Goal: Task Accomplishment & Management: Complete application form

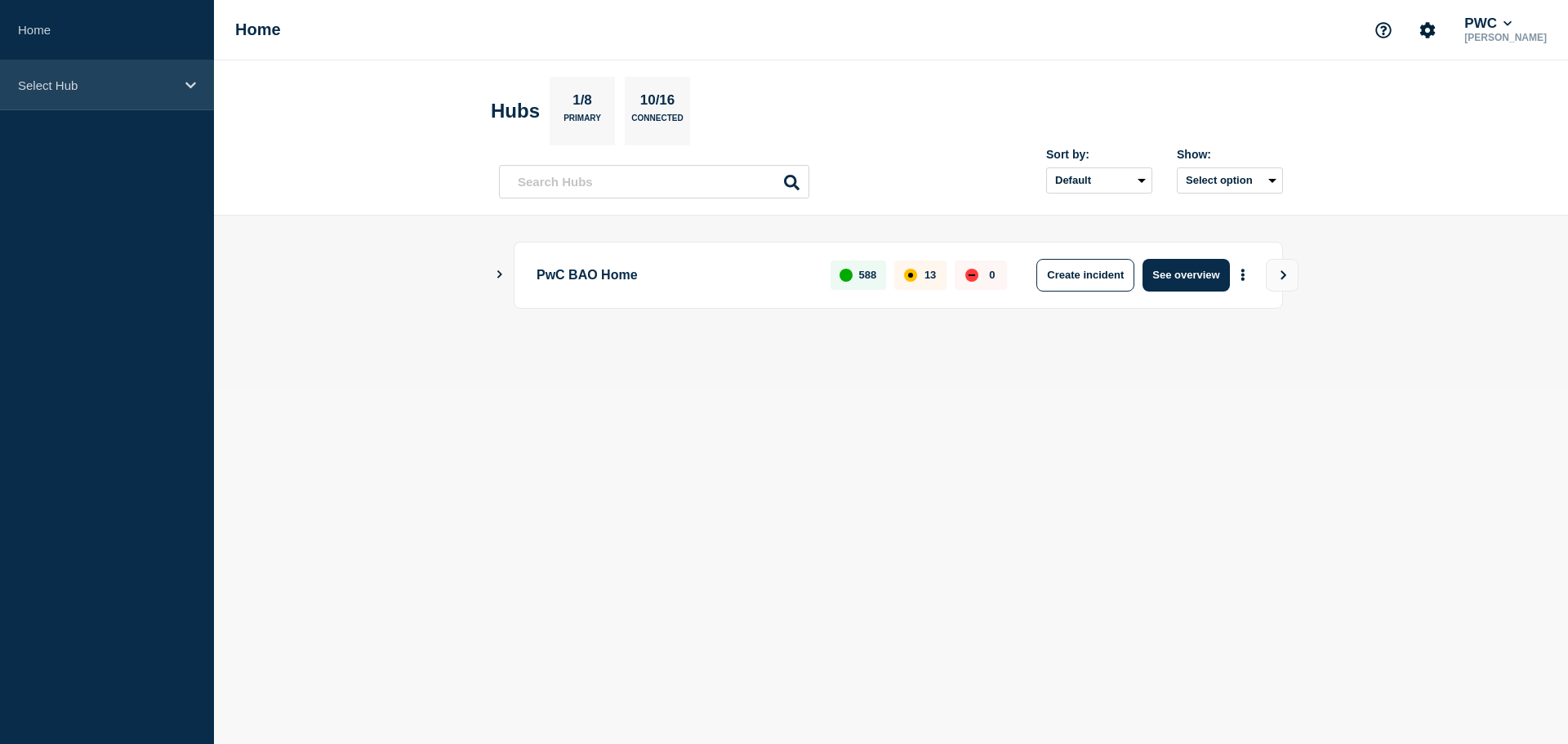
click at [114, 98] on div "Select Hub" at bounding box center [106, 85] width 214 height 50
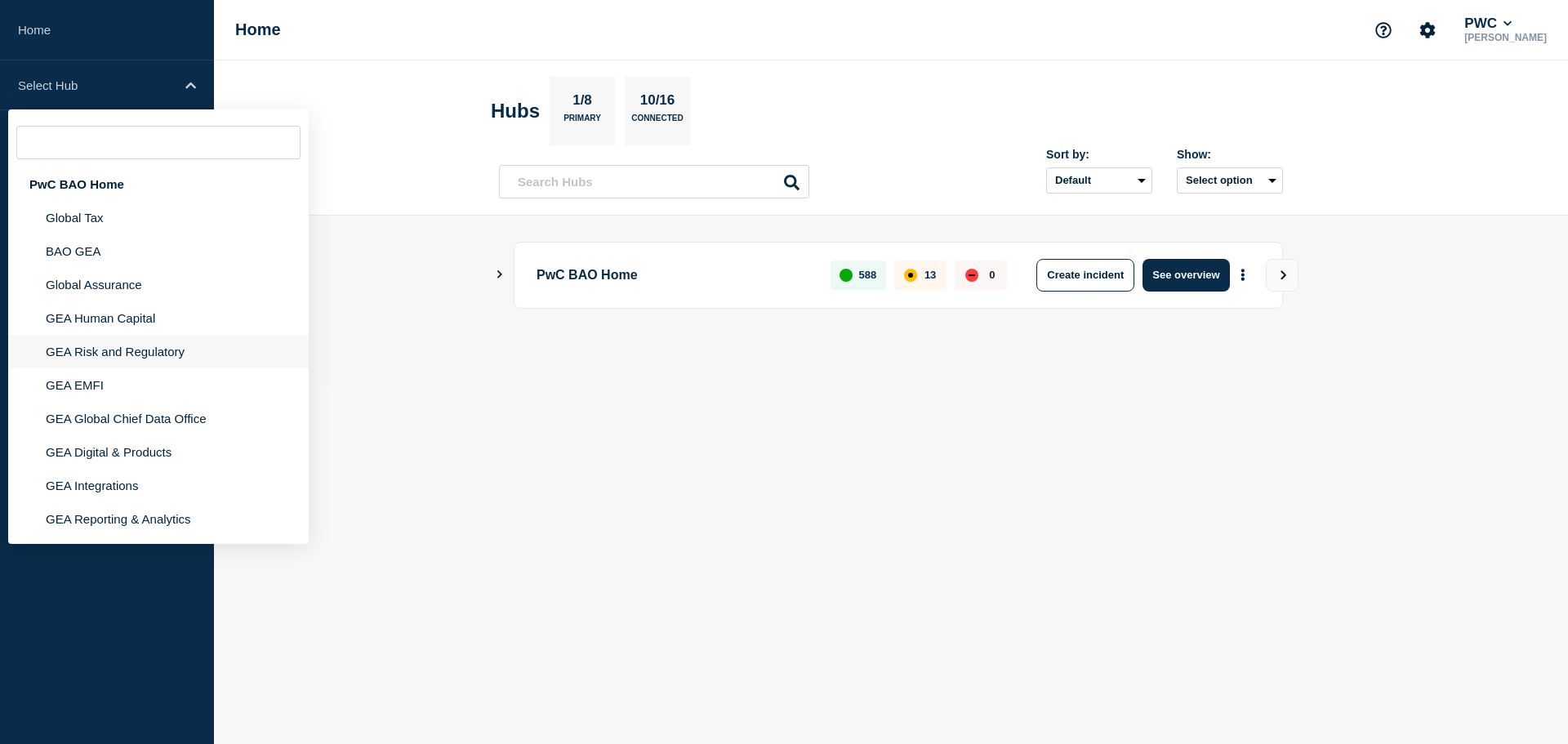
click at [118, 359] on li "GEA Risk and Regulatory" at bounding box center [158, 351] width 300 height 33
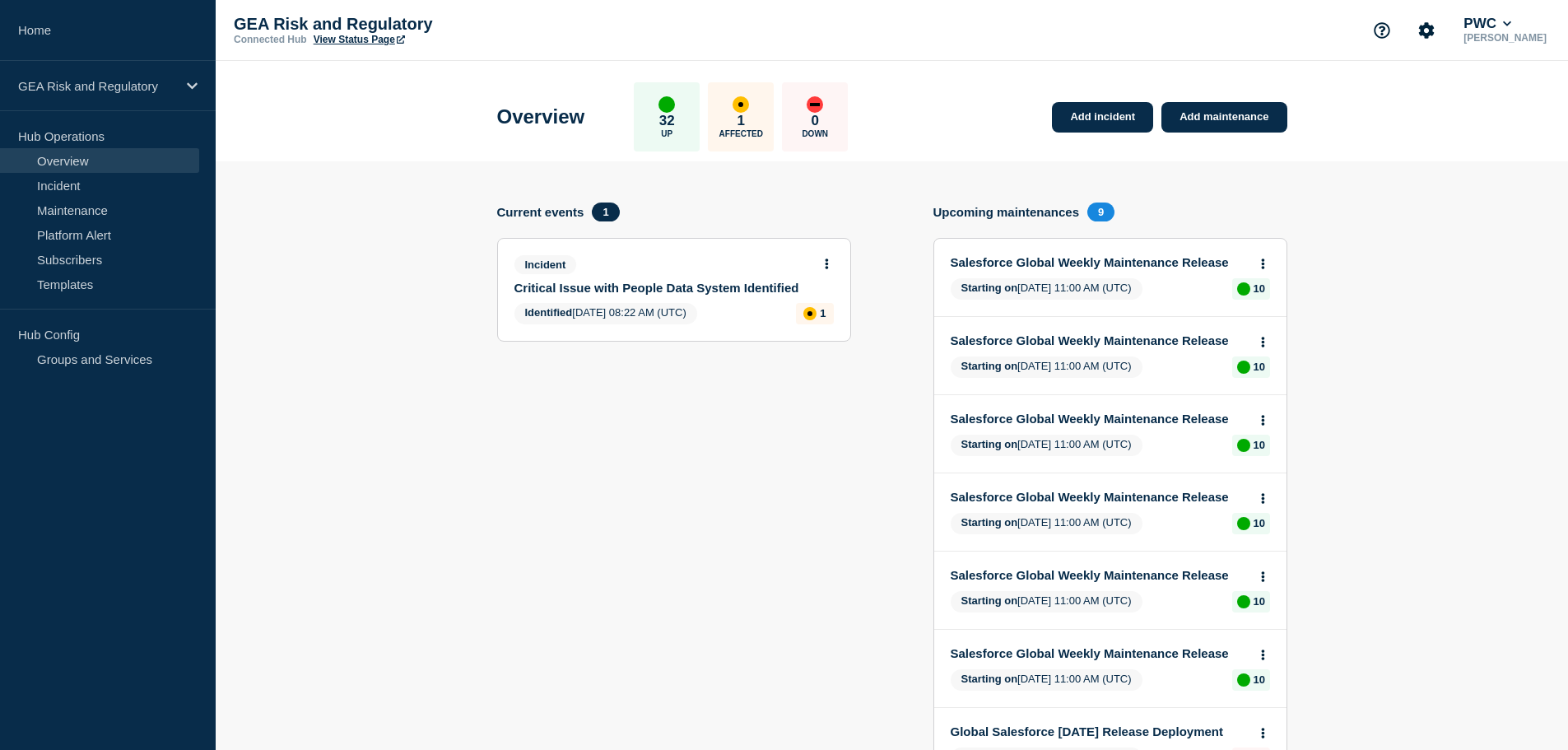
click at [772, 308] on div "Identified [DATE] 08:22 AM (UTC) 1" at bounding box center [673, 314] width 319 height 22
click at [735, 290] on link "Critical Issue with People Data System Identified" at bounding box center [663, 288] width 297 height 14
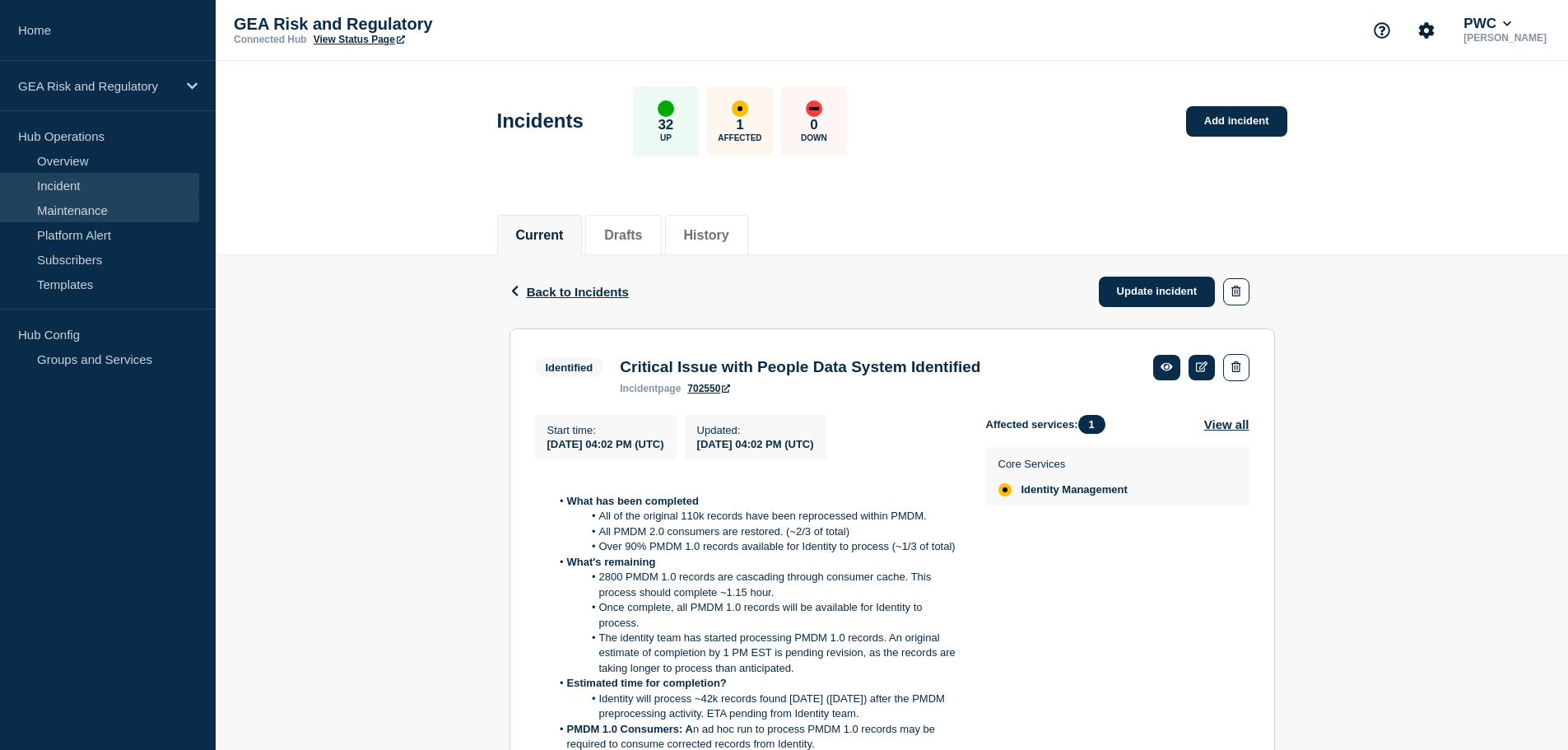
click at [64, 216] on link "Maintenance" at bounding box center [99, 209] width 200 height 25
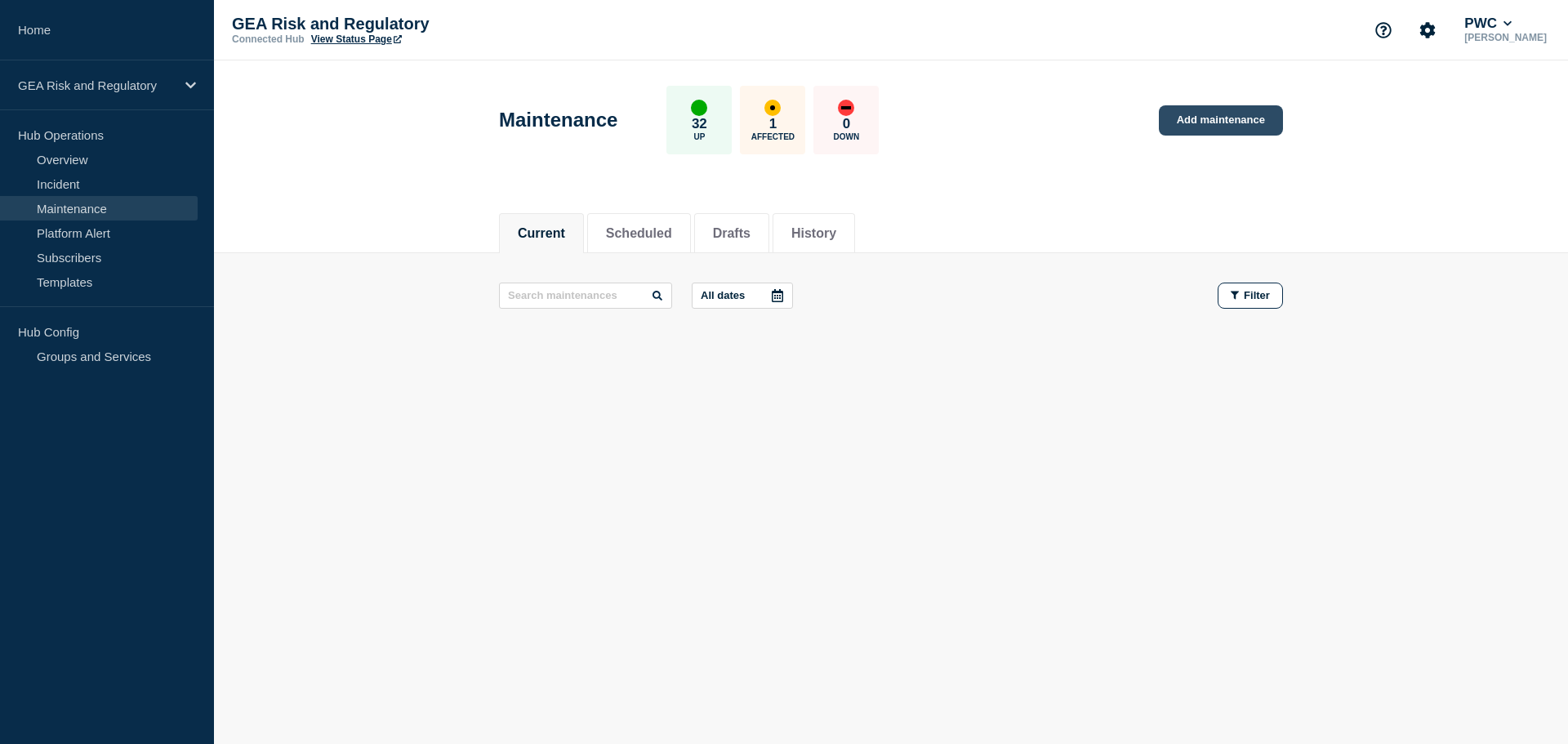
click at [1231, 121] on link "Add maintenance" at bounding box center [1220, 120] width 124 height 30
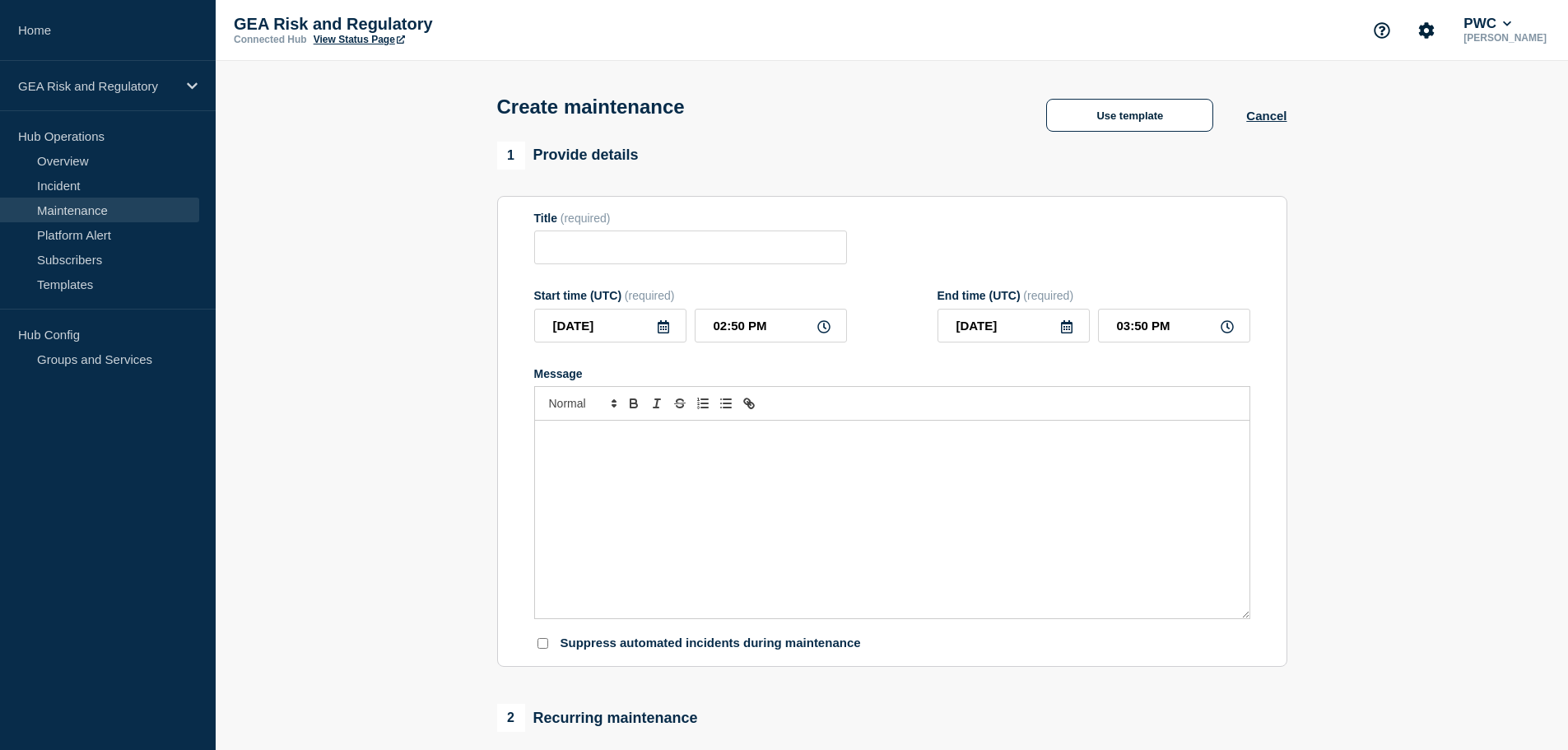
click at [701, 510] on div "Message" at bounding box center [892, 519] width 715 height 198
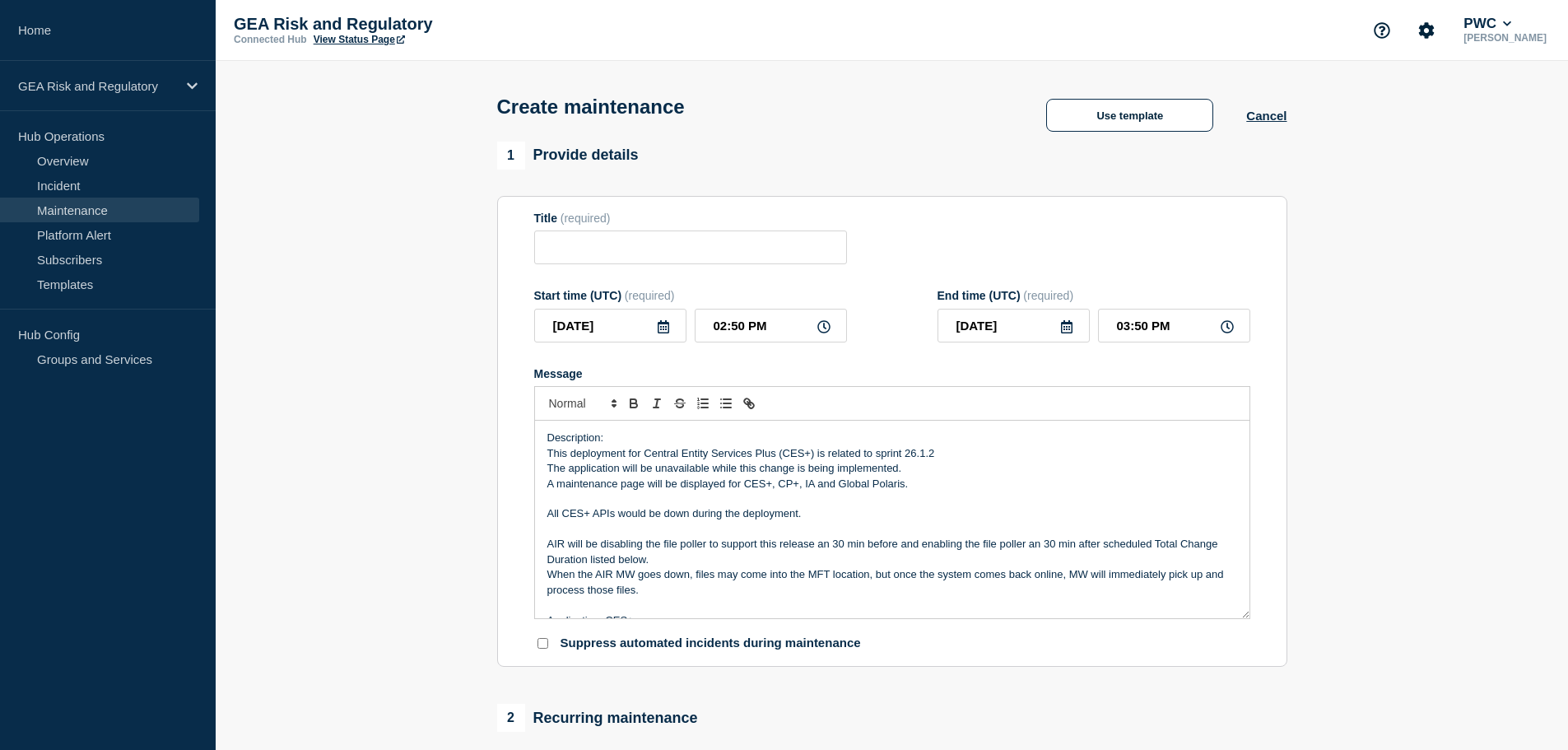
scroll to position [251, 0]
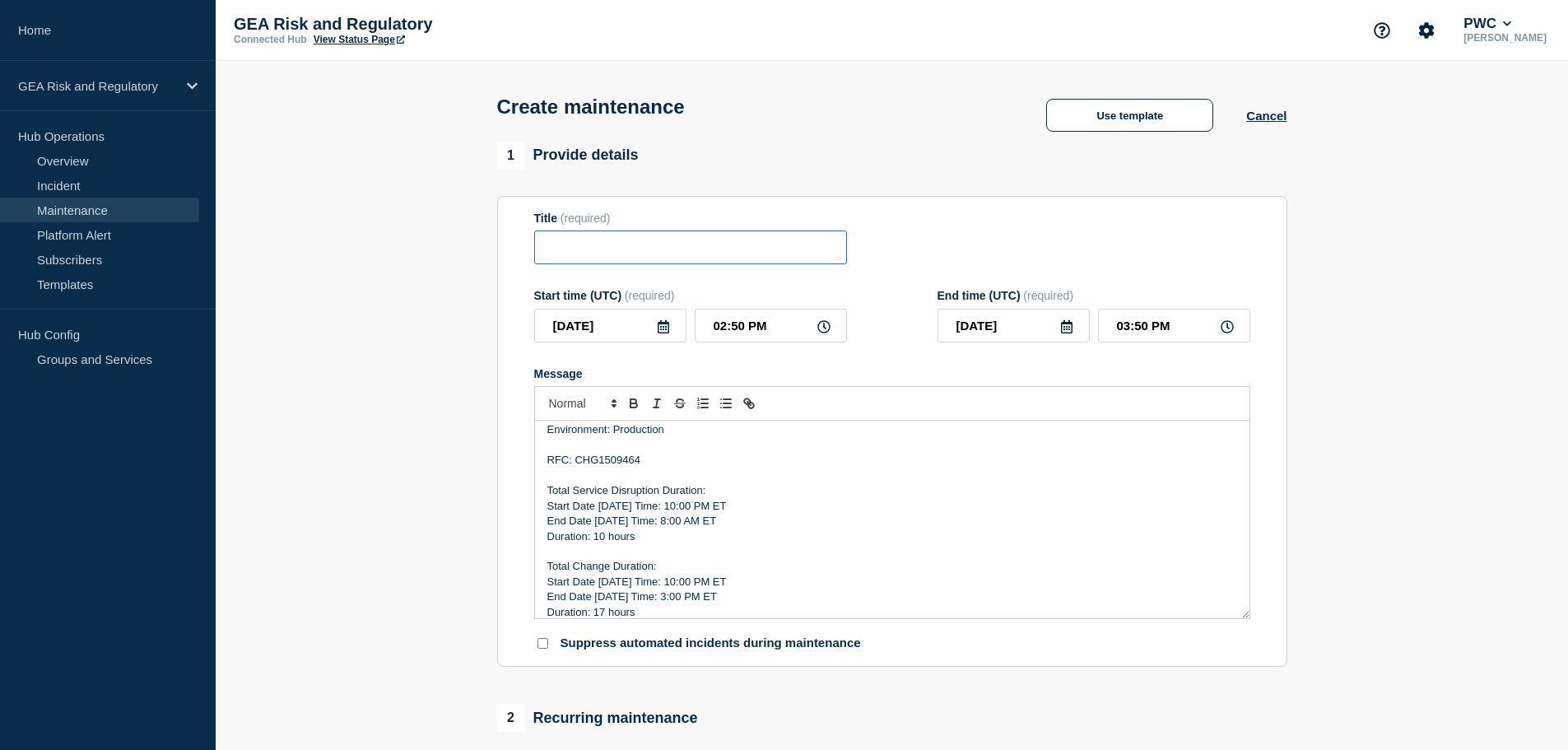
click at [605, 252] on input "Title" at bounding box center [690, 247] width 313 height 33
paste input "CES+ - Production - Sprint 26.1.2 Deployment"
type input "CES+ - Production - Sprint 26.1.2 Deployment"
drag, startPoint x: 89, startPoint y: 569, endPoint x: 114, endPoint y: 562, distance: 26.0
click at [89, 569] on aside "Home GEA Risk and Regulatory Hub Operations Overview Incident Maintenance Platf…" at bounding box center [107, 375] width 215 height 750
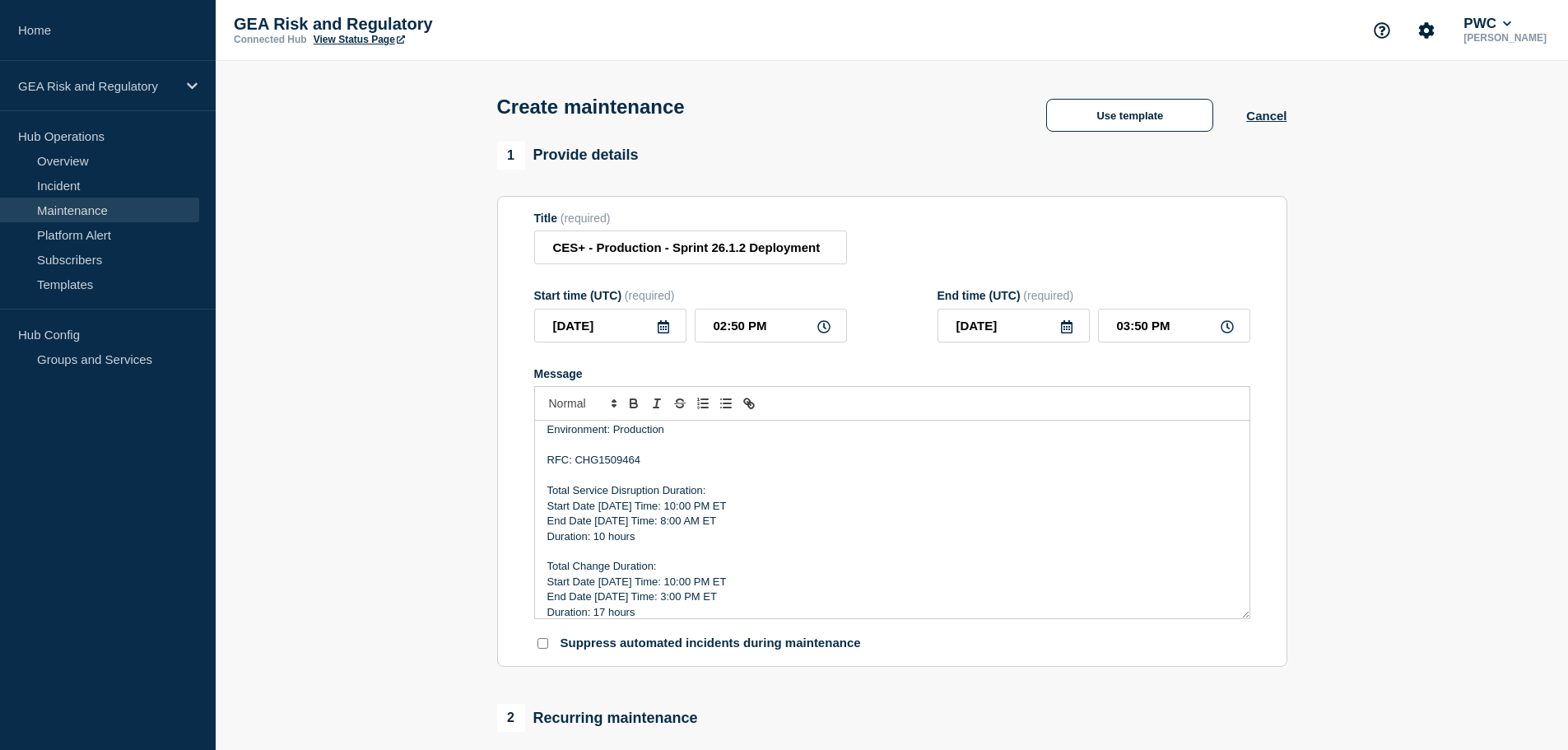
click at [618, 459] on p "RFC: CHG1509464" at bounding box center [893, 460] width 690 height 15
drag, startPoint x: 616, startPoint y: 508, endPoint x: 600, endPoint y: 505, distance: 16.3
click at [600, 505] on p "Start Date [DATE] Time: 10:00 PM ET" at bounding box center [893, 505] width 690 height 15
click at [673, 514] on p "Start Date [DATE] Time: 10:00 PM ET" at bounding box center [893, 505] width 690 height 15
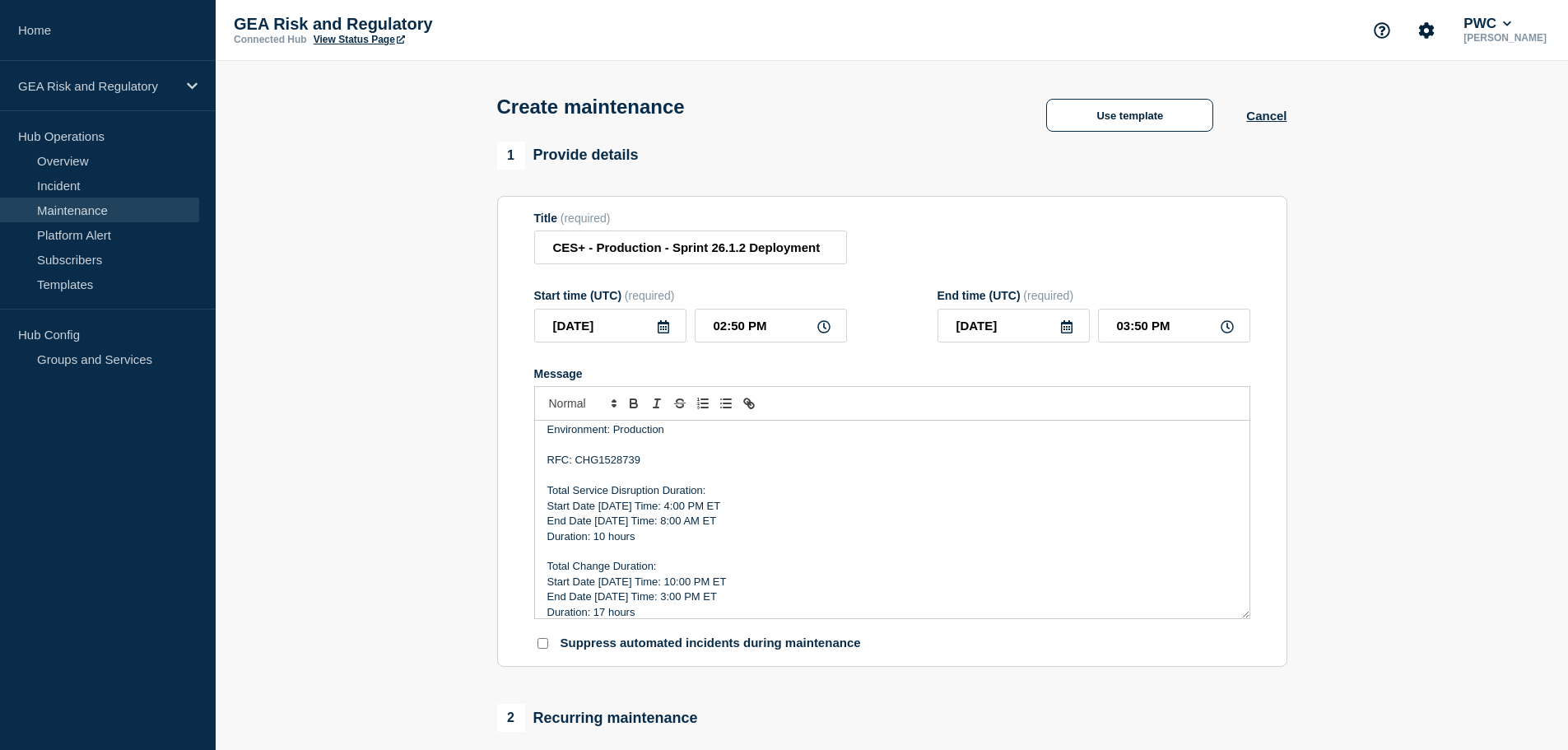
click at [691, 510] on p "Start Date [DATE] Time: 4:00 PM ET" at bounding box center [893, 505] width 690 height 15
drag, startPoint x: 612, startPoint y: 526, endPoint x: 596, endPoint y: 525, distance: 16.0
click at [596, 525] on p "End Date [DATE] Time: 8:00 AM ET" at bounding box center [893, 521] width 690 height 15
click at [668, 519] on p "End Date [DATE] Time: 8:00 AM ET" at bounding box center [893, 521] width 690 height 15
drag, startPoint x: 737, startPoint y: 519, endPoint x: 549, endPoint y: 514, distance: 188.1
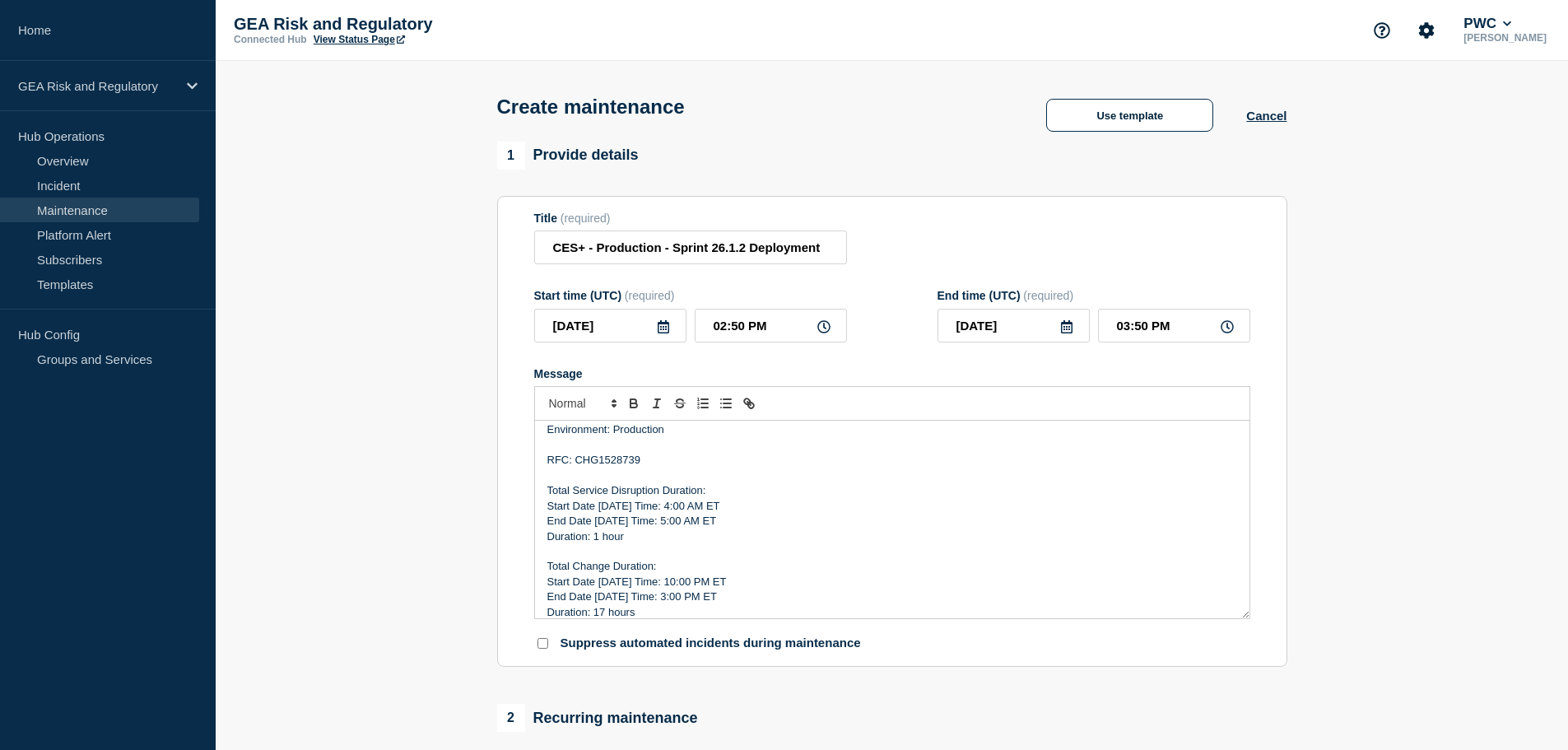
click at [549, 514] on div "Description: This deployment for Central Entity Services Plus (CES+) is related…" at bounding box center [892, 519] width 715 height 198
copy div "Start Date [DATE] Time: 4:00 AM ET End Date [DATE] Time: 5:00 AM ET"
drag, startPoint x: 726, startPoint y: 600, endPoint x: 544, endPoint y: 588, distance: 182.4
click at [544, 588] on div "Description: This deployment for Central Entity Services Plus (CES+) is related…" at bounding box center [892, 519] width 715 height 198
click at [663, 602] on p "End Date [DATE] Time: 5:00 AM ET" at bounding box center [893, 597] width 690 height 15
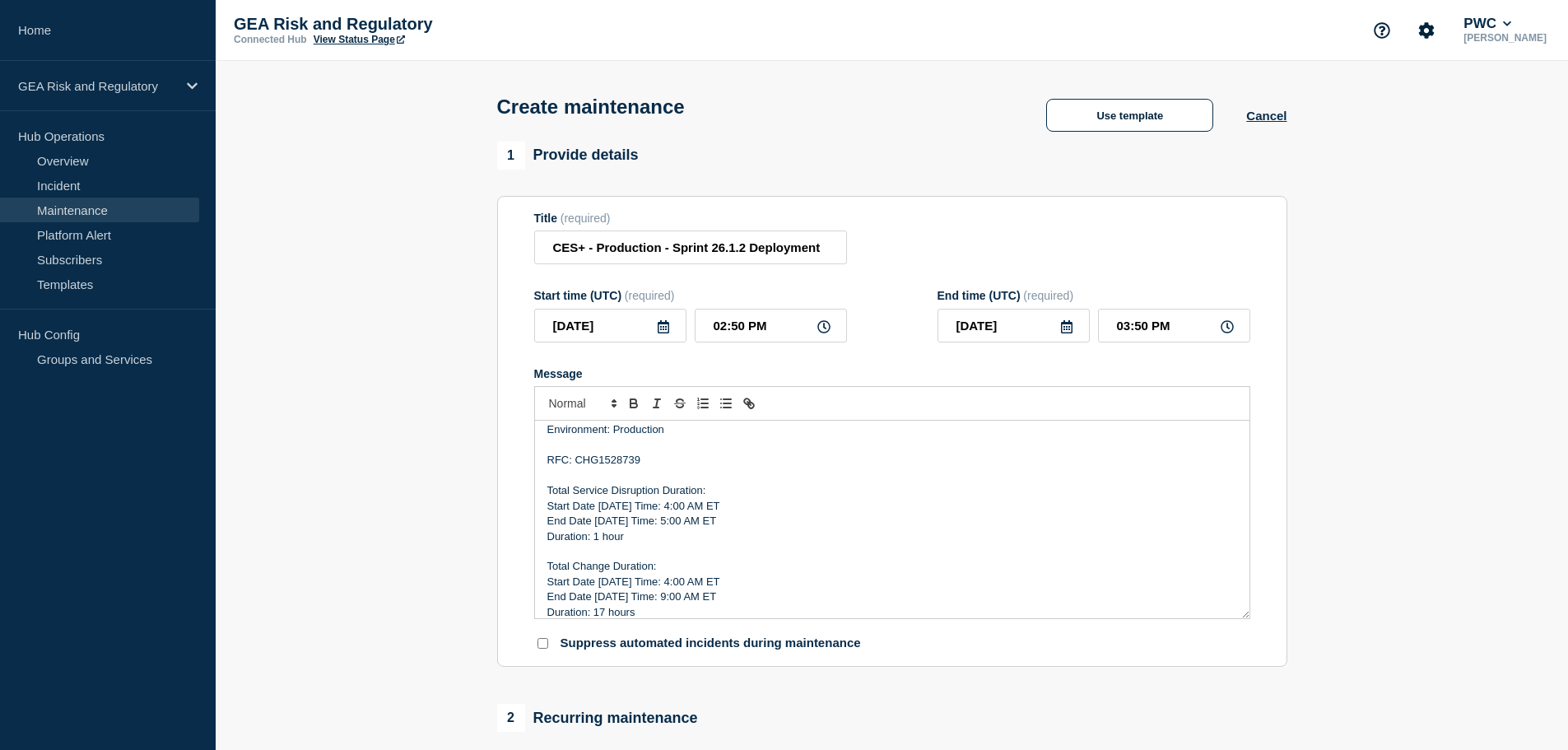
click at [604, 612] on p "Duration: 17 hours" at bounding box center [893, 611] width 690 height 15
click at [742, 254] on input "CES+ - Production - Sprint 26.1.2 Deployment" at bounding box center [690, 247] width 313 height 33
drag, startPoint x: 743, startPoint y: 252, endPoint x: 741, endPoint y: 262, distance: 10.2
click at [743, 252] on input "CES+ - Production - Sprint 26.1.2 Deployment" at bounding box center [690, 247] width 313 height 33
type input "CES+ - Production - Sprint 26.1.3 Deployment"
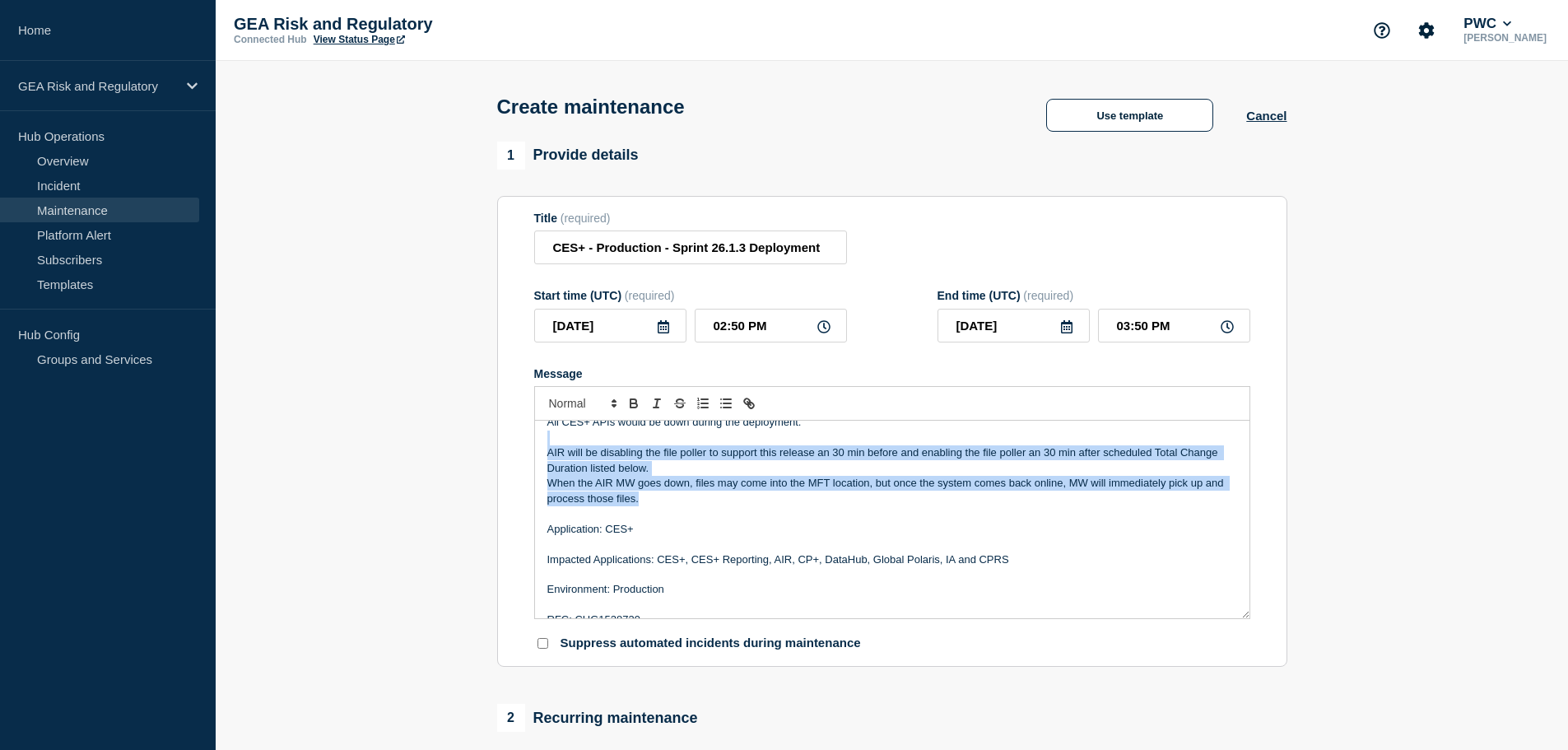
scroll to position [64, 0]
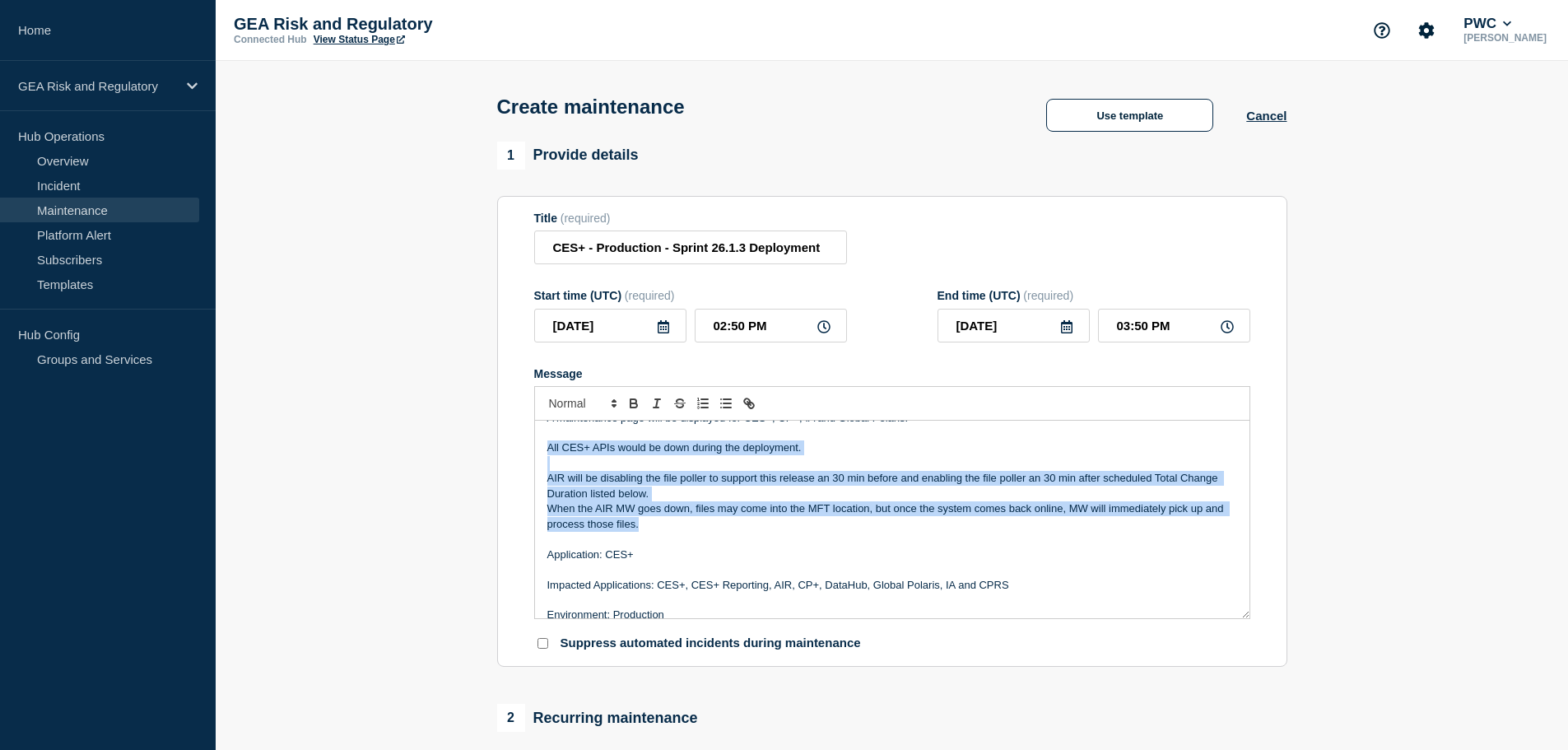
drag, startPoint x: 645, startPoint y: 480, endPoint x: 537, endPoint y: 438, distance: 115.9
click at [537, 438] on div "Description: This deployment for Central Entity Services Plus (CES+) is related…" at bounding box center [892, 519] width 715 height 198
click at [535, 439] on div "Description: This deployment for Central Entity Services Plus (CES+) is related…" at bounding box center [892, 519] width 715 height 198
click at [736, 527] on p "When the AIR MW goes down, files may come into the MFT location, but once the s…" at bounding box center [893, 518] width 690 height 30
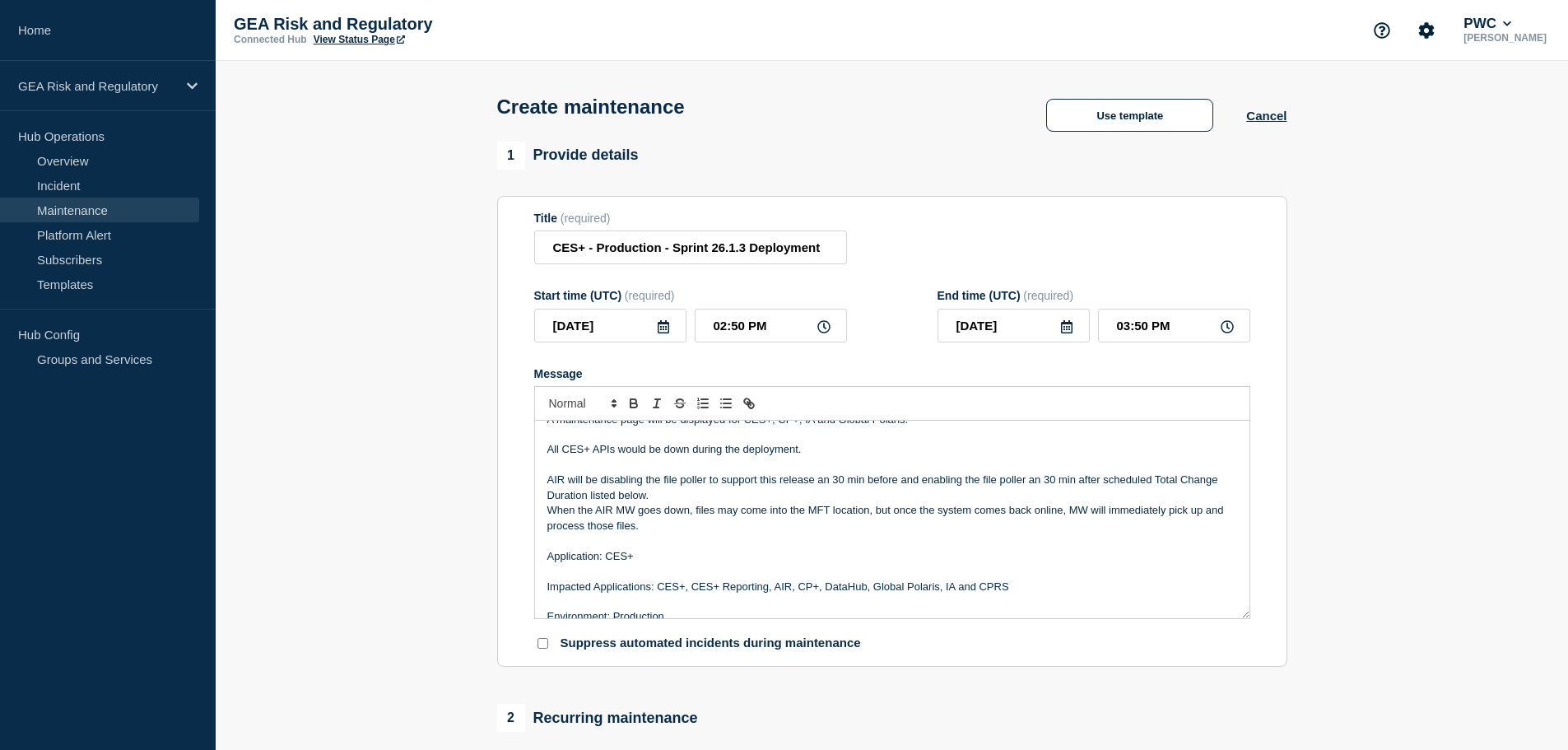
click at [549, 453] on p "All CES+ APIs would be down during the deployment." at bounding box center [893, 449] width 690 height 15
click at [884, 455] on p "The following CES+ APIs would be down during the deployment." at bounding box center [893, 449] width 690 height 15
click at [852, 456] on p "The following CES+ APIs would be down during the deployment; MessageBroker, Rul…" at bounding box center [893, 449] width 690 height 15
click at [967, 453] on p "The following CES+ APIs would be down during the deployment: MessageBroker, Rul…" at bounding box center [893, 449] width 690 height 15
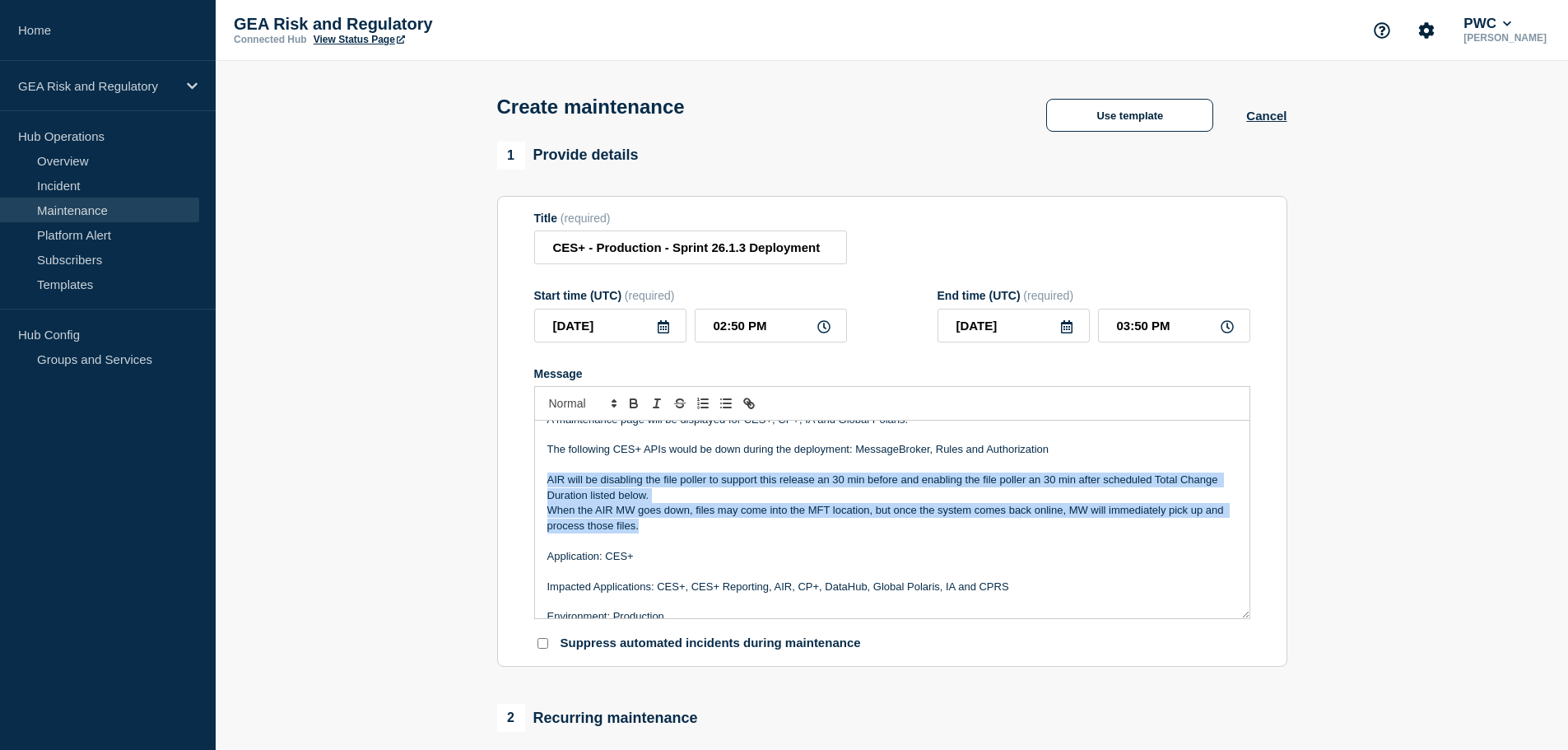
drag, startPoint x: 635, startPoint y: 526, endPoint x: 534, endPoint y: 486, distance: 108.6
click at [535, 486] on div "Description: This deployment for Central Entity Services Plus (CES+) is related…" at bounding box center [892, 519] width 715 height 198
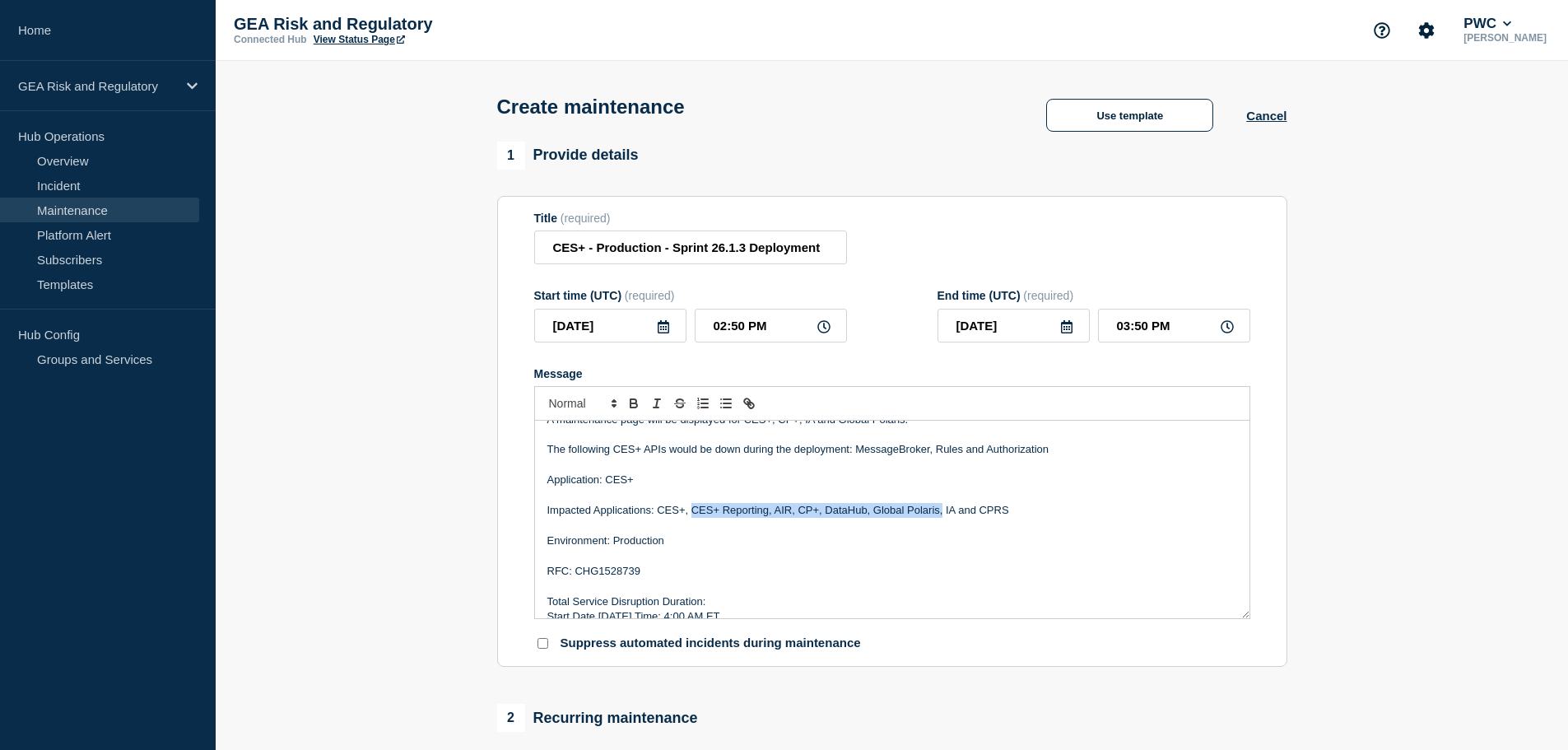
drag, startPoint x: 943, startPoint y: 514, endPoint x: 693, endPoint y: 509, distance: 250.0
click at [693, 509] on p "Impacted Applications: CES+, CES+ Reporting, AIR, CP+, DataHub, Global Polaris,…" at bounding box center [893, 510] width 690 height 15
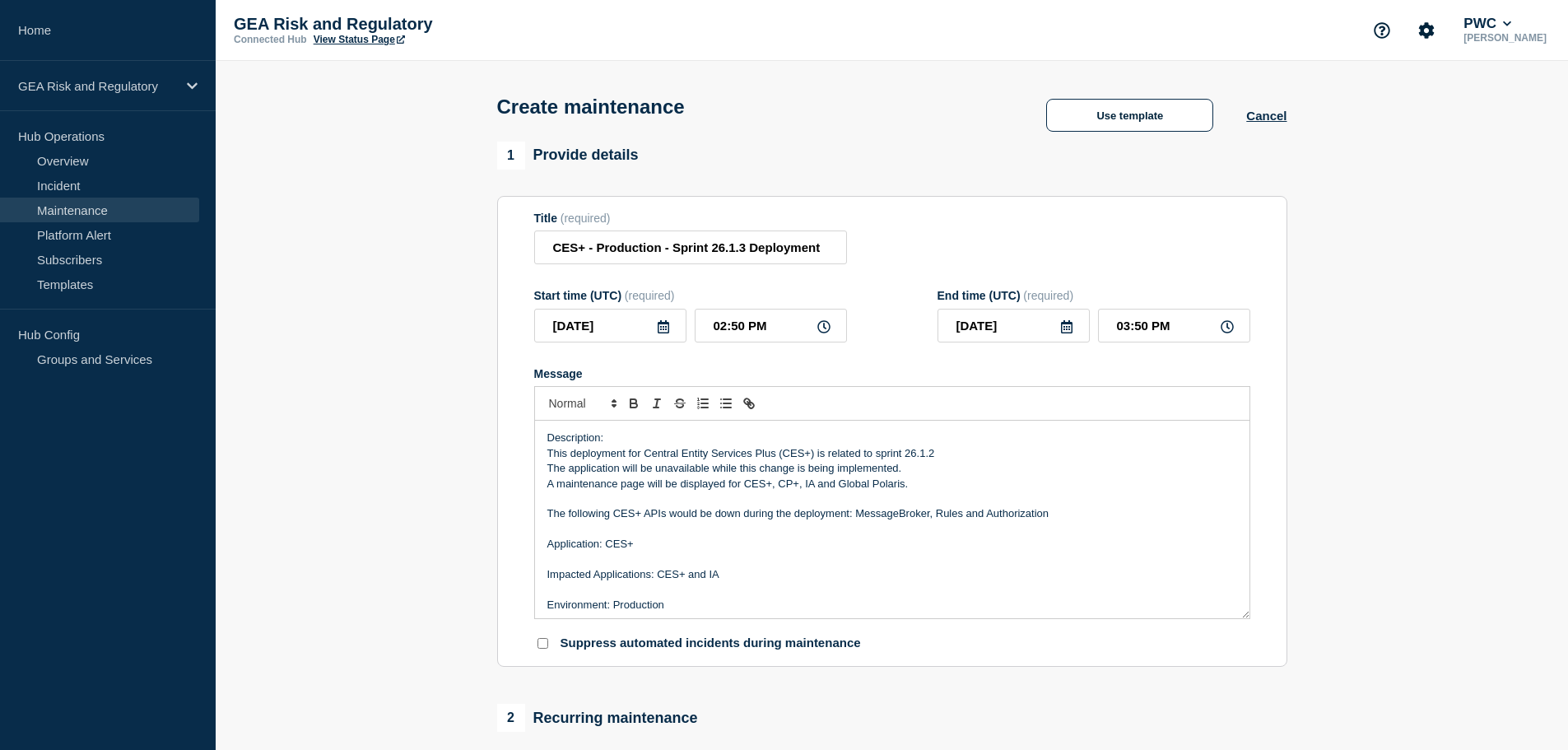
click at [934, 453] on p "This deployment for Central Entity Services Plus (CES+) is related to sprint 26…" at bounding box center [893, 453] width 690 height 15
drag, startPoint x: 914, startPoint y: 488, endPoint x: 772, endPoint y: 489, distance: 142.0
click at [772, 489] on p "A maintenance page will be displayed for CES+, CP+, IA and Global Polaris." at bounding box center [893, 484] width 690 height 15
click at [632, 489] on p "A maintenance page will be displayed for CES+." at bounding box center [893, 484] width 690 height 15
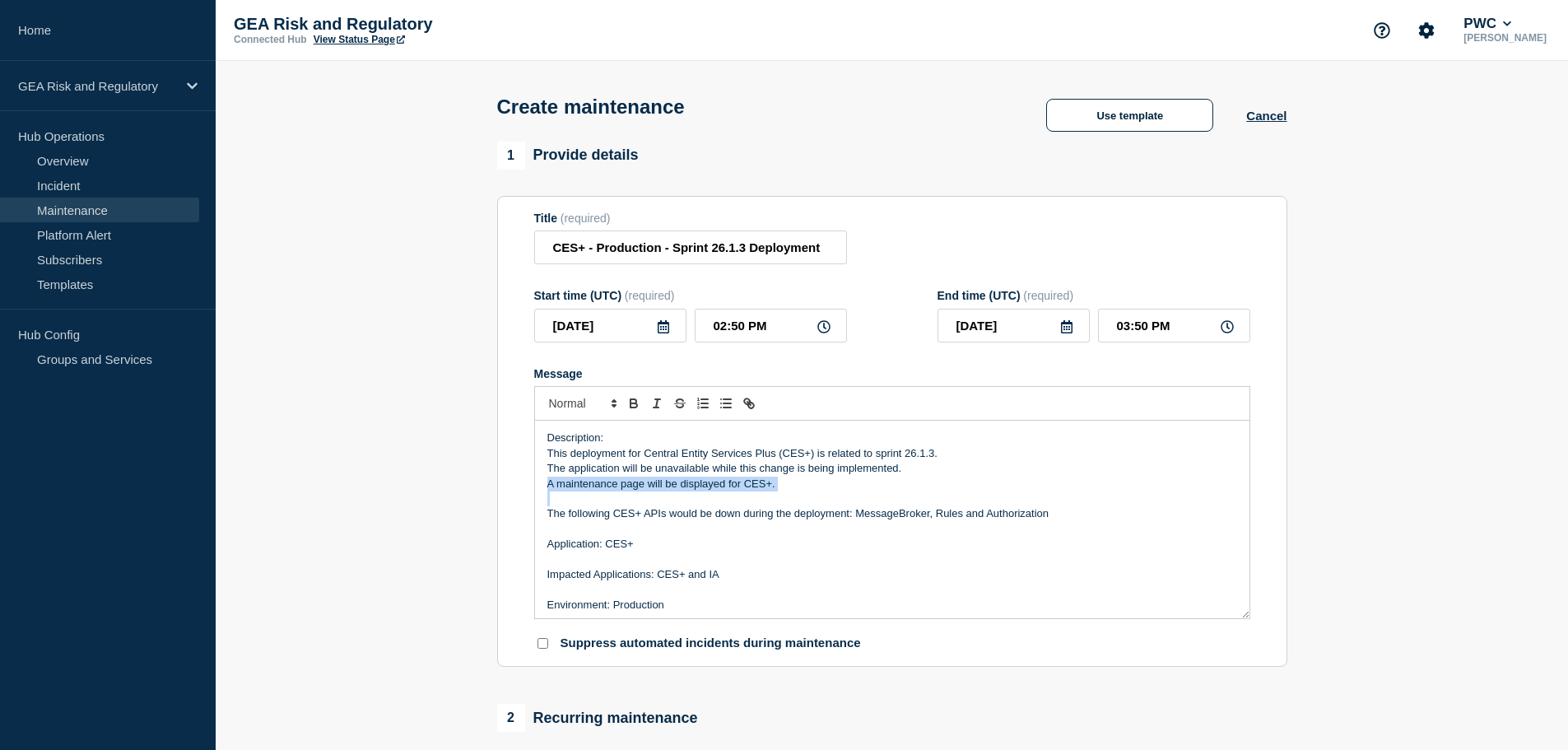
click at [632, 489] on p "A maintenance page will be displayed for CES+." at bounding box center [893, 484] width 690 height 15
click at [619, 521] on p "The following CES+ APIs would be down during the deployment: MessageBroker, Rul…" at bounding box center [893, 513] width 690 height 15
click at [862, 517] on p "The following APIs would be down during the deployment: MessageBroker, Rules an…" at bounding box center [893, 513] width 690 height 15
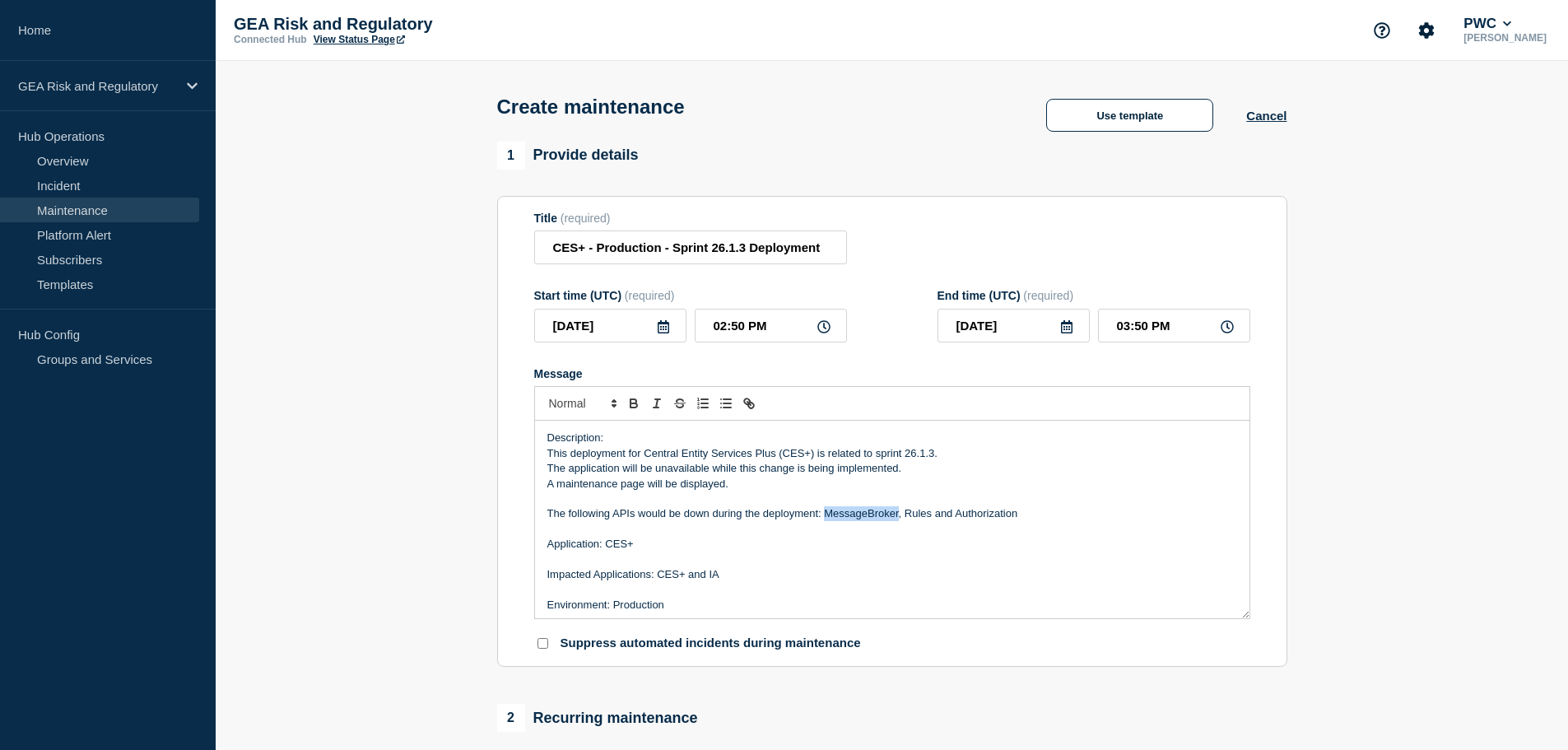
copy p "MessageBroker"
click at [897, 551] on p "Application: CES+" at bounding box center [893, 544] width 690 height 15
click at [666, 332] on icon at bounding box center [664, 326] width 12 height 13
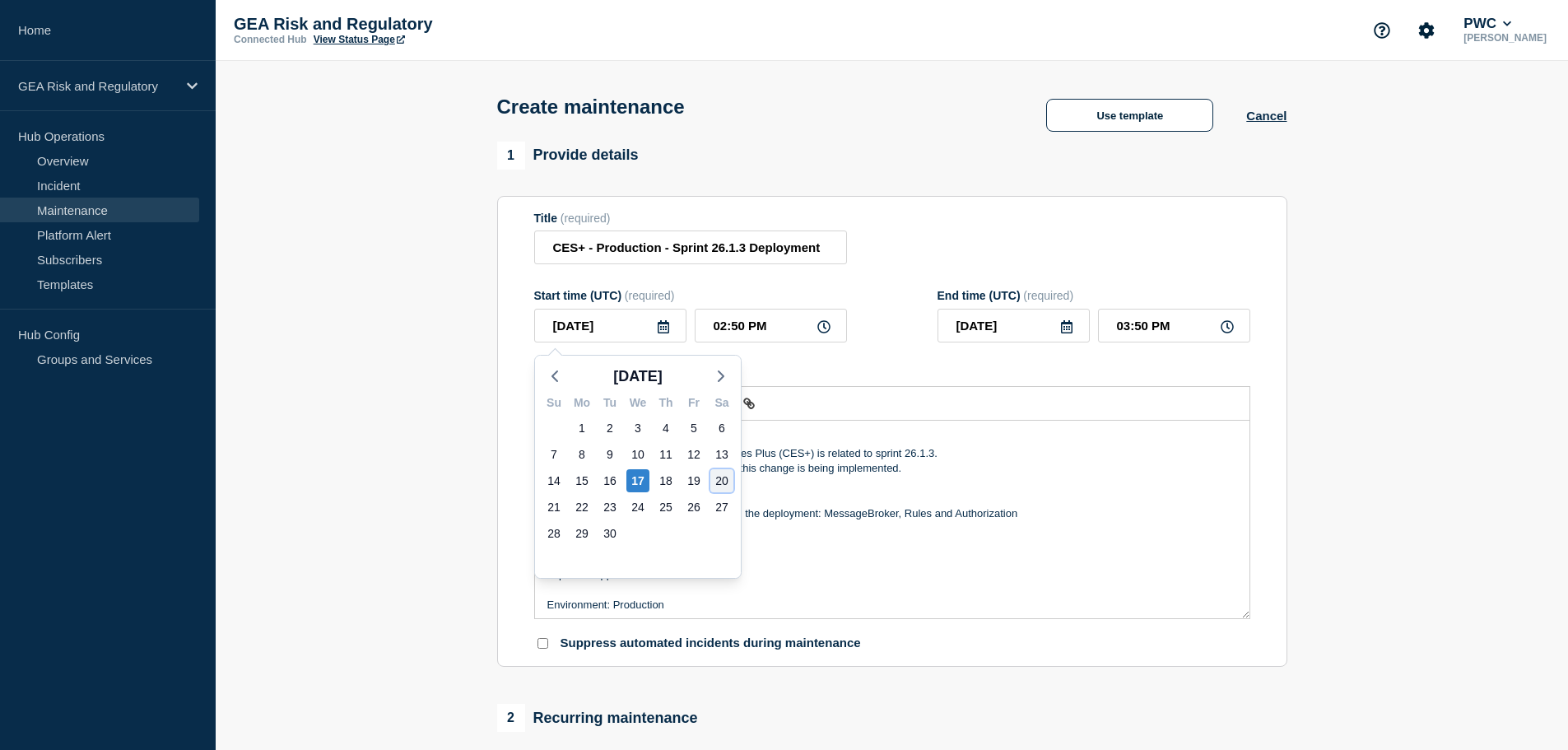
click at [721, 489] on div "20" at bounding box center [722, 480] width 23 height 23
type input "[DATE]"
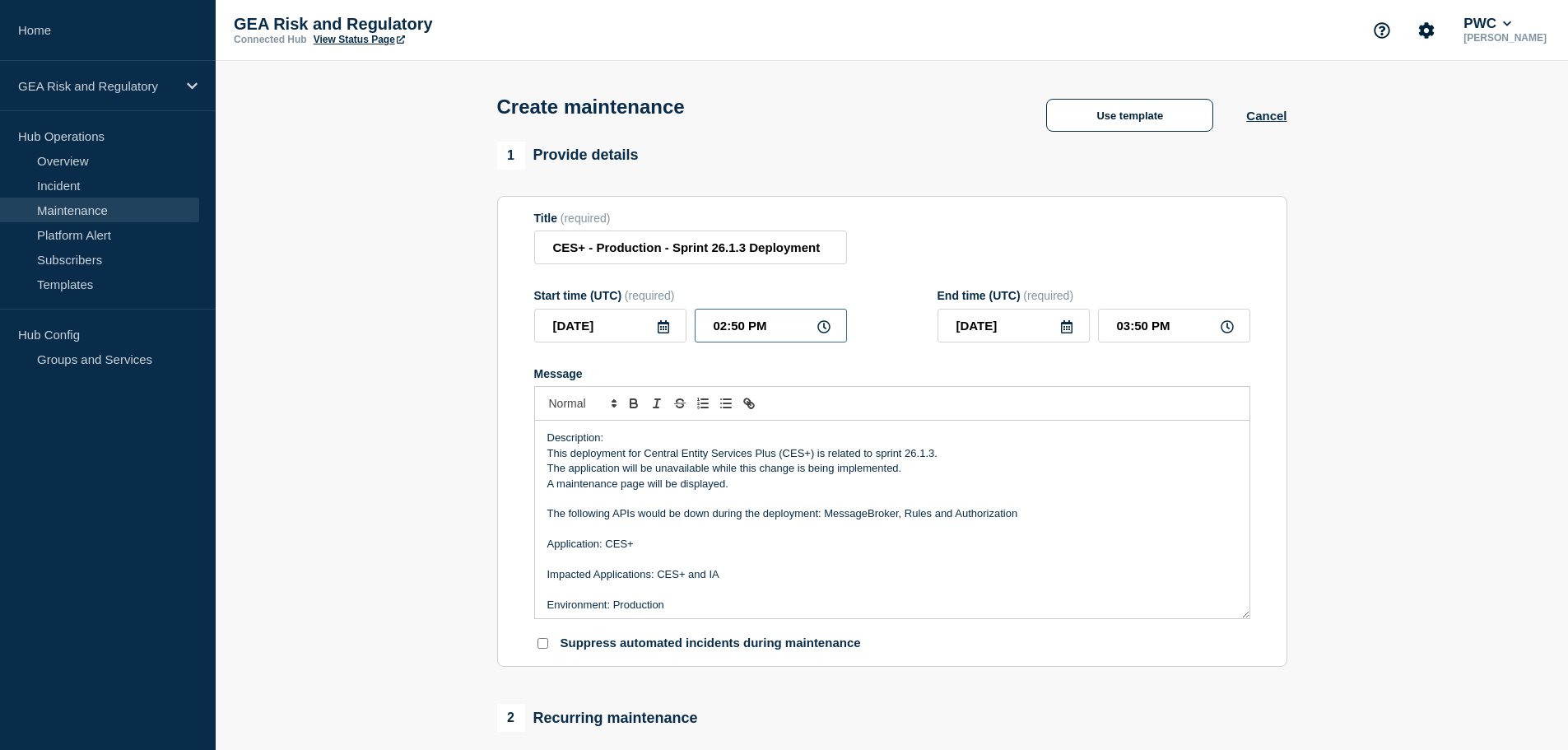
click at [709, 331] on input "02:50 PM" at bounding box center [771, 325] width 152 height 33
type input "08:50 PM"
type input "09:50 PM"
type input "08:00 PM"
type input "09:00 PM"
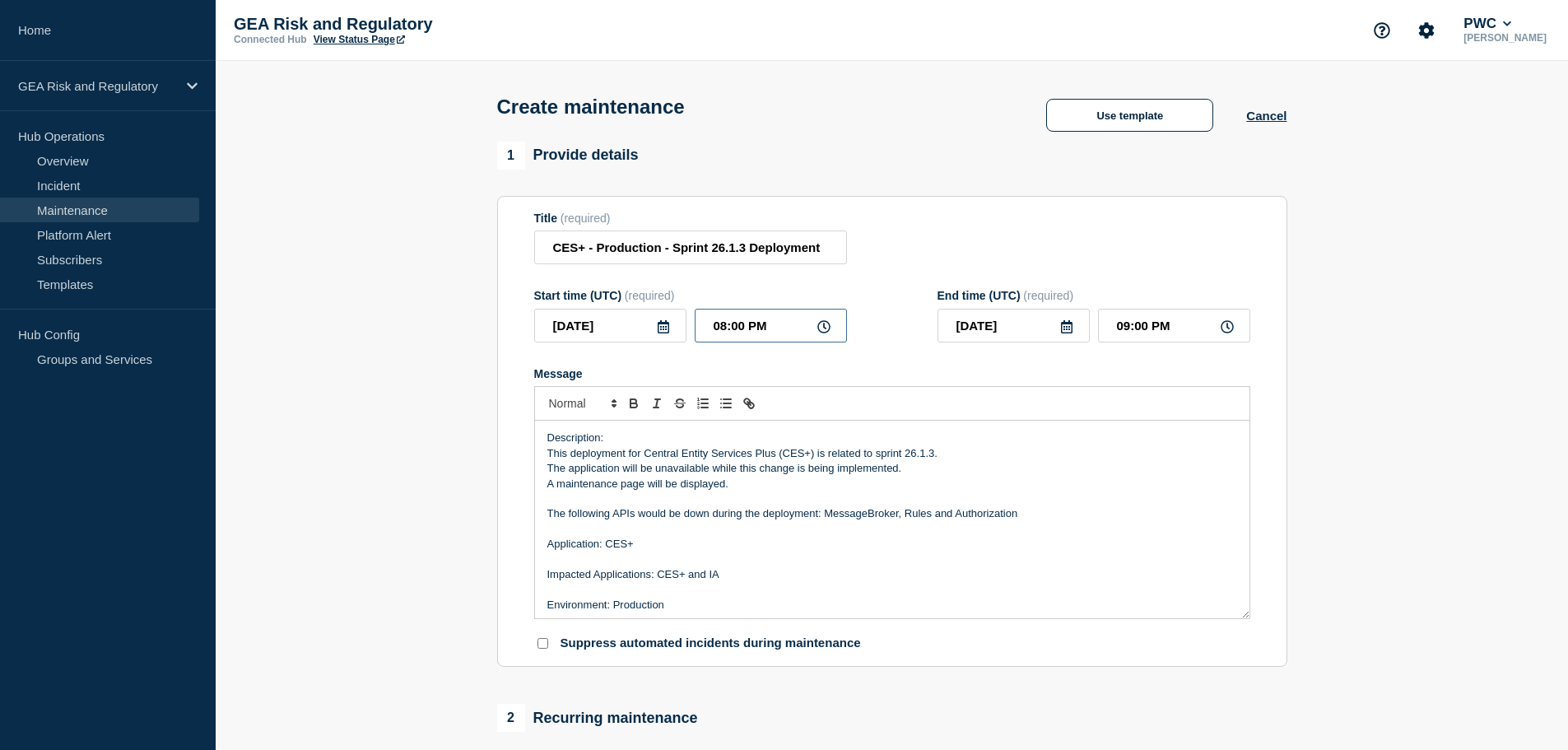
type input "08:00 AM"
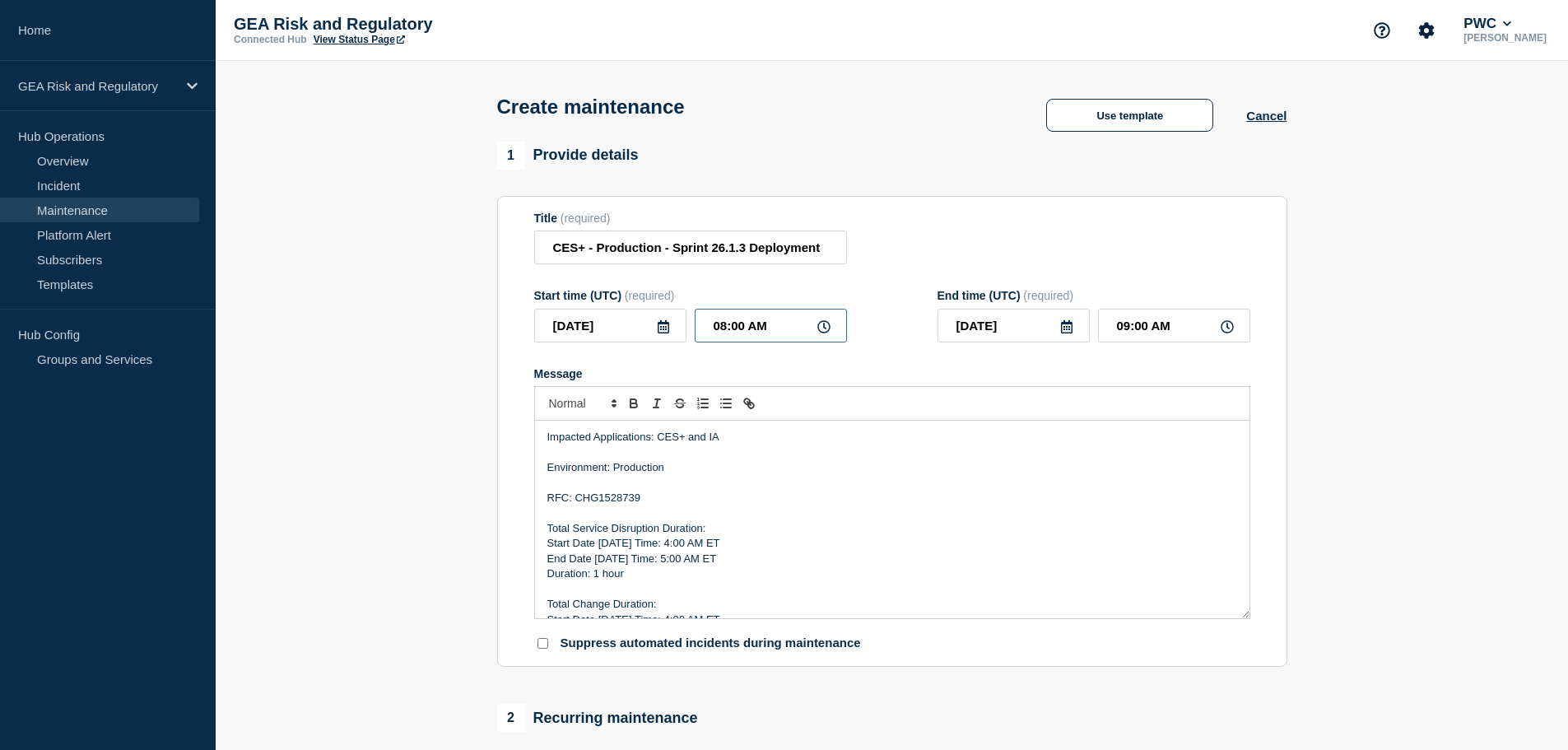
scroll to position [187, 0]
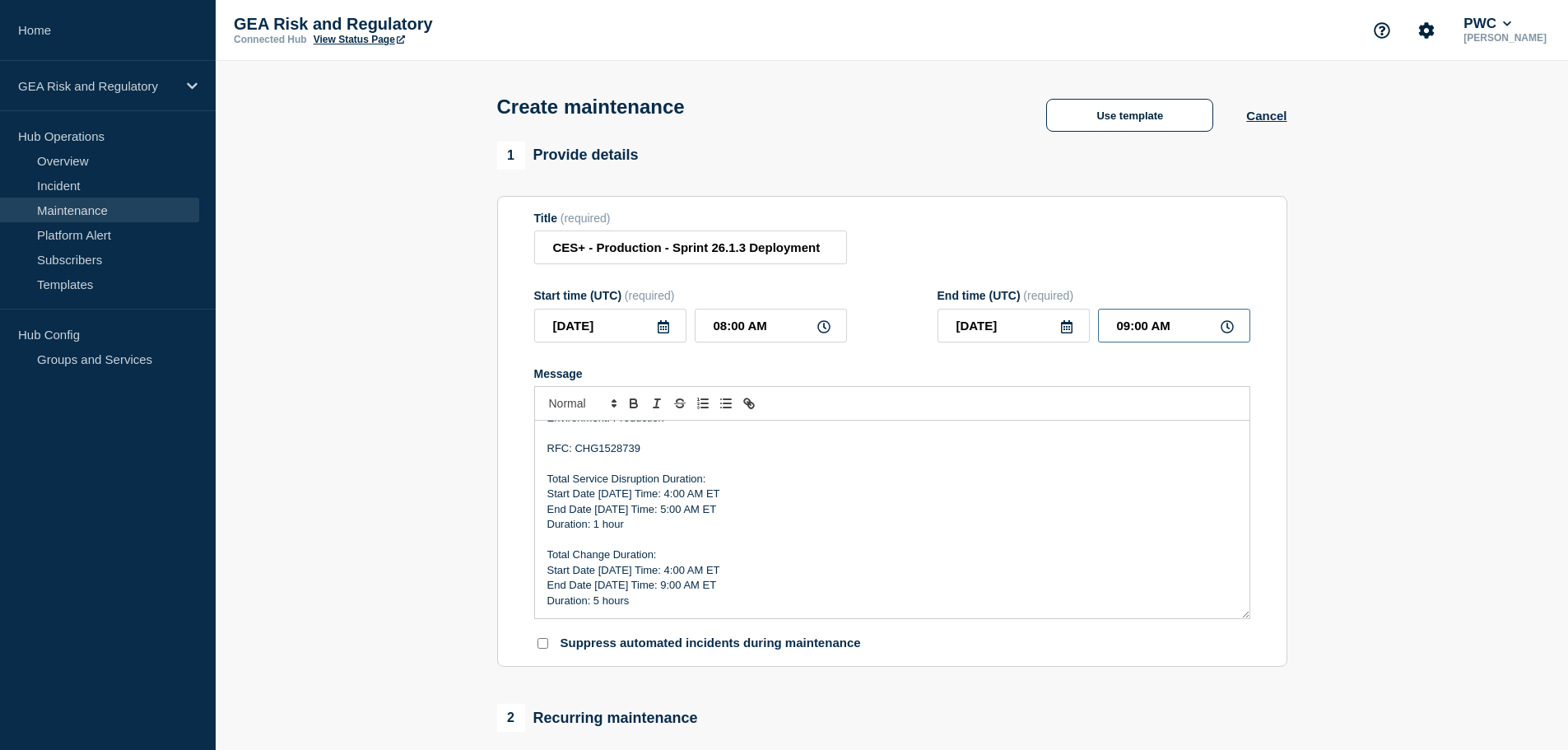
click at [1115, 334] on input "09:00 AM" at bounding box center [1174, 325] width 152 height 33
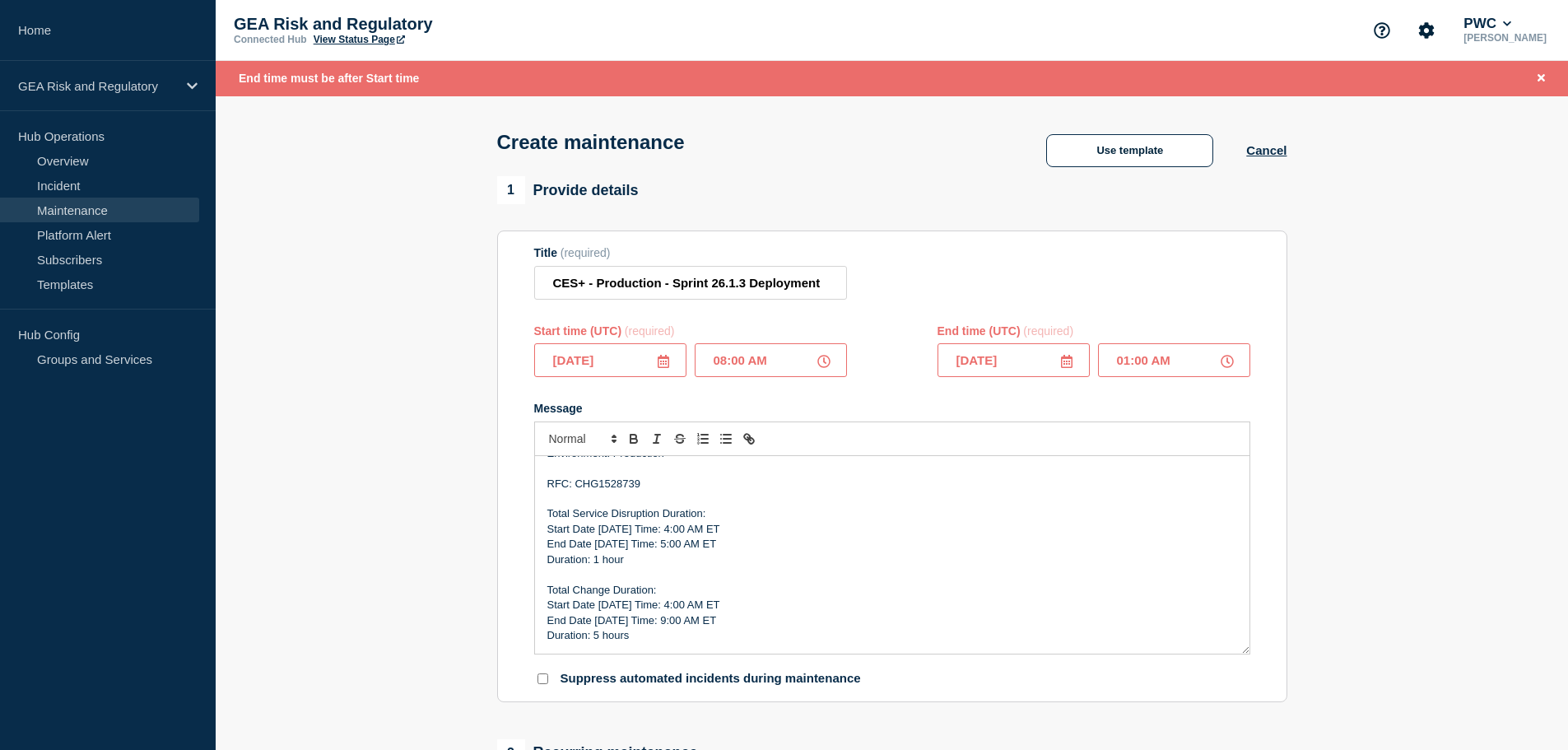
type input "01:00 PM"
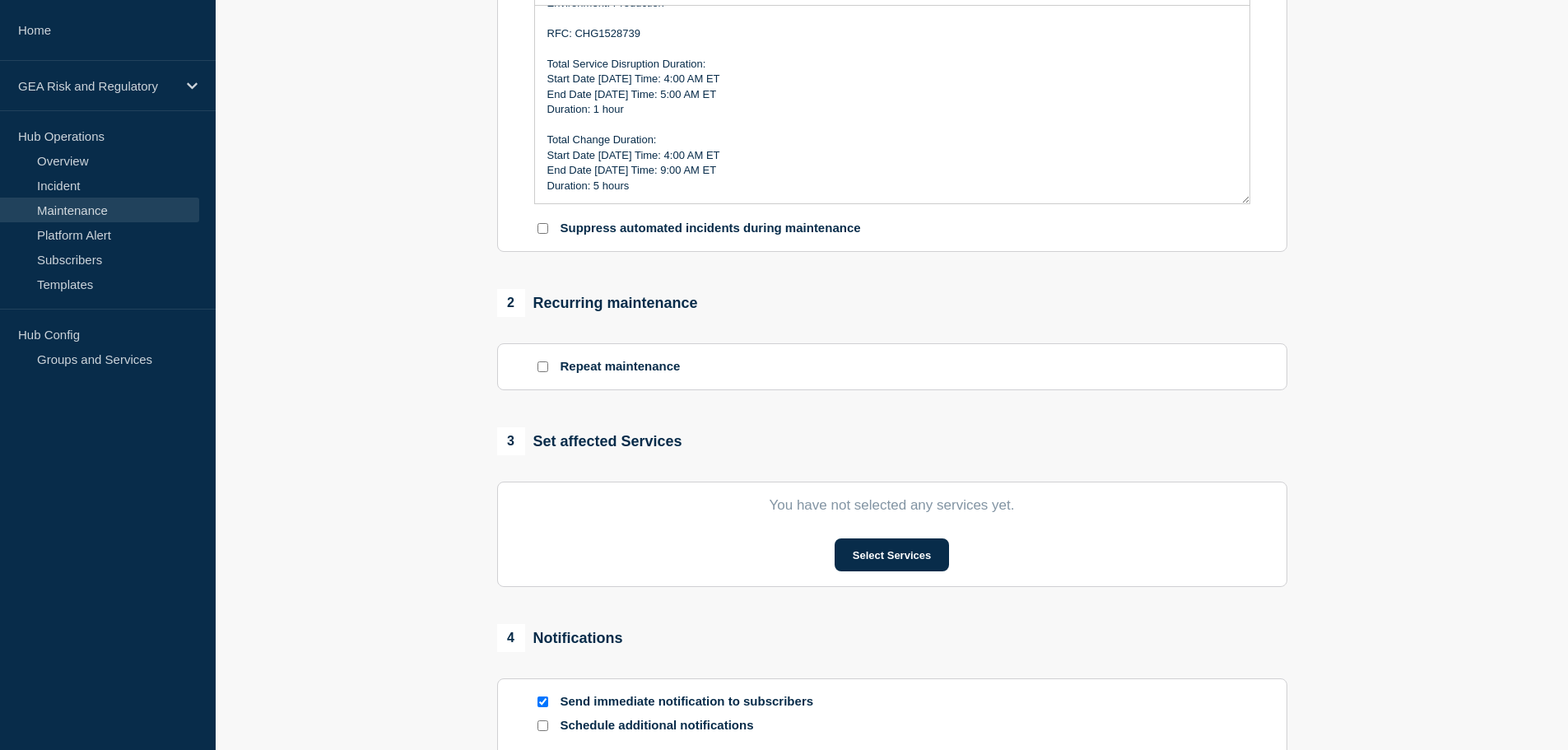
scroll to position [549, 0]
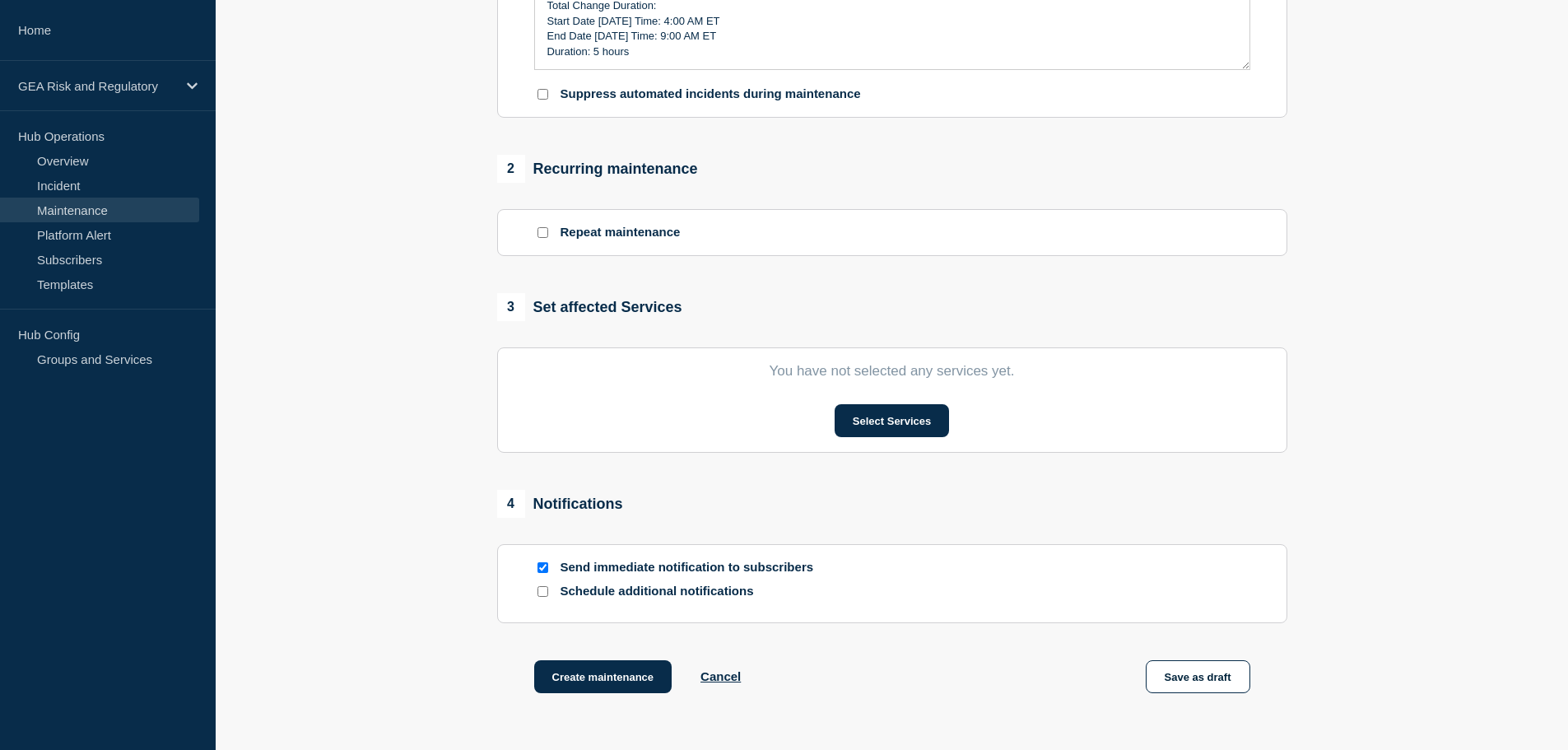
click at [544, 572] on input "Send immediate notification to subscribers" at bounding box center [543, 567] width 11 height 11
checkbox input "false"
click at [863, 415] on button "Select Services" at bounding box center [892, 420] width 114 height 32
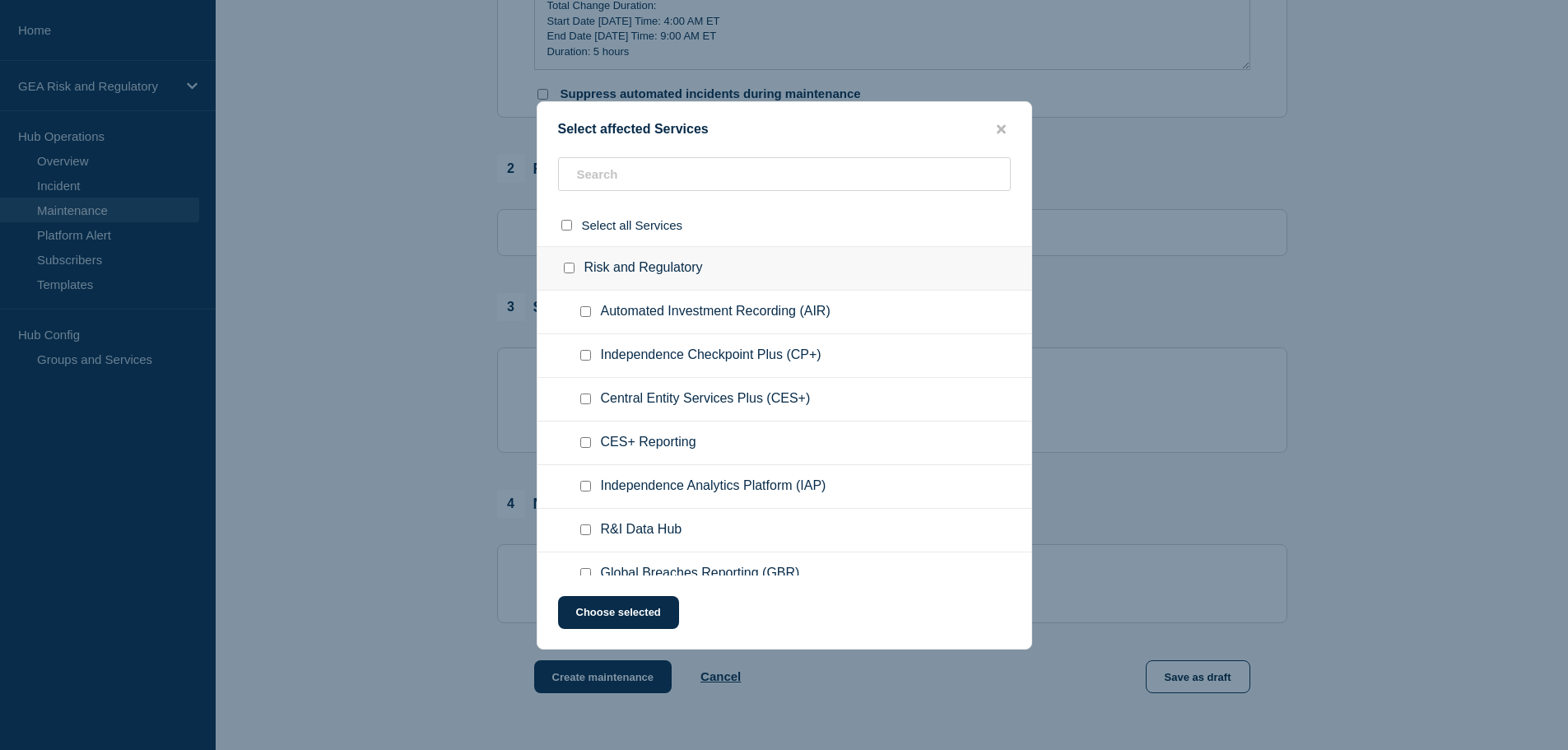
click at [586, 397] on input "Central Entity Services Plus (CES+) checkbox" at bounding box center [585, 398] width 11 height 11
checkbox input "true"
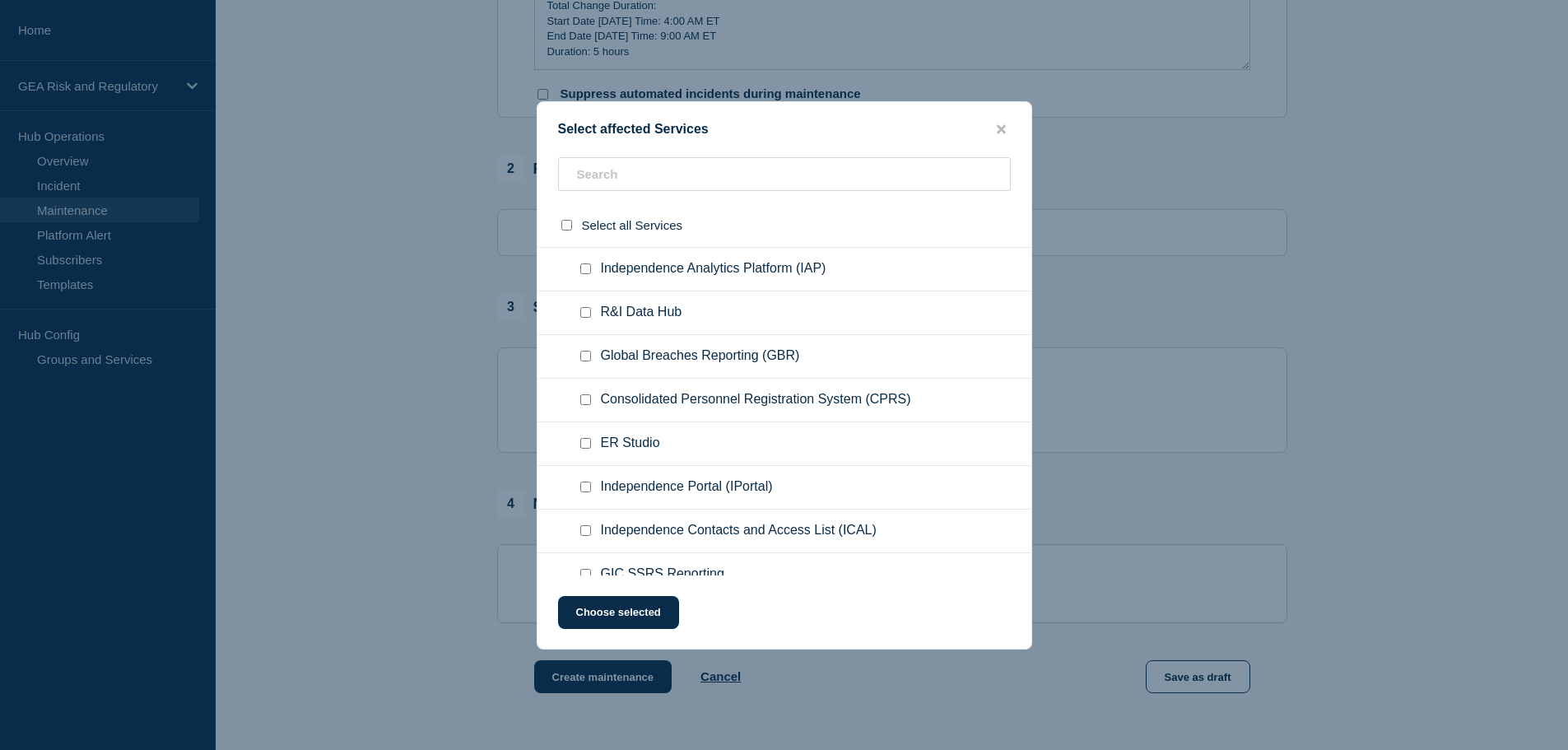
scroll to position [274, 0]
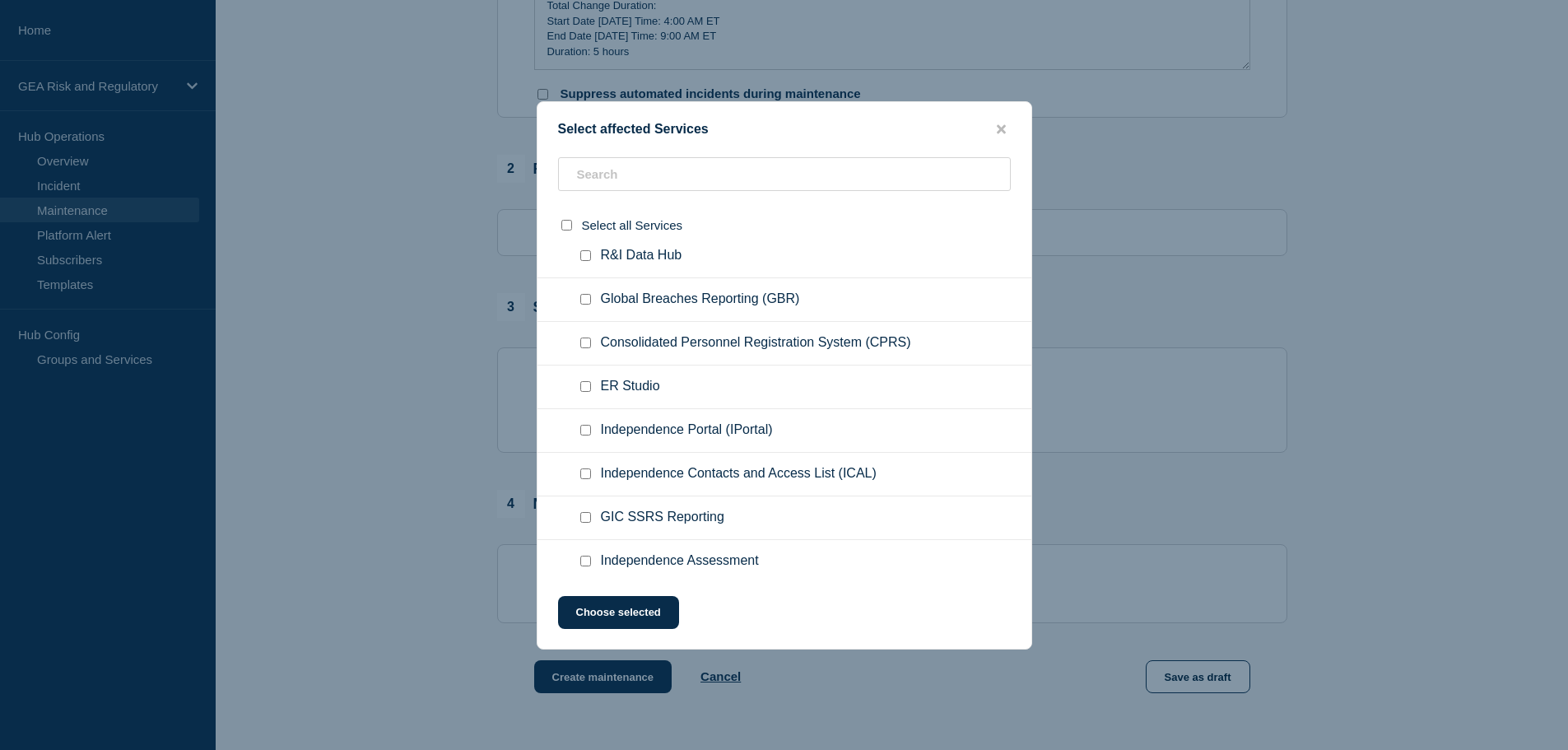
click at [584, 564] on input "Independence Assessment checkbox" at bounding box center [585, 560] width 11 height 11
checkbox input "true"
click at [615, 625] on button "Choose selected" at bounding box center [618, 611] width 121 height 32
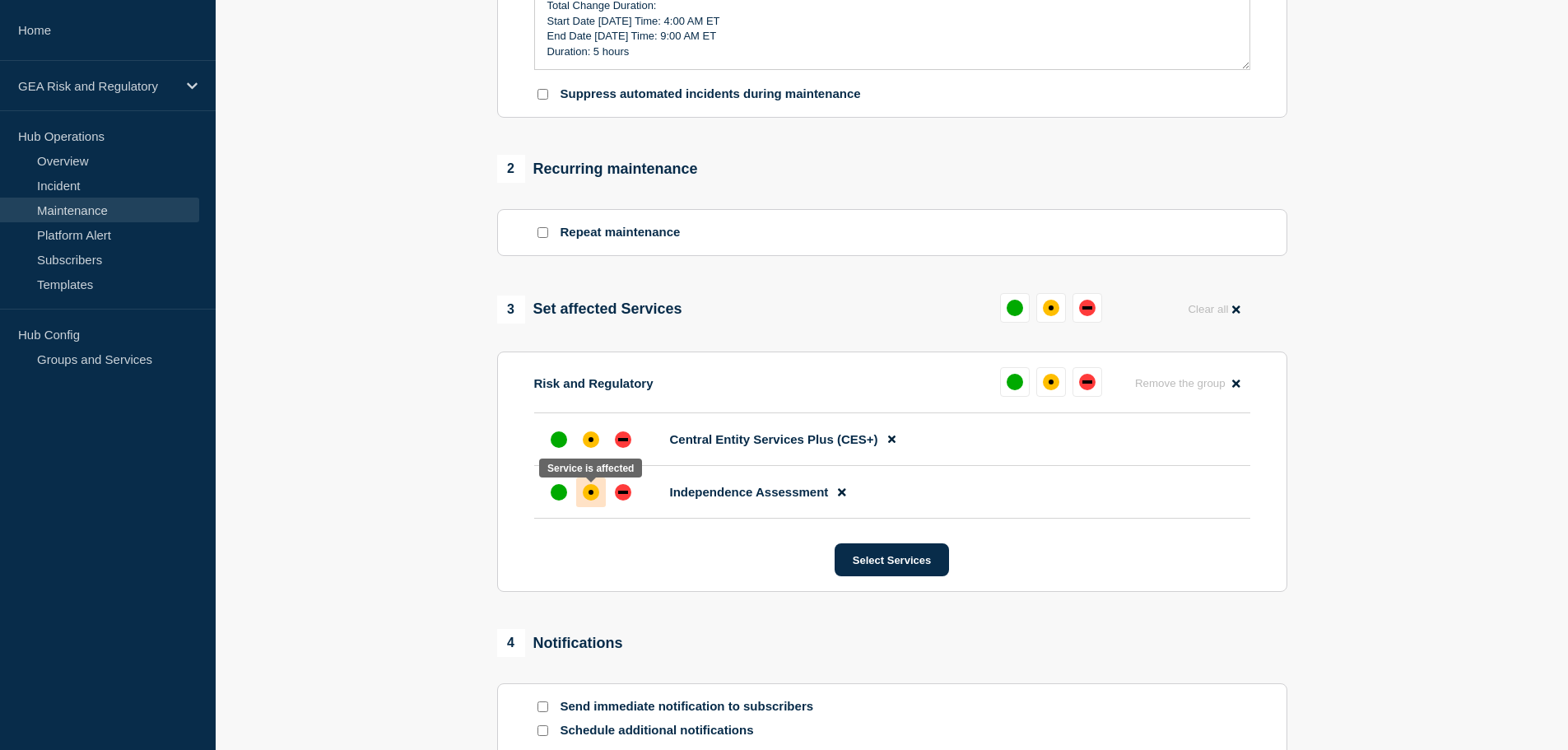
click at [592, 500] on div "affected" at bounding box center [591, 491] width 17 height 17
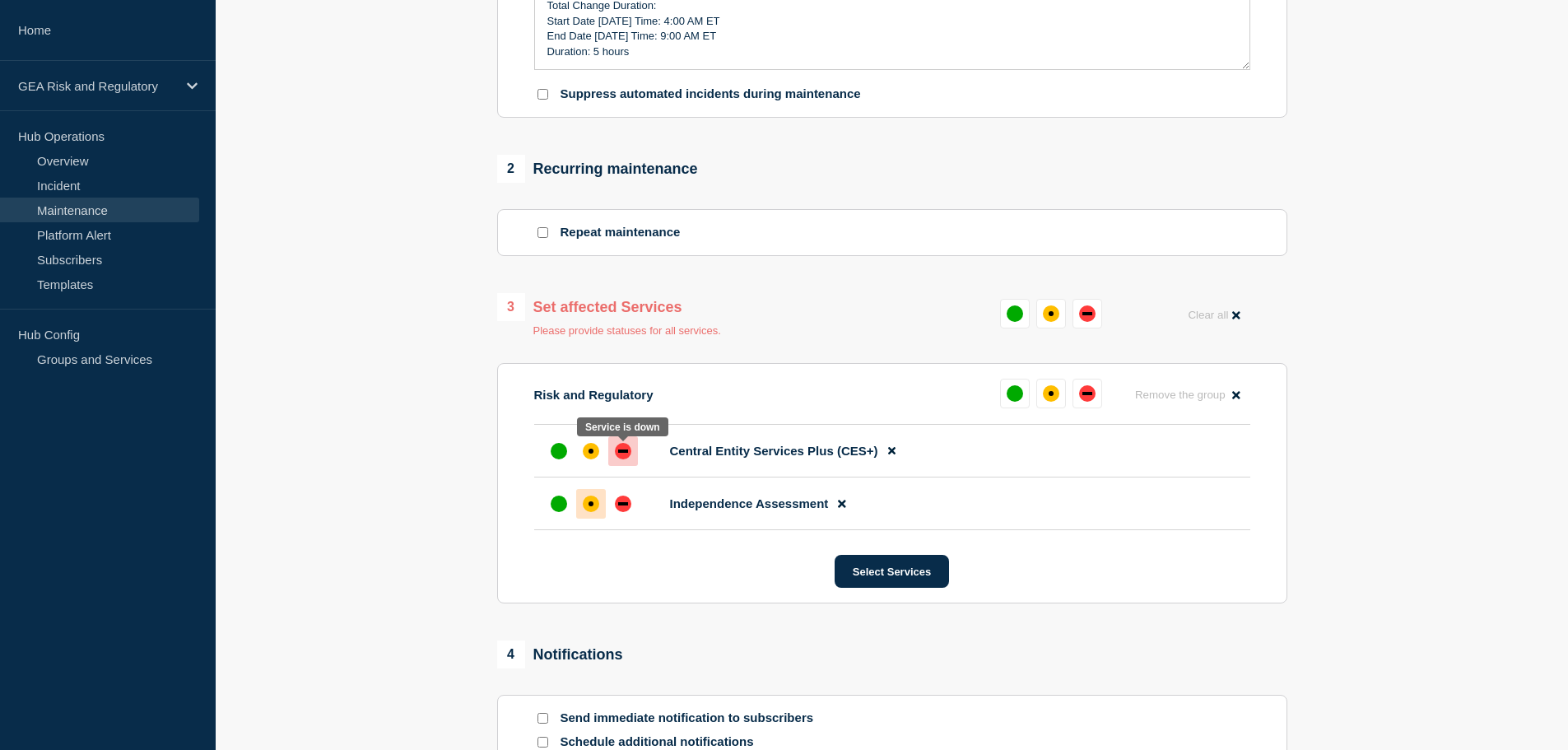
click at [615, 454] on div "down" at bounding box center [623, 451] width 17 height 17
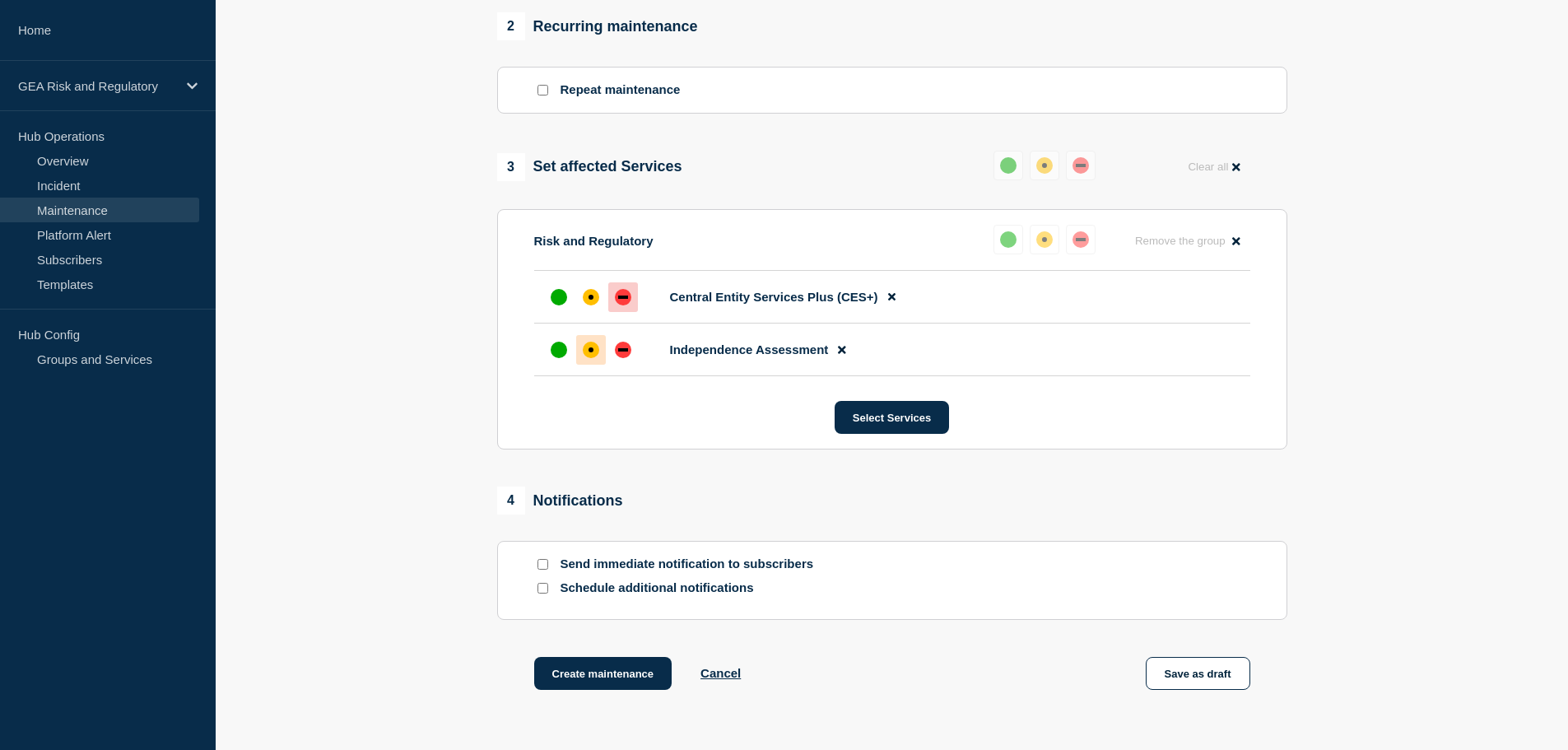
scroll to position [823, 0]
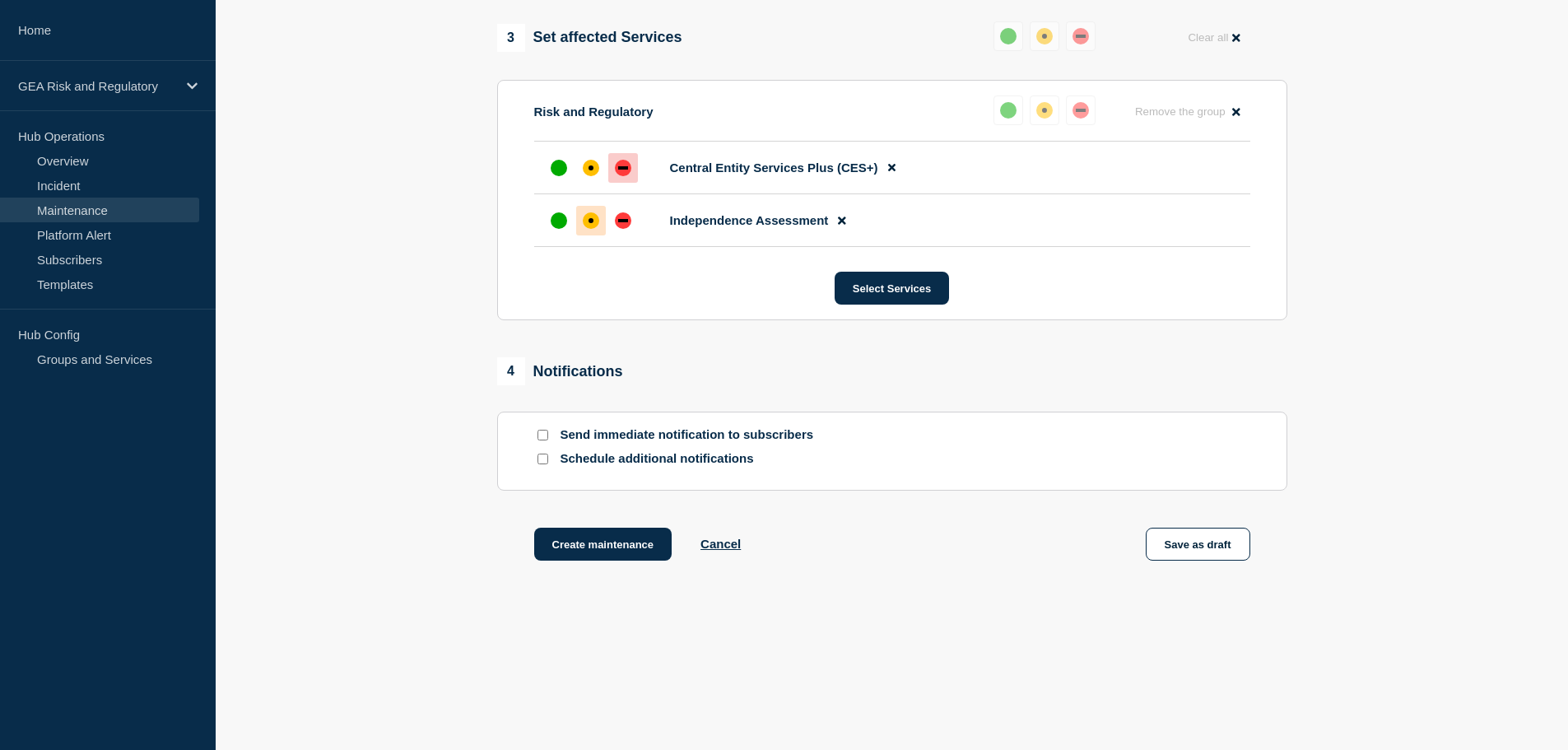
click at [541, 464] on input "Schedule additional notifications" at bounding box center [543, 458] width 11 height 11
checkbox input "true"
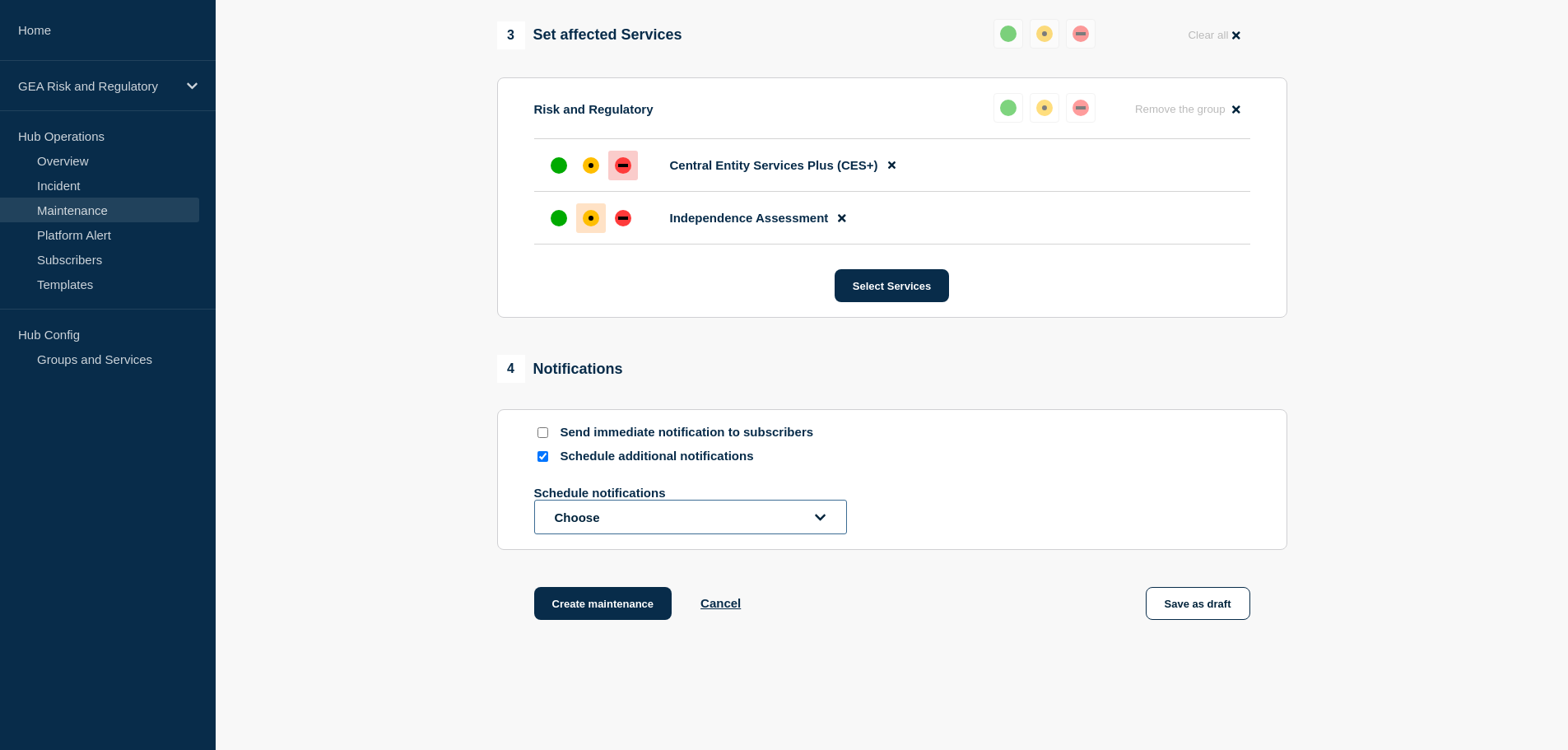
click at [592, 521] on button "Choose" at bounding box center [690, 516] width 313 height 34
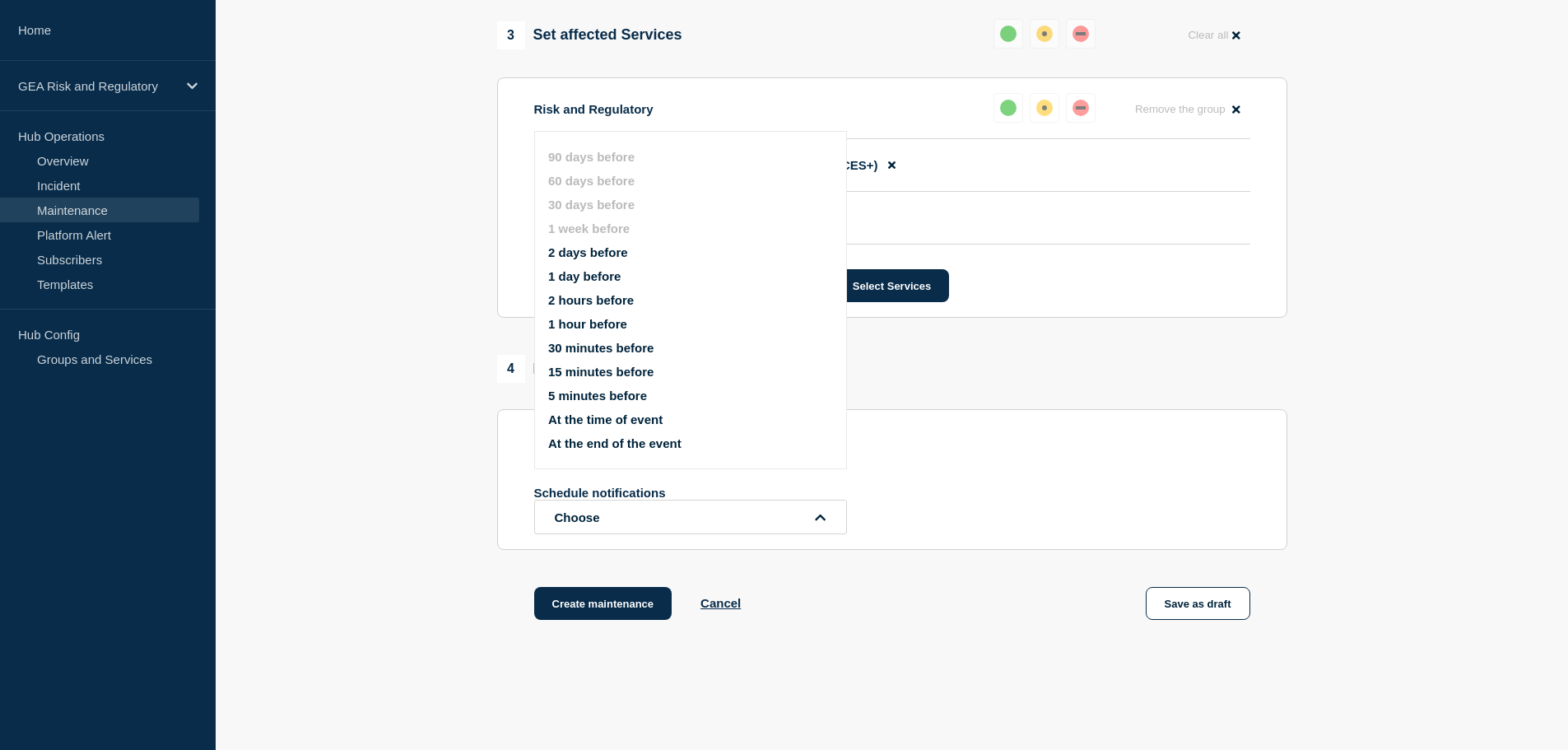
click at [580, 251] on button "2 days before" at bounding box center [588, 253] width 80 height 14
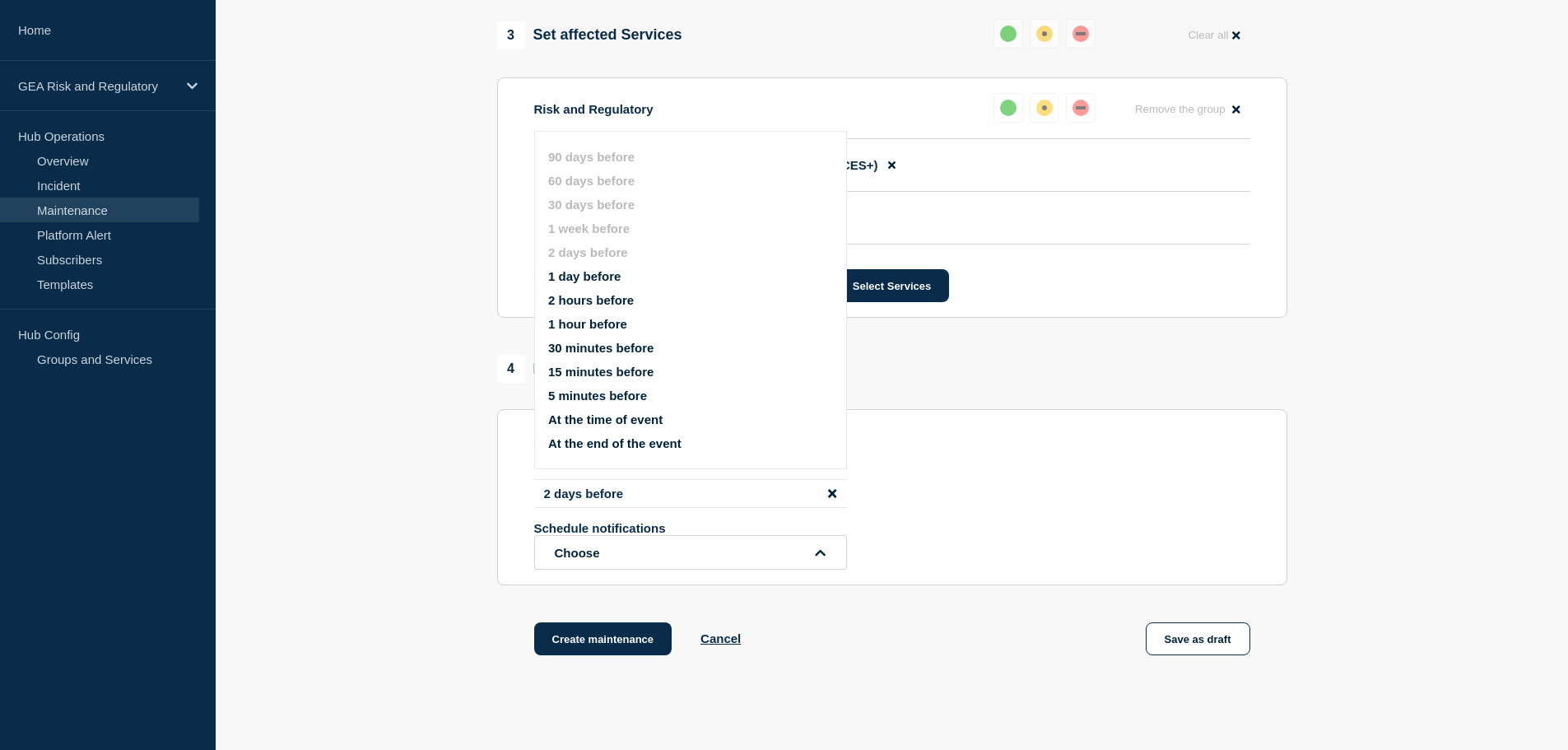
click at [476, 635] on section "1 Provide details Title (required) CES+ - Production - Sprint 26.1.3 Deployment…" at bounding box center [892, 8] width 1353 height 1379
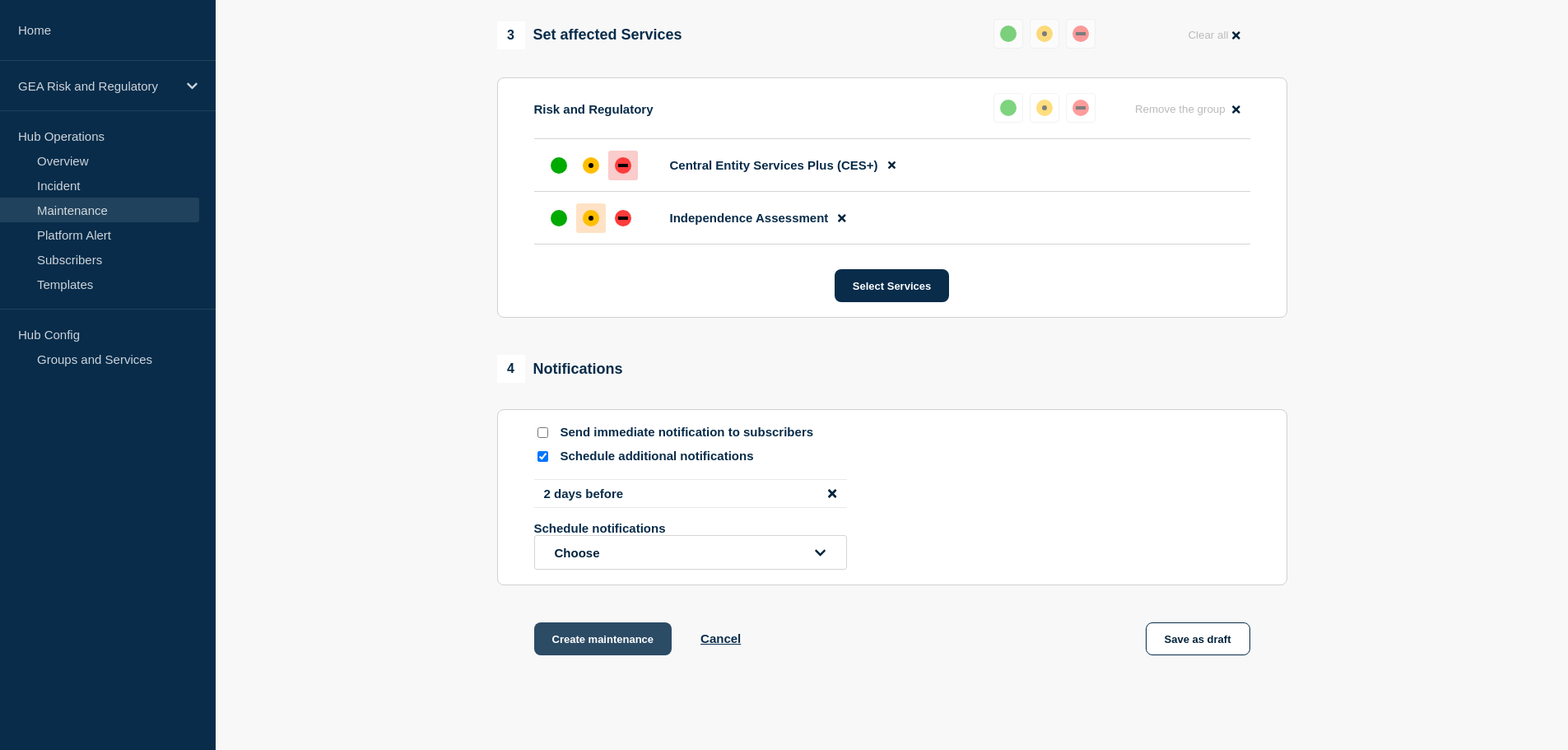
click at [606, 640] on button "Create maintenance" at bounding box center [603, 638] width 139 height 32
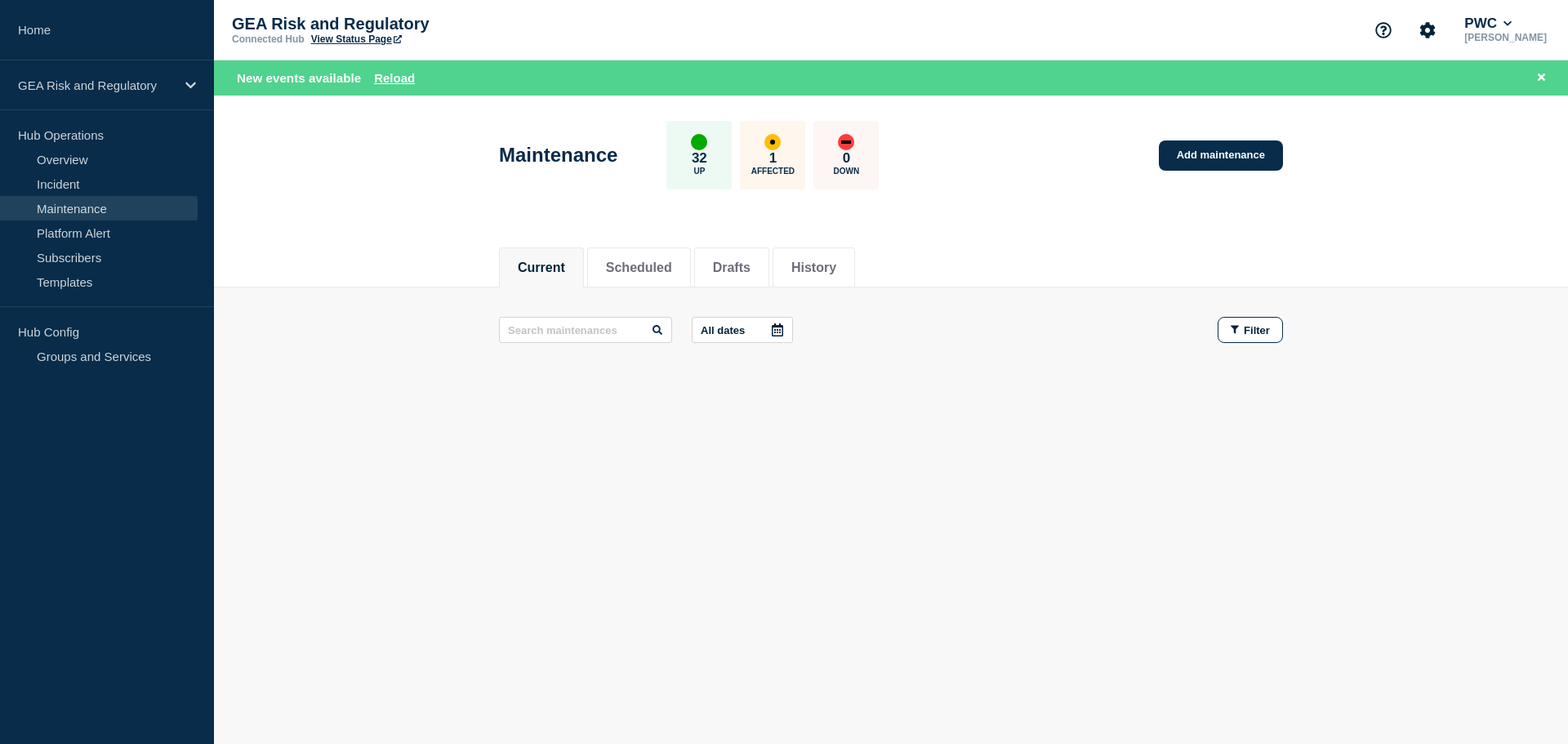
click at [84, 211] on link "Maintenance" at bounding box center [98, 208] width 198 height 24
click at [1221, 154] on link "Add maintenance" at bounding box center [1220, 155] width 124 height 30
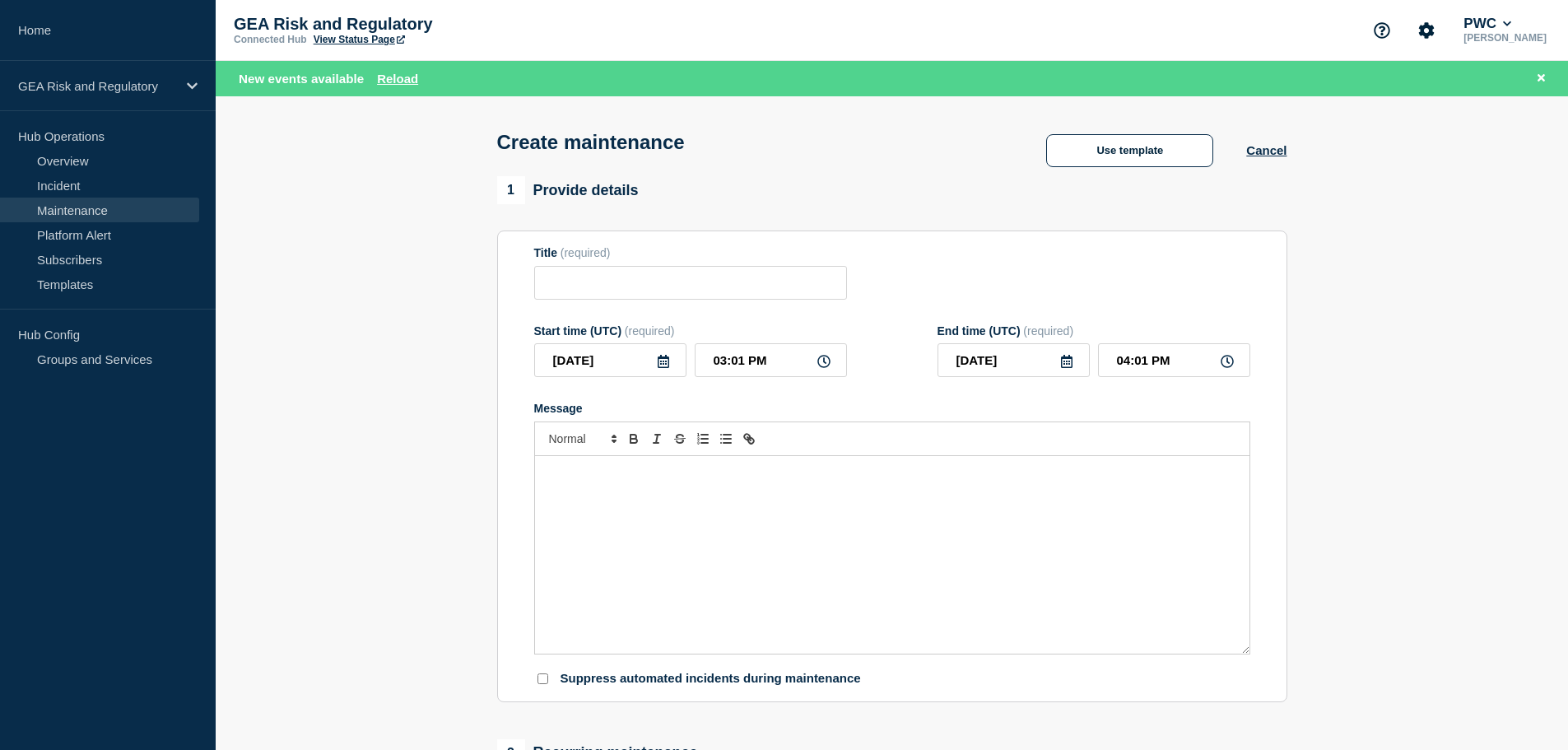
click at [617, 542] on div "Message" at bounding box center [892, 554] width 715 height 198
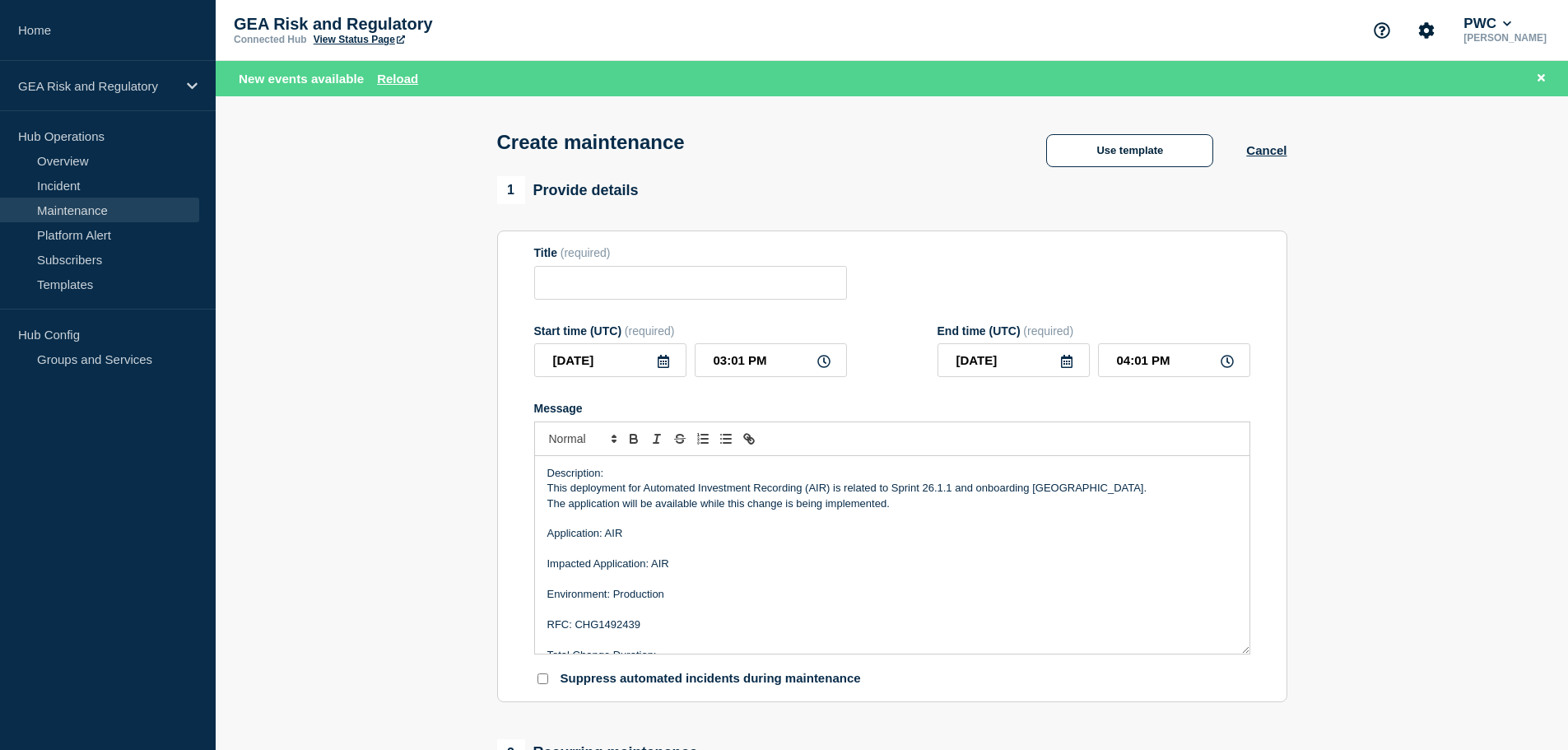
scroll to position [53, 0]
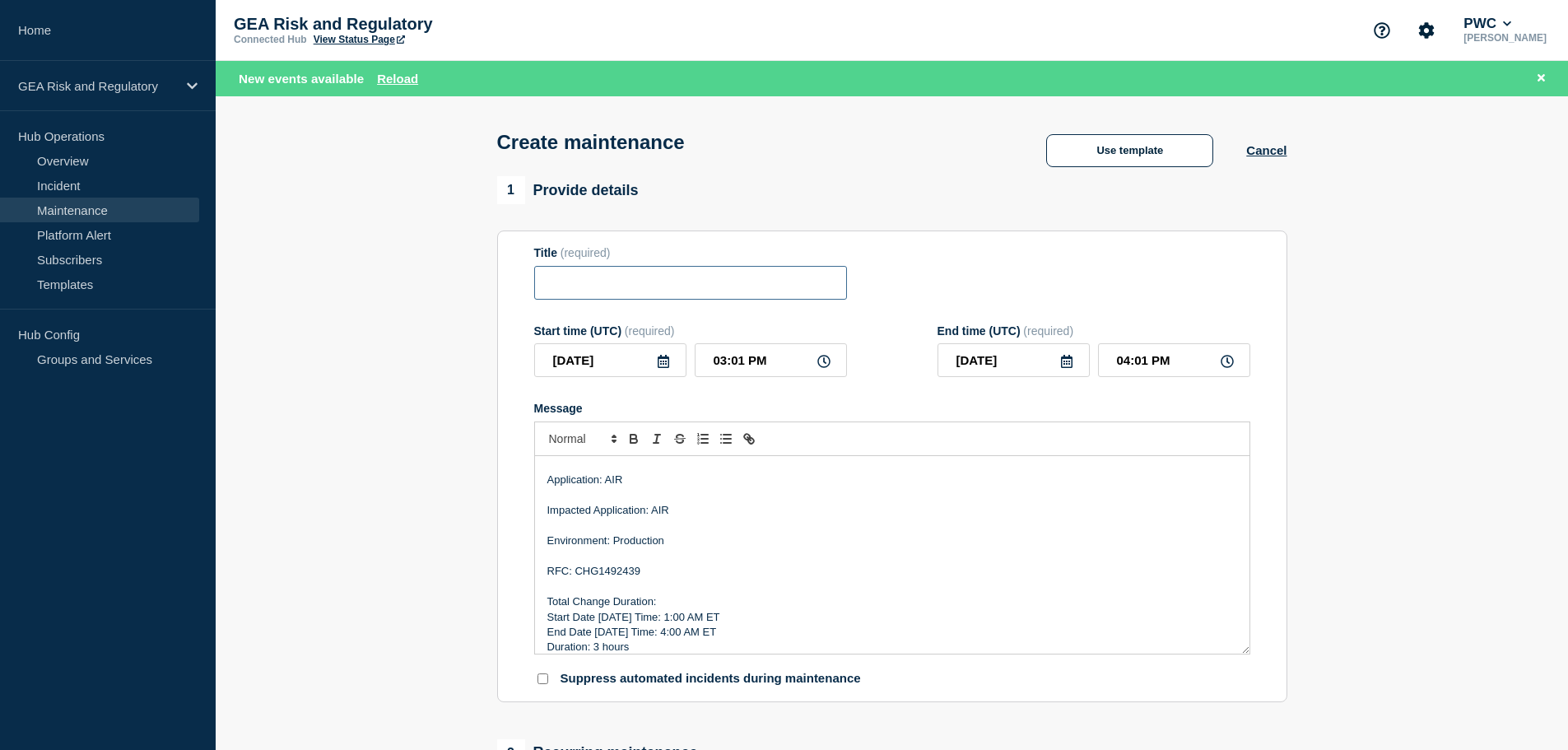
click at [650, 294] on input "Title" at bounding box center [690, 282] width 313 height 33
paste input "AIR - Production - Sprint 26.1.1 Deployment"
type input "AIR - Production - Sprint 26.1.1 Deployment"
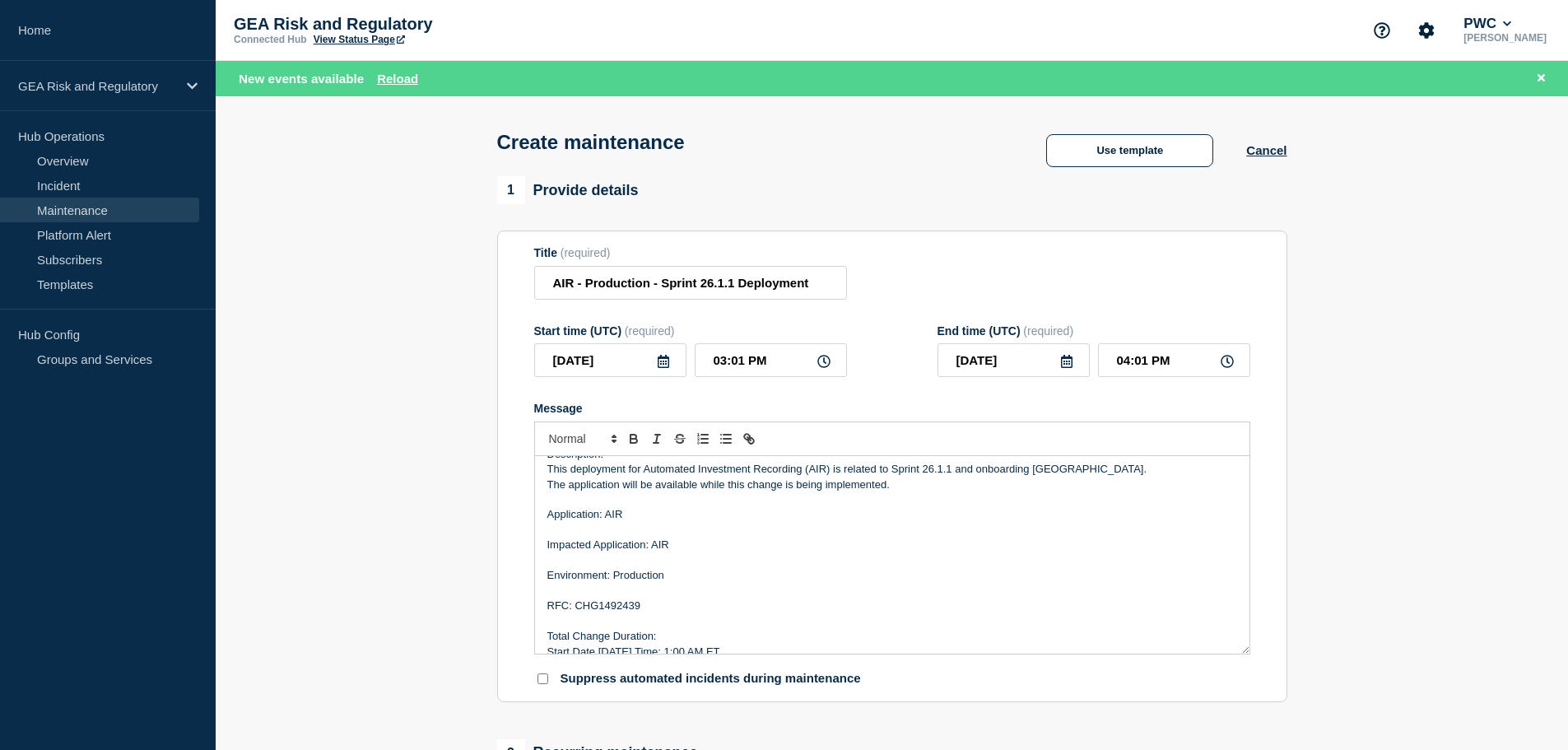
scroll to position [0, 0]
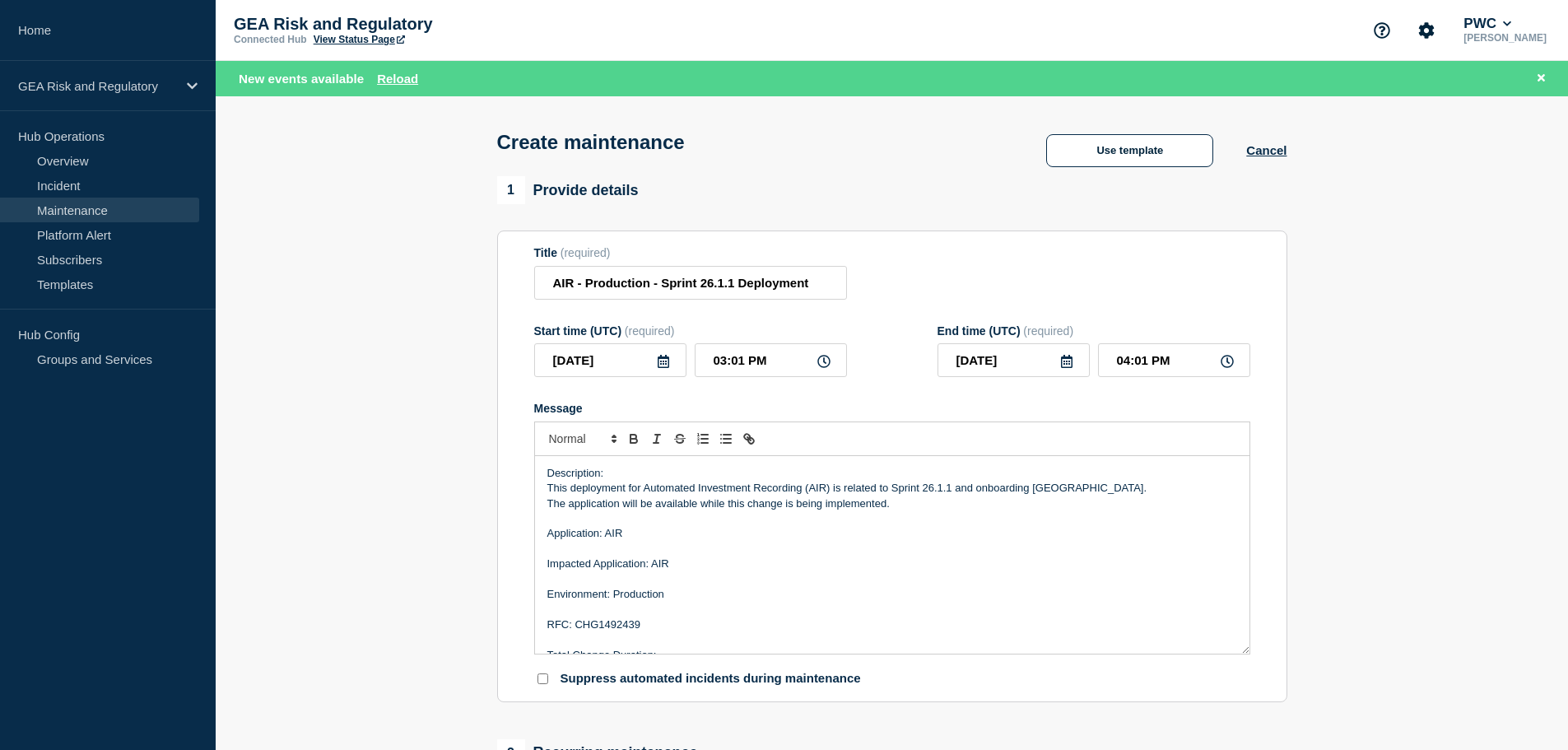
click at [1053, 490] on p "This deployment for Automated Investment Recording (AIR) is related to Sprint 2…" at bounding box center [893, 488] width 690 height 15
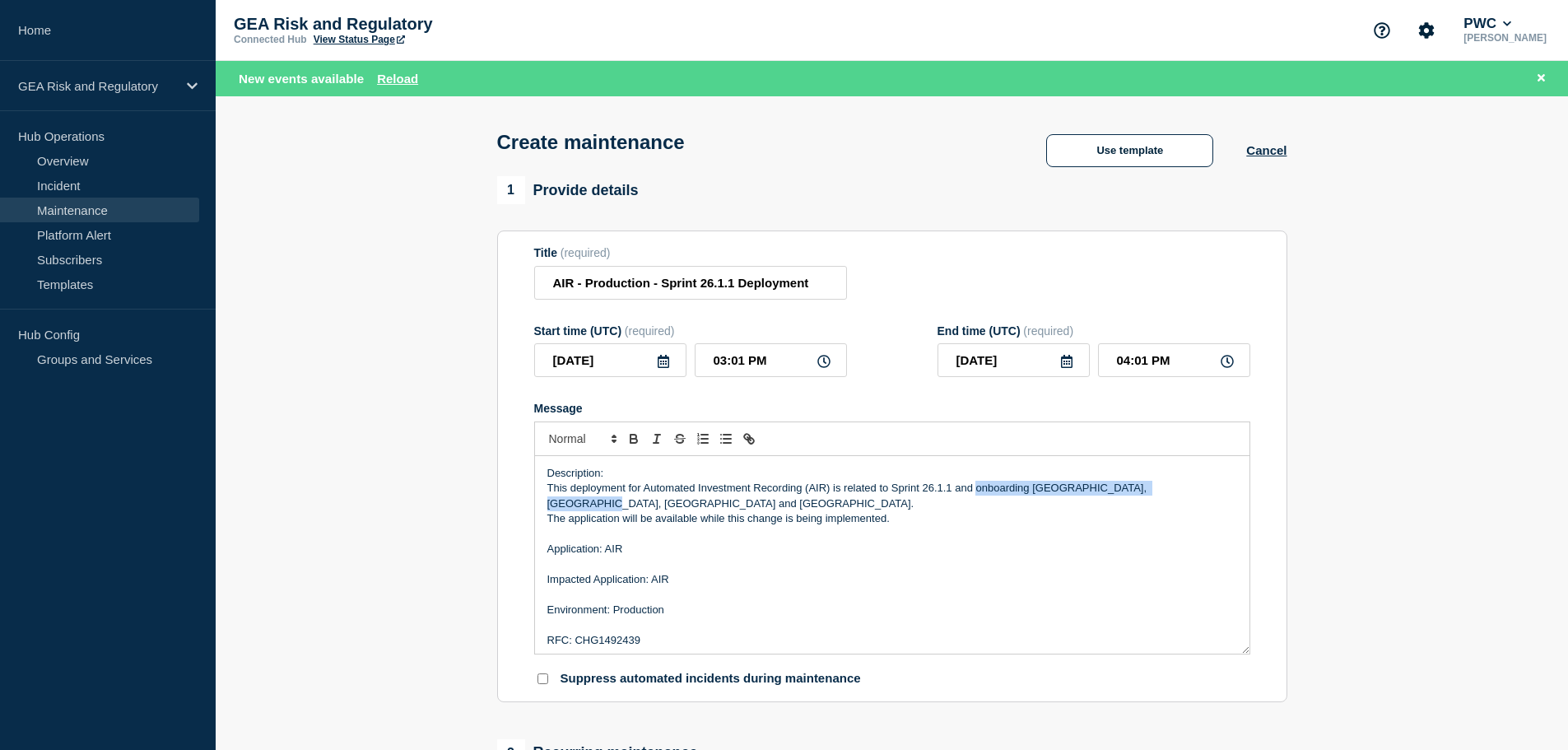
drag, startPoint x: 1177, startPoint y: 490, endPoint x: 976, endPoint y: 486, distance: 201.0
click at [976, 486] on p "This deployment for Automated Investment Recording (AIR) is related to Sprint 2…" at bounding box center [893, 495] width 690 height 30
copy p "onboarding [GEOGRAPHIC_DATA], [GEOGRAPHIC_DATA], [GEOGRAPHIC_DATA] and [GEOGRAP…"
click at [949, 490] on p "This deployment for Automated Investment Recording (AIR) is related to Sprint 2…" at bounding box center [893, 495] width 690 height 30
click at [732, 288] on input "AIR - Production - Sprint 26.1.1 Deployment" at bounding box center [690, 282] width 313 height 33
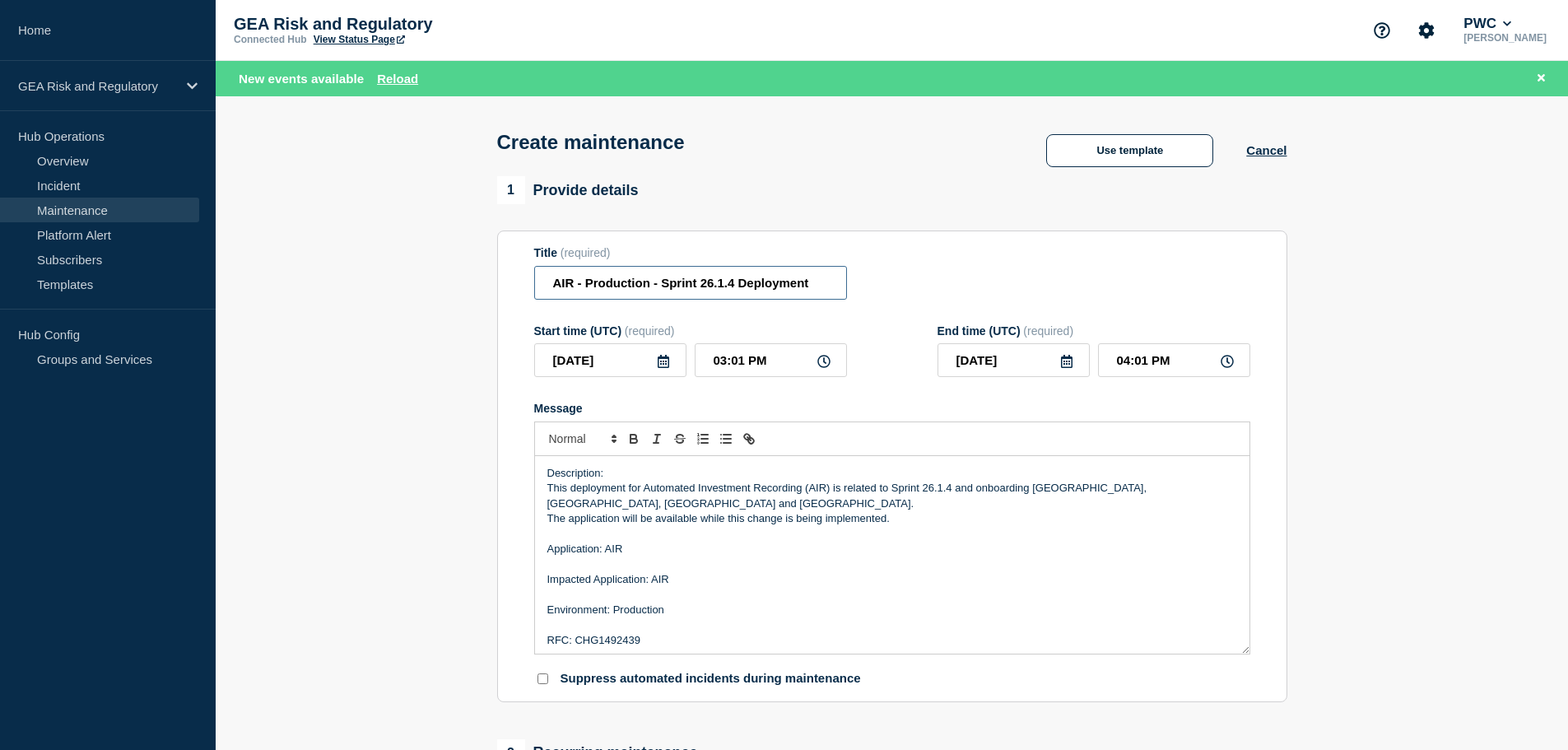
type input "AIR - Production - Sprint 26.1.4 Deployment"
click at [978, 493] on p "This deployment for Automated Investment Recording (AIR) is related to Sprint 2…" at bounding box center [893, 495] width 690 height 30
click at [981, 490] on p "This deployment for Automated Investment Recording (AIR) is related to Sprint 2…" at bounding box center [893, 495] width 690 height 30
click at [1071, 491] on p "This deployment for Automated Investment Recording (AIR) is related to Sprint 2…" at bounding box center [893, 495] width 690 height 30
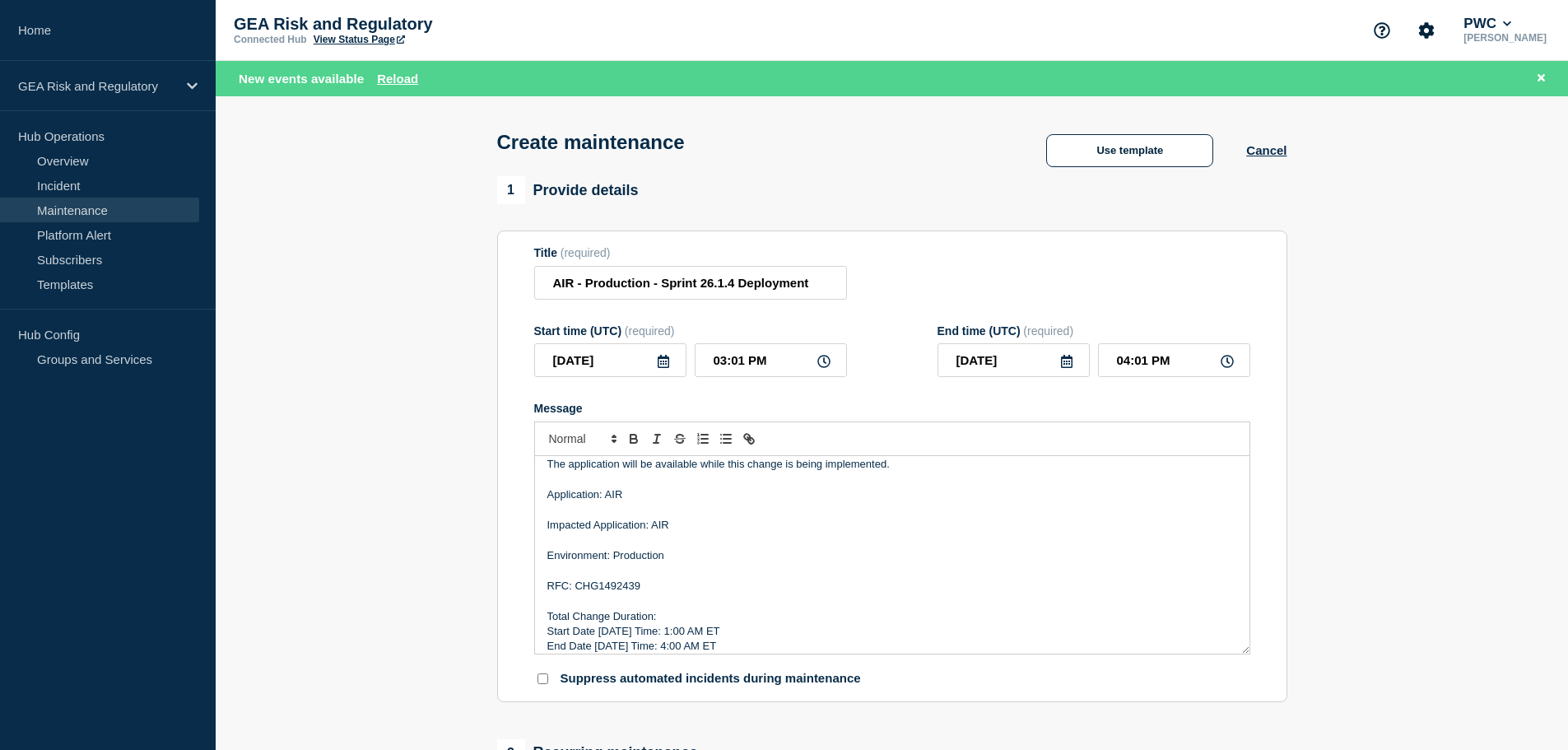
scroll to position [80, 0]
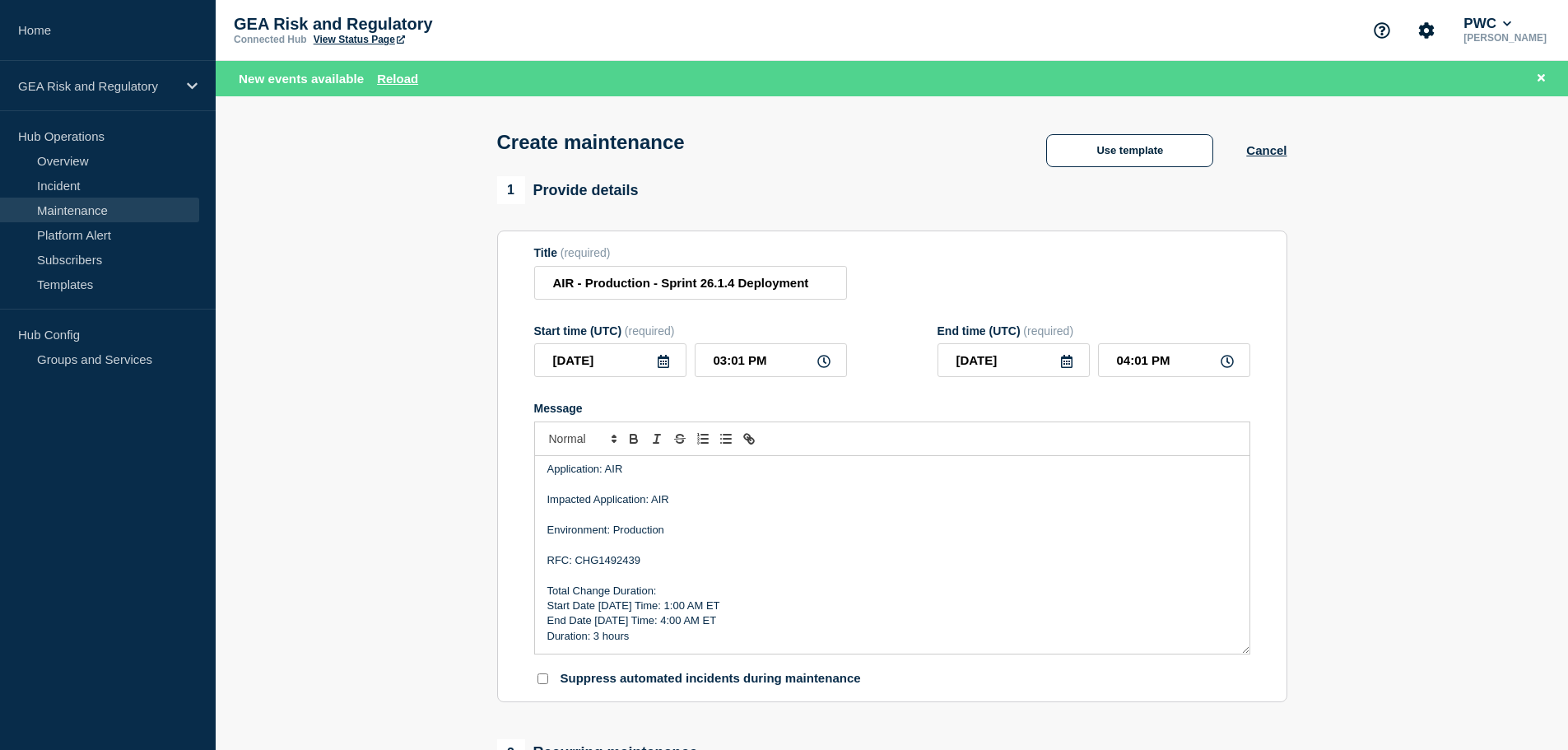
click at [617, 564] on p "RFC: CHG1492439" at bounding box center [893, 560] width 690 height 15
drag, startPoint x: 617, startPoint y: 606, endPoint x: 601, endPoint y: 606, distance: 16.0
click at [601, 606] on p "Start Date [DATE] Time: 1:00 AM ET" at bounding box center [893, 606] width 690 height 15
click at [670, 606] on p "Start Date [DATE] Time: 1:00 AM ET" at bounding box center [893, 606] width 690 height 15
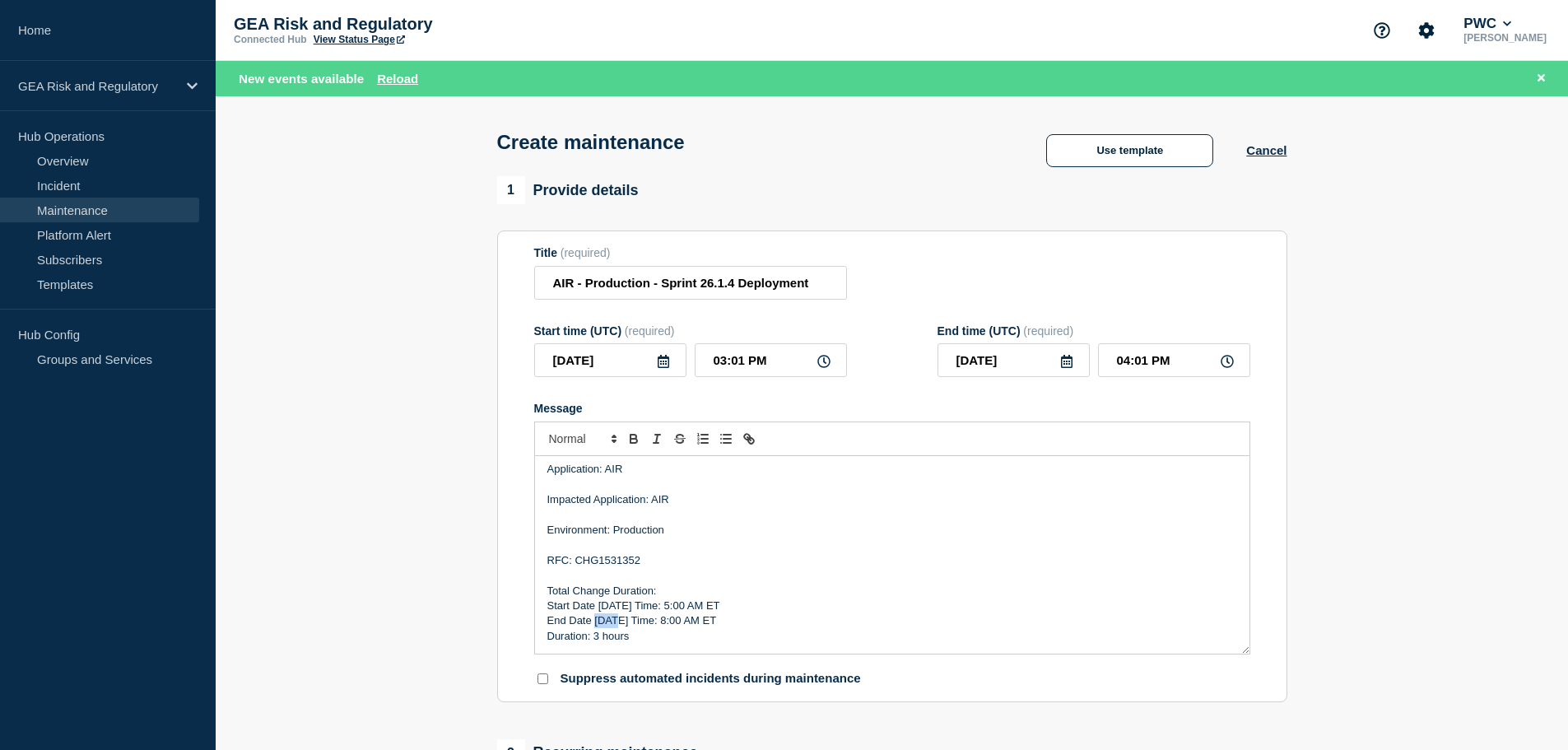
drag, startPoint x: 613, startPoint y: 626, endPoint x: 597, endPoint y: 623, distance: 16.3
click at [597, 623] on p "End Date [DATE] Time: 8:00 AM ET" at bounding box center [893, 620] width 690 height 15
click at [697, 635] on p "Duration: 3 hours" at bounding box center [893, 636] width 690 height 15
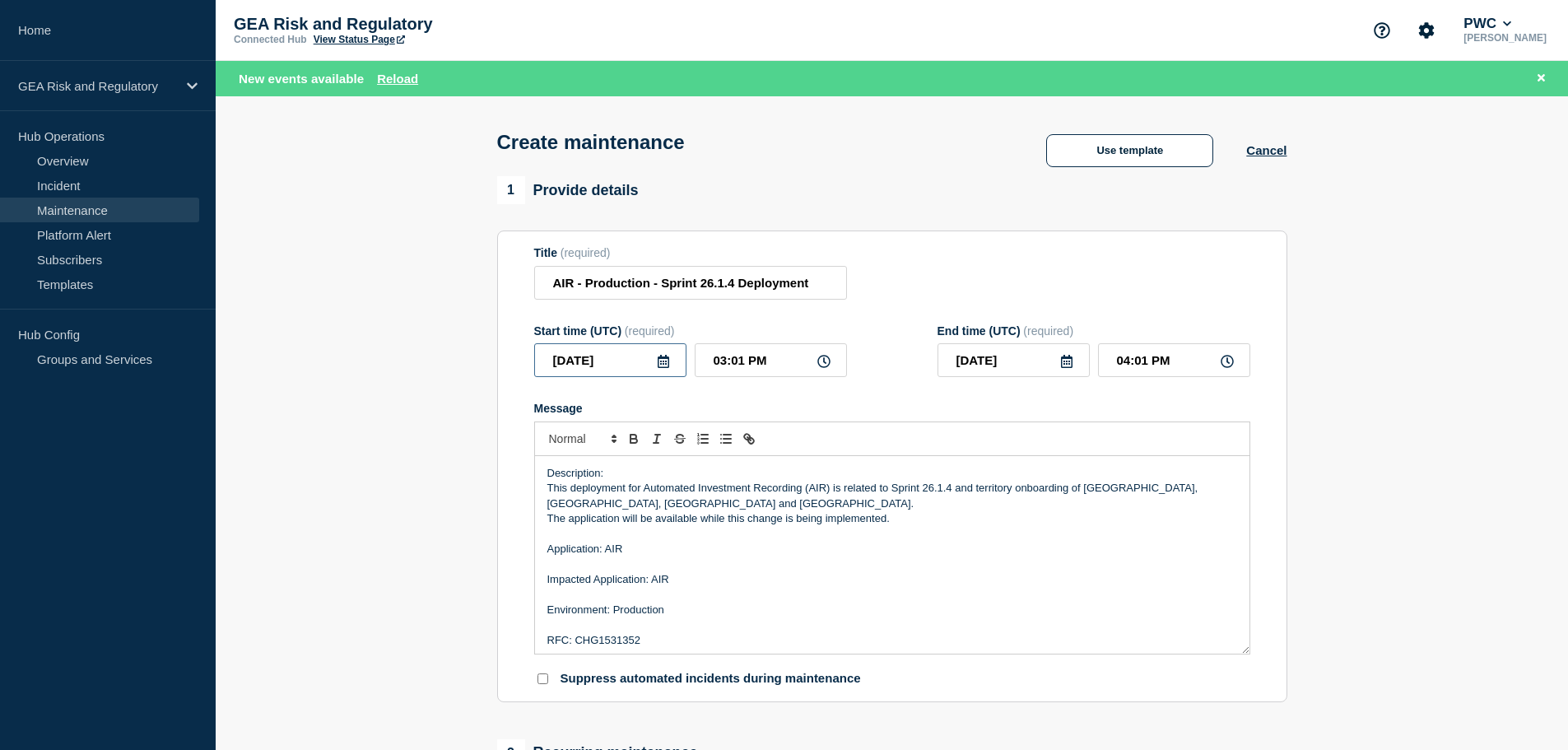
click at [674, 362] on input "[DATE]" at bounding box center [610, 360] width 152 height 33
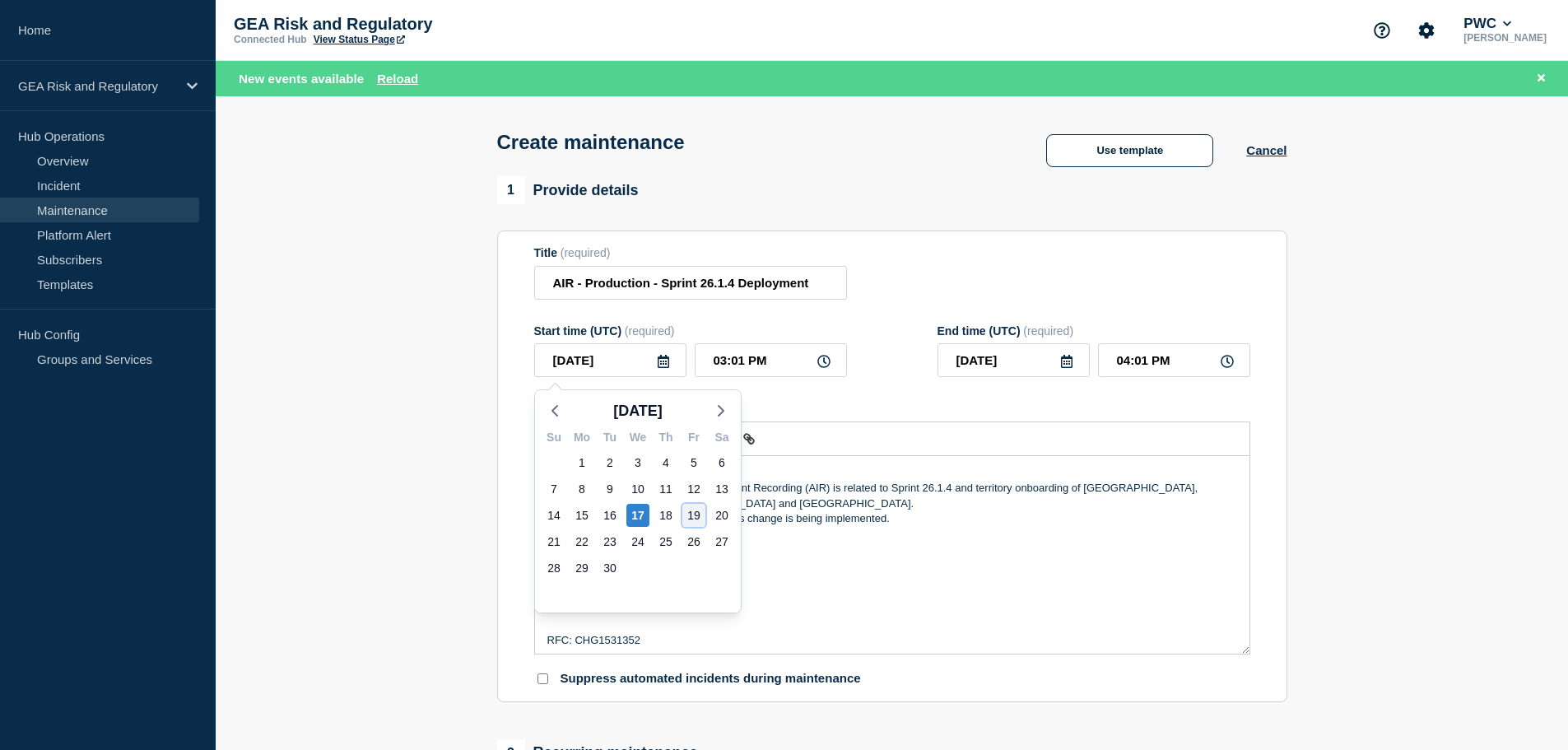
click at [693, 518] on div "19" at bounding box center [693, 514] width 23 height 23
type input "[DATE]"
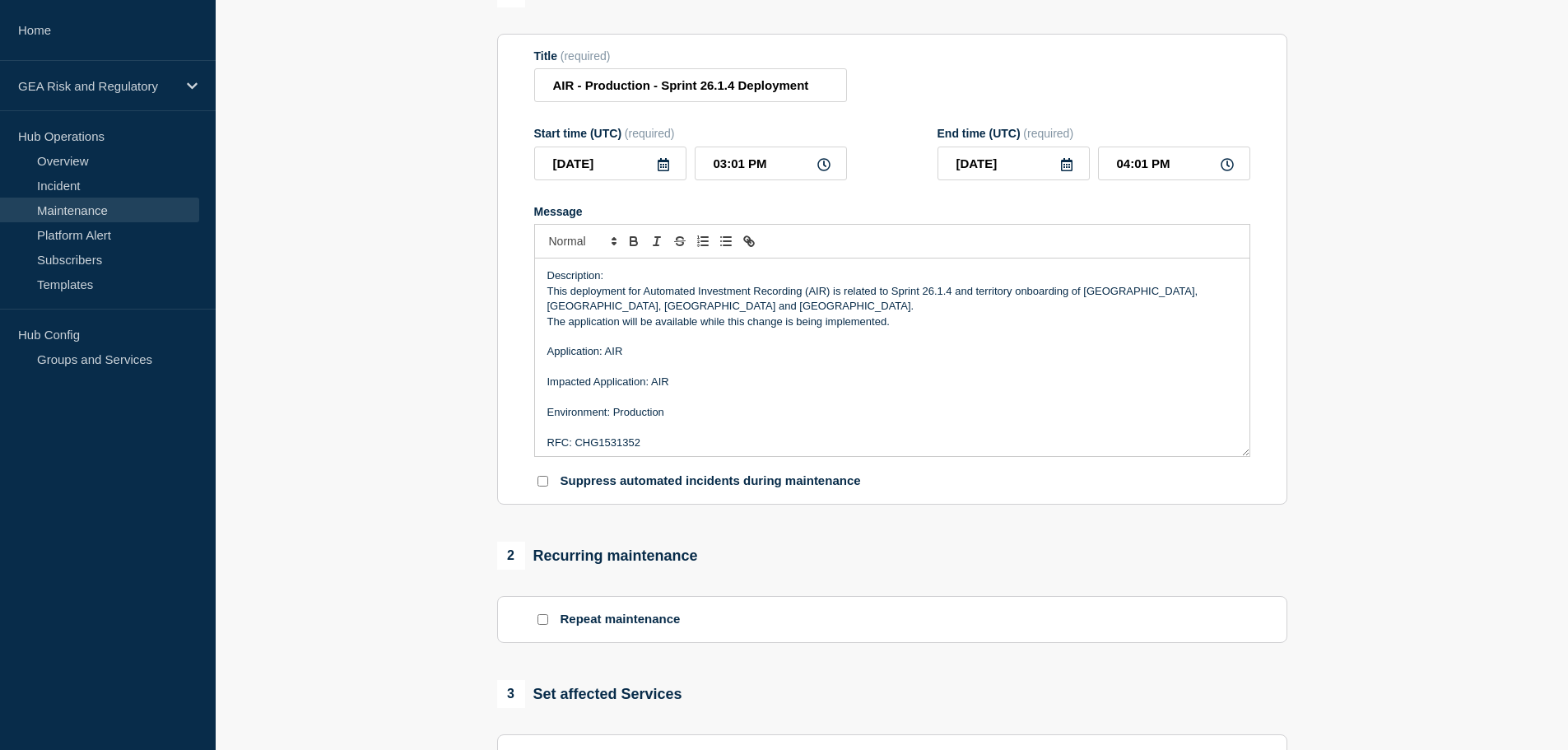
scroll to position [412, 0]
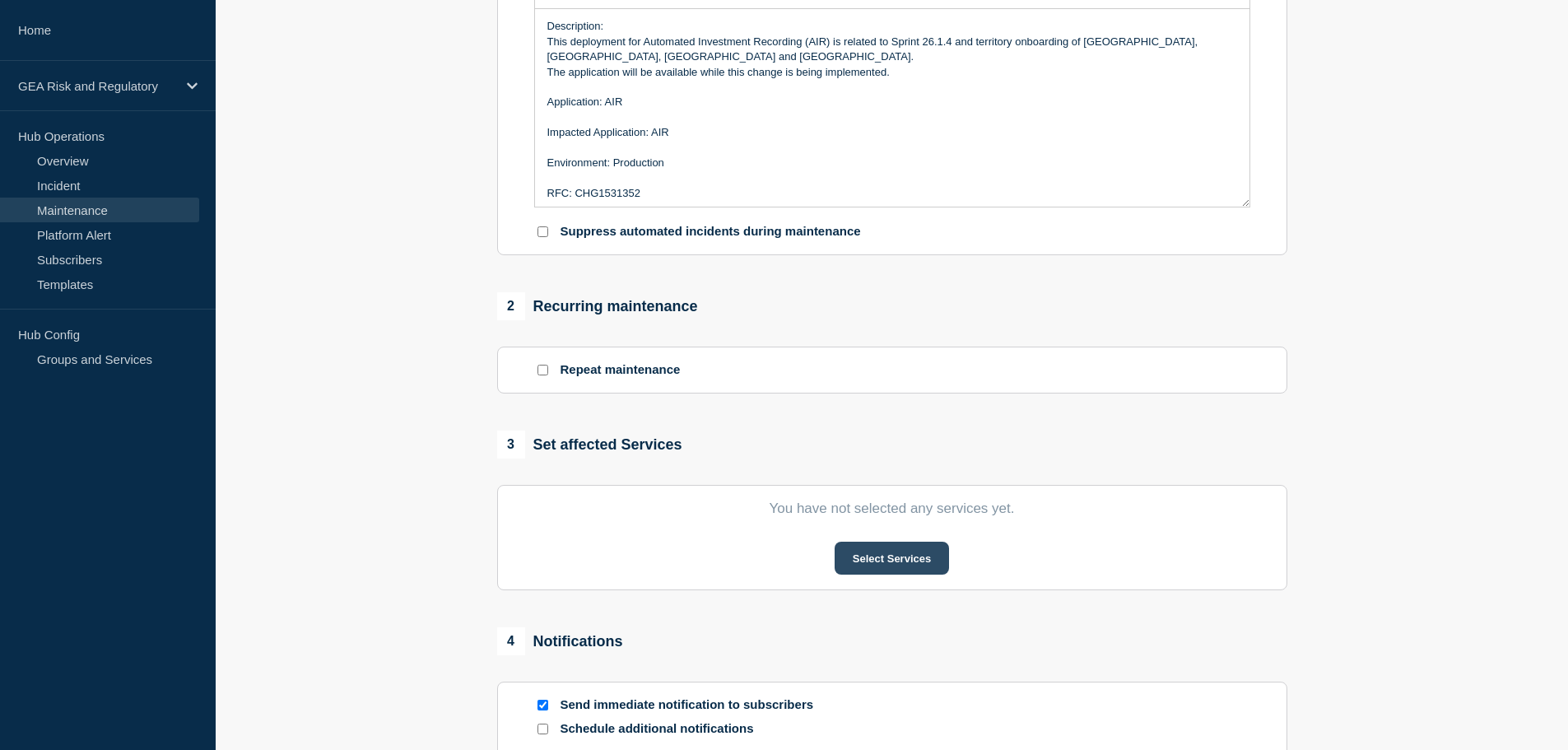
click at [874, 561] on button "Select Services" at bounding box center [892, 557] width 114 height 32
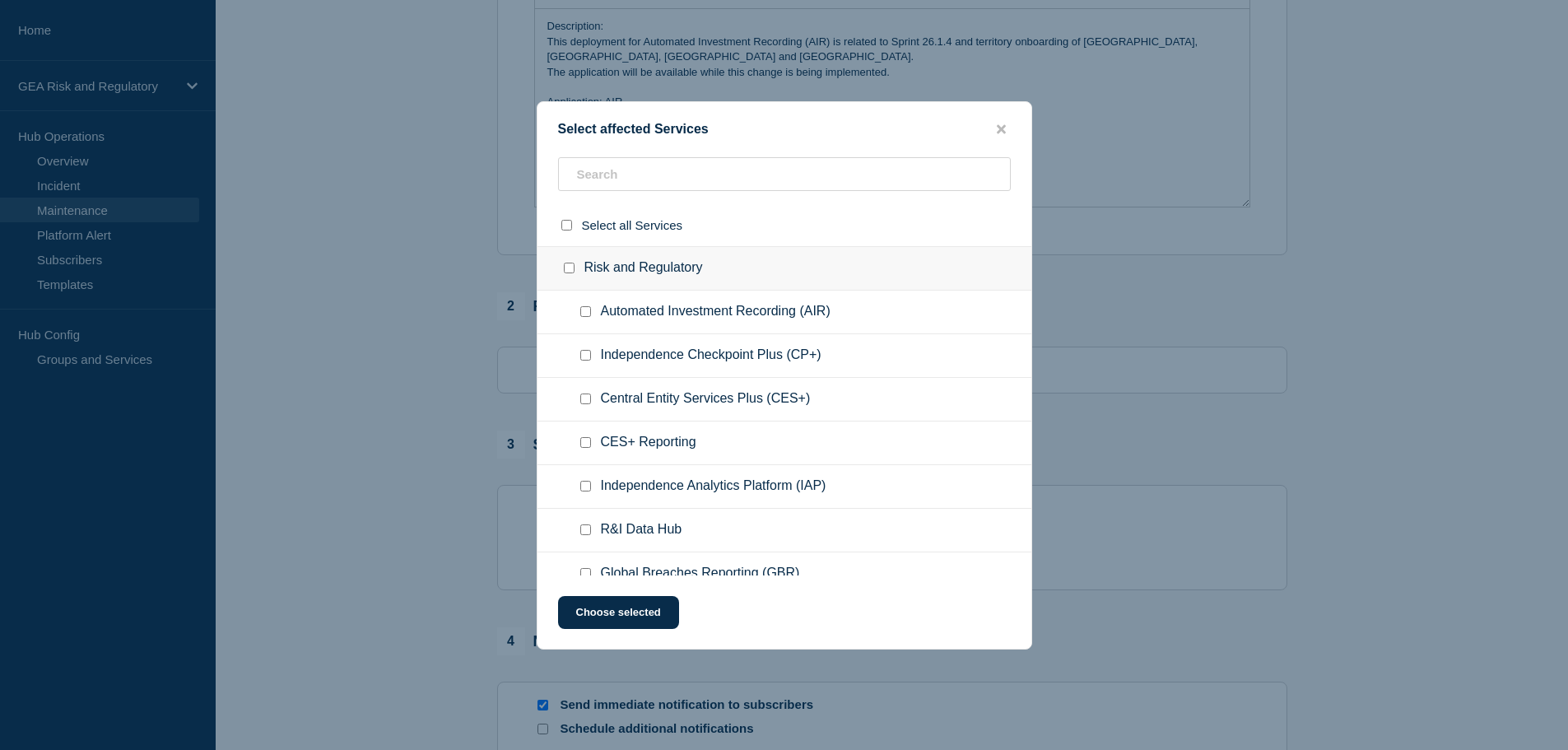
click at [587, 312] on input "Automated Investment Recording (AIR) checkbox" at bounding box center [585, 312] width 11 height 11
checkbox input "true"
click at [595, 619] on button "Choose selected" at bounding box center [618, 611] width 121 height 32
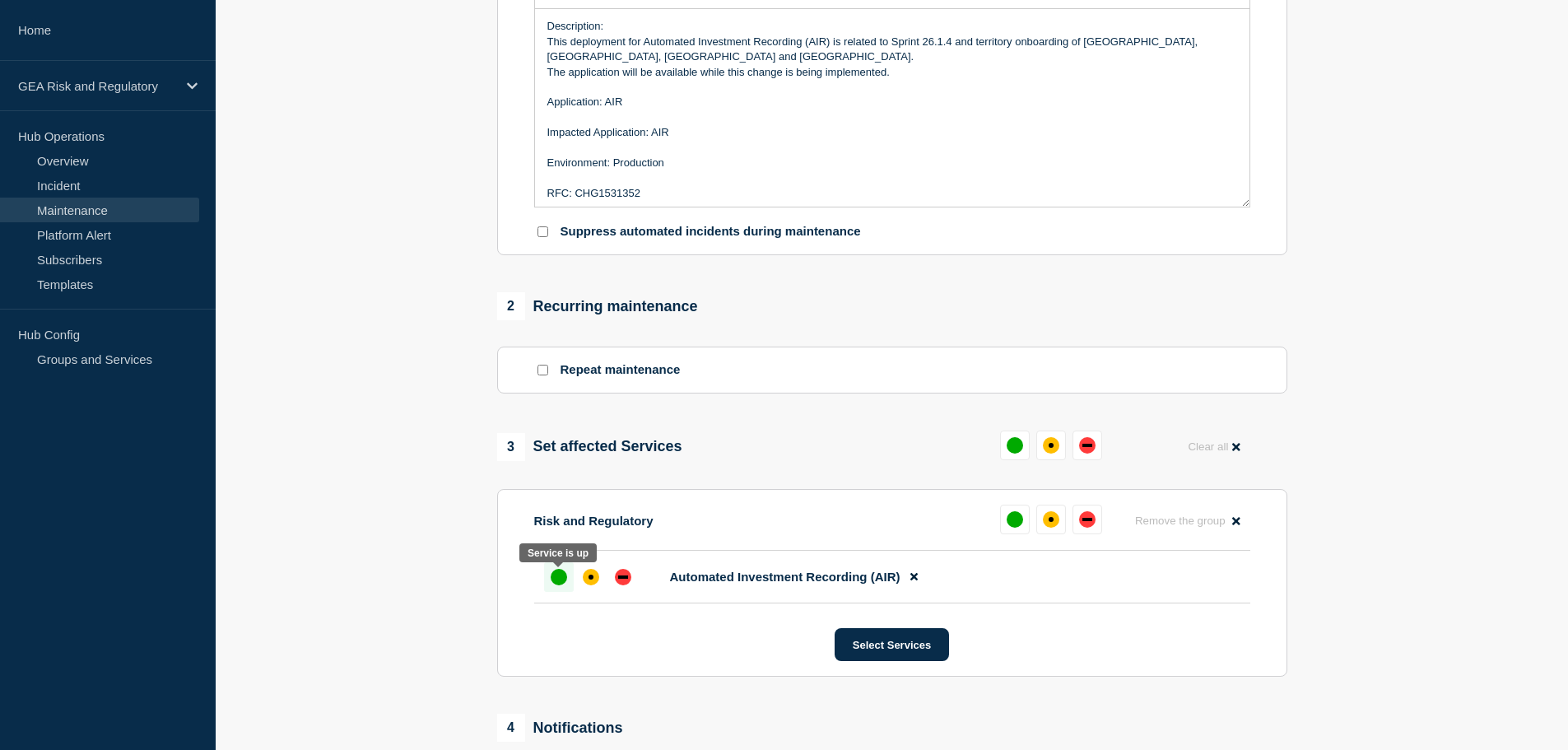
click at [559, 591] on div at bounding box center [558, 577] width 29 height 29
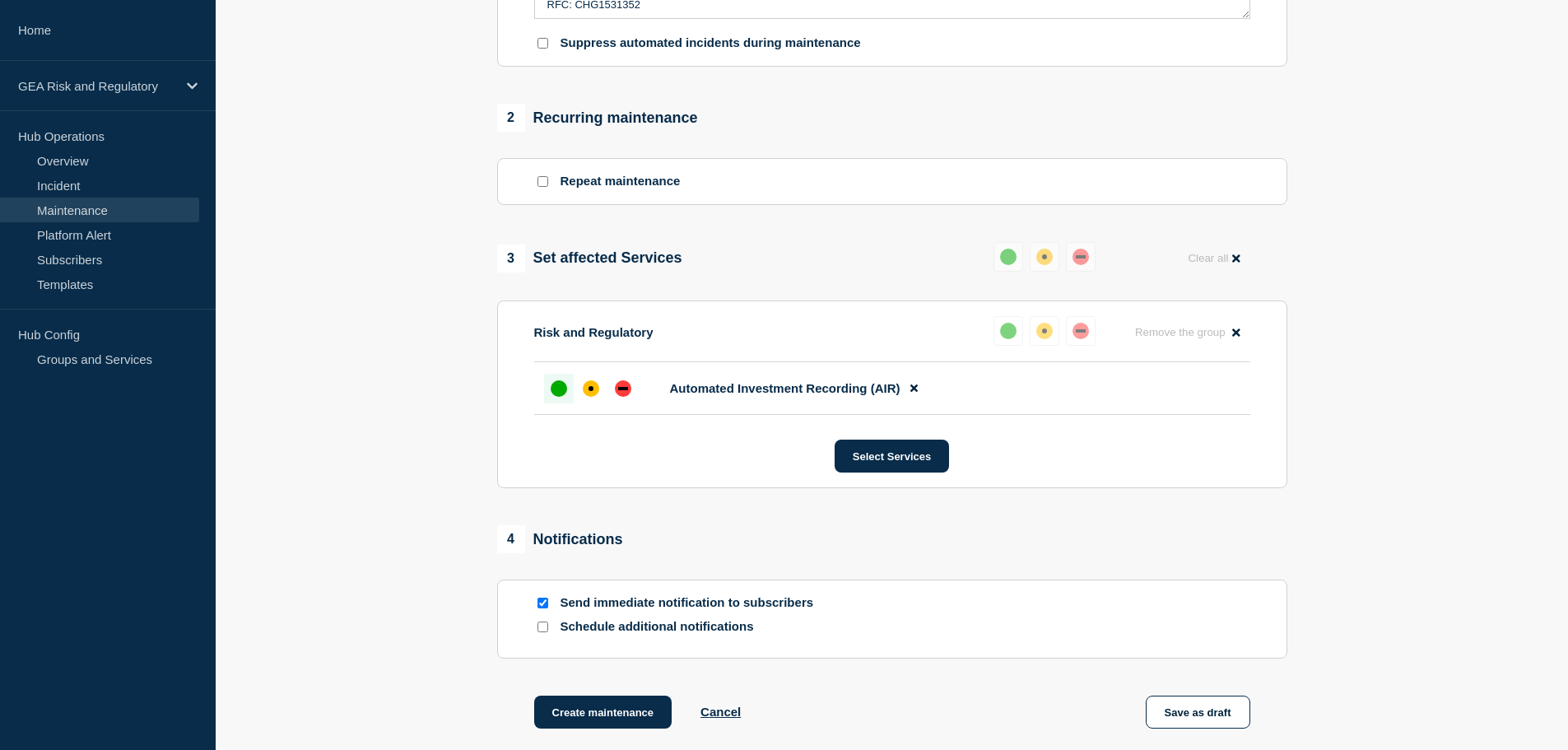
scroll to position [686, 0]
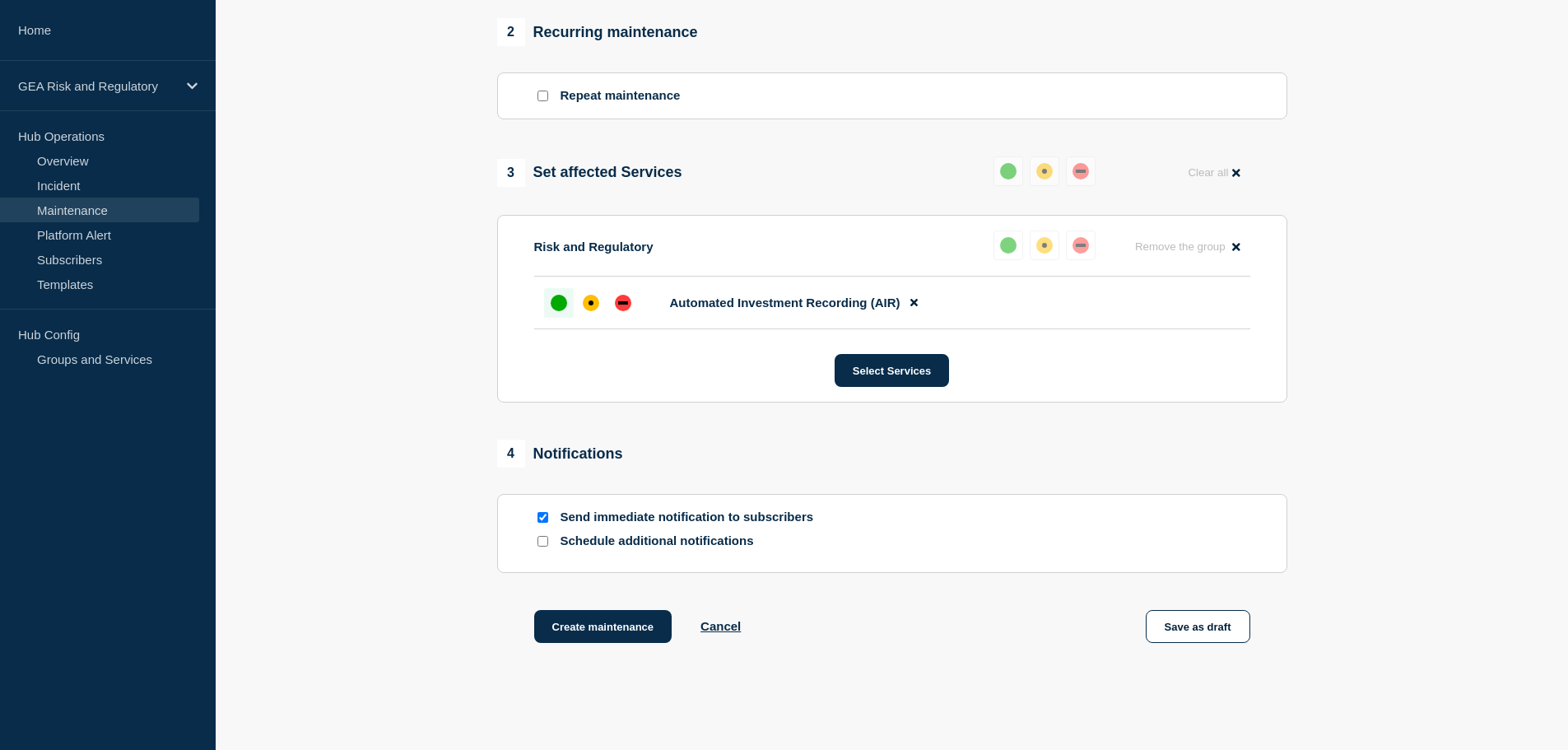
click at [544, 522] on input "Send immediate notification to subscribers" at bounding box center [543, 517] width 11 height 11
checkbox input "false"
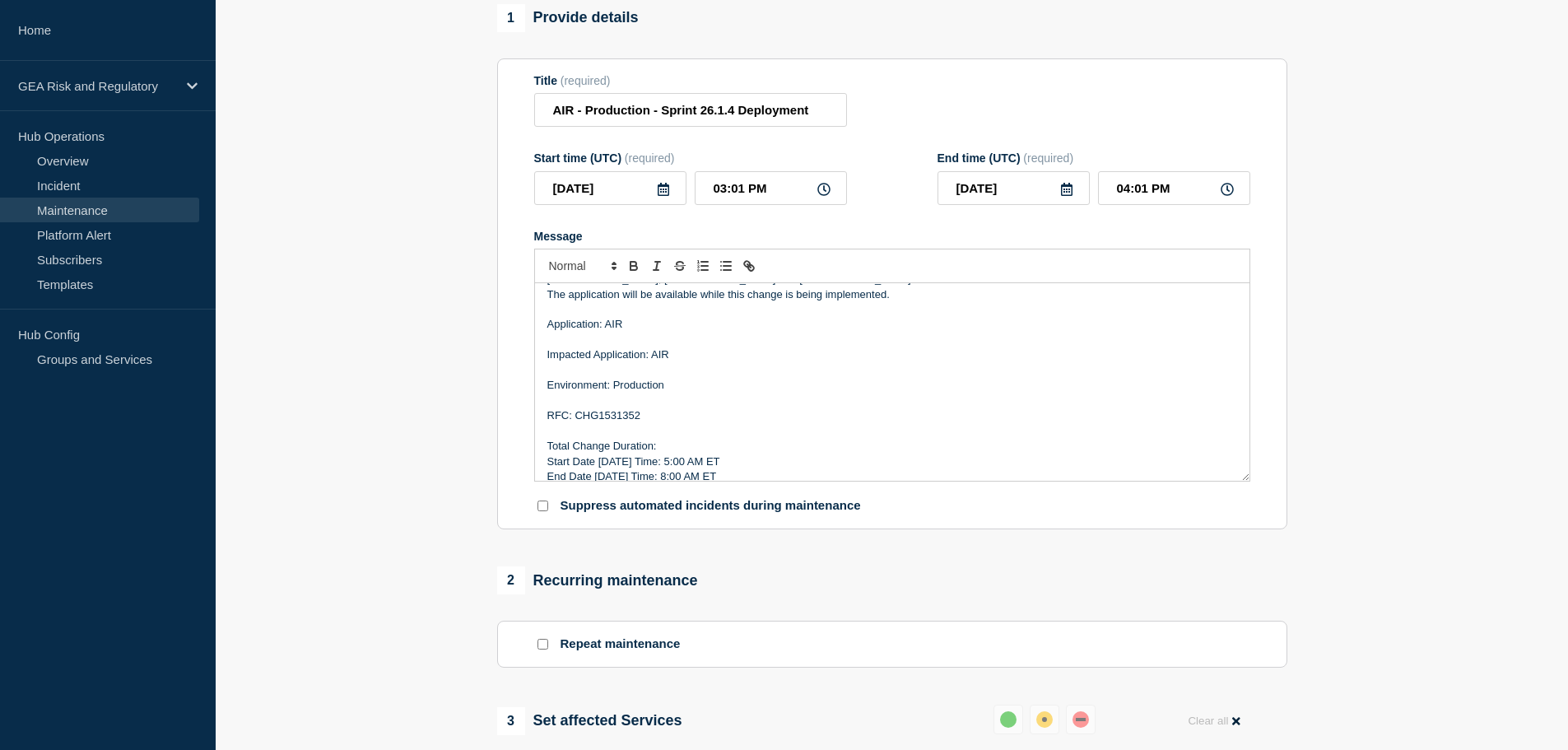
scroll to position [81, 0]
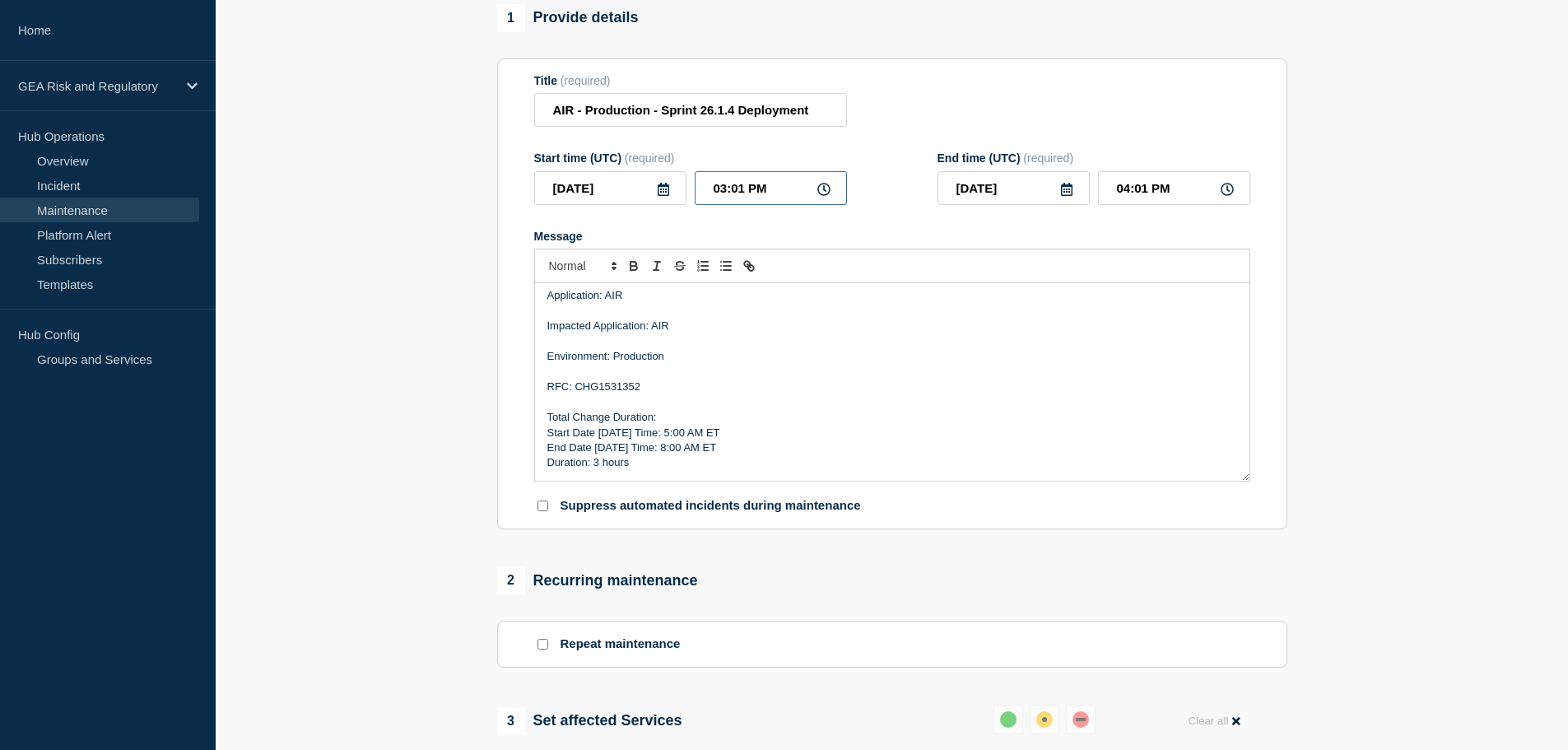
click at [704, 195] on input "03:01 PM" at bounding box center [771, 188] width 152 height 33
type input "09:01 PM"
type input "10:01 PM"
type input "09:00 PM"
type input "10:00 PM"
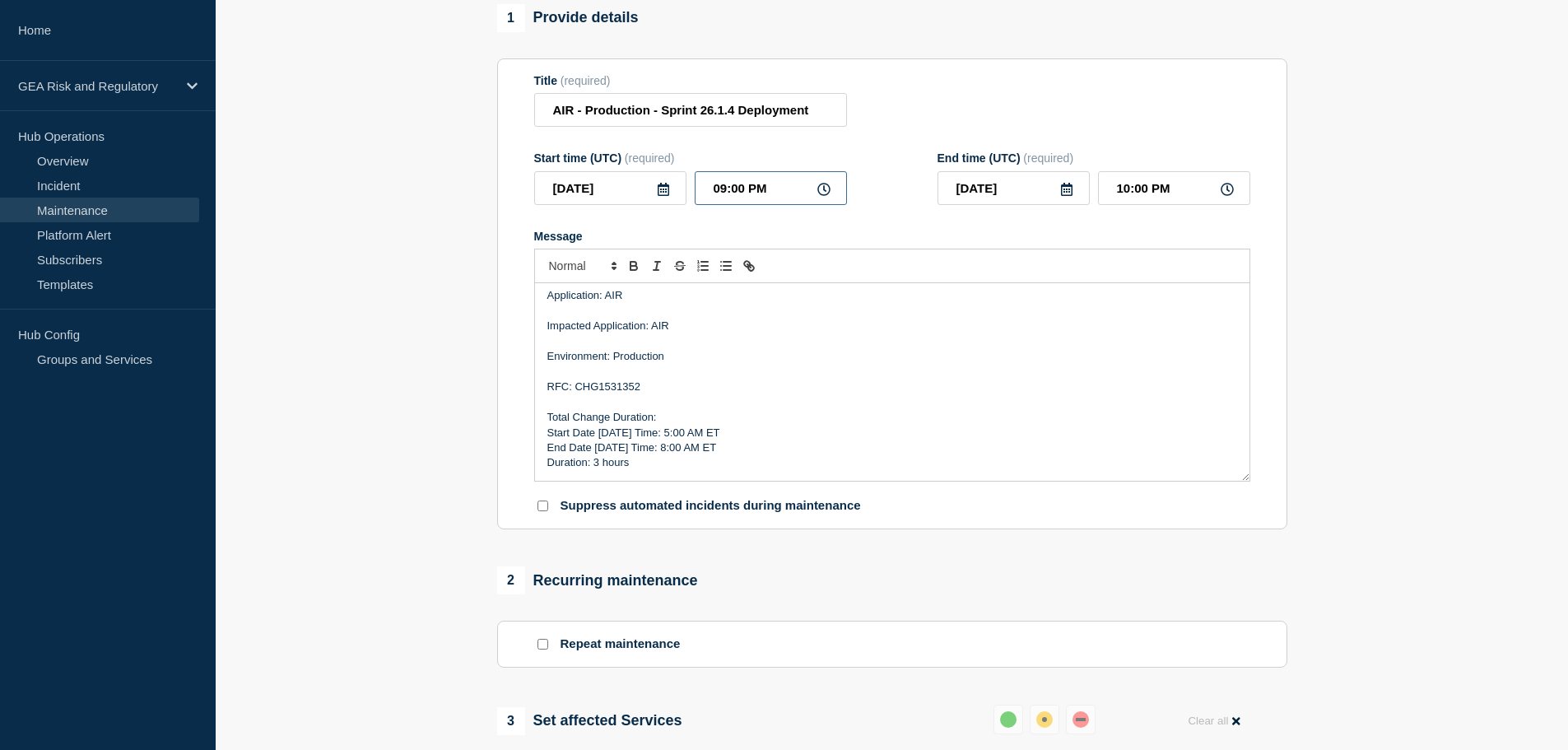
type input "09:00 AM"
click at [1115, 200] on input "10:00 AM" at bounding box center [1174, 188] width 152 height 33
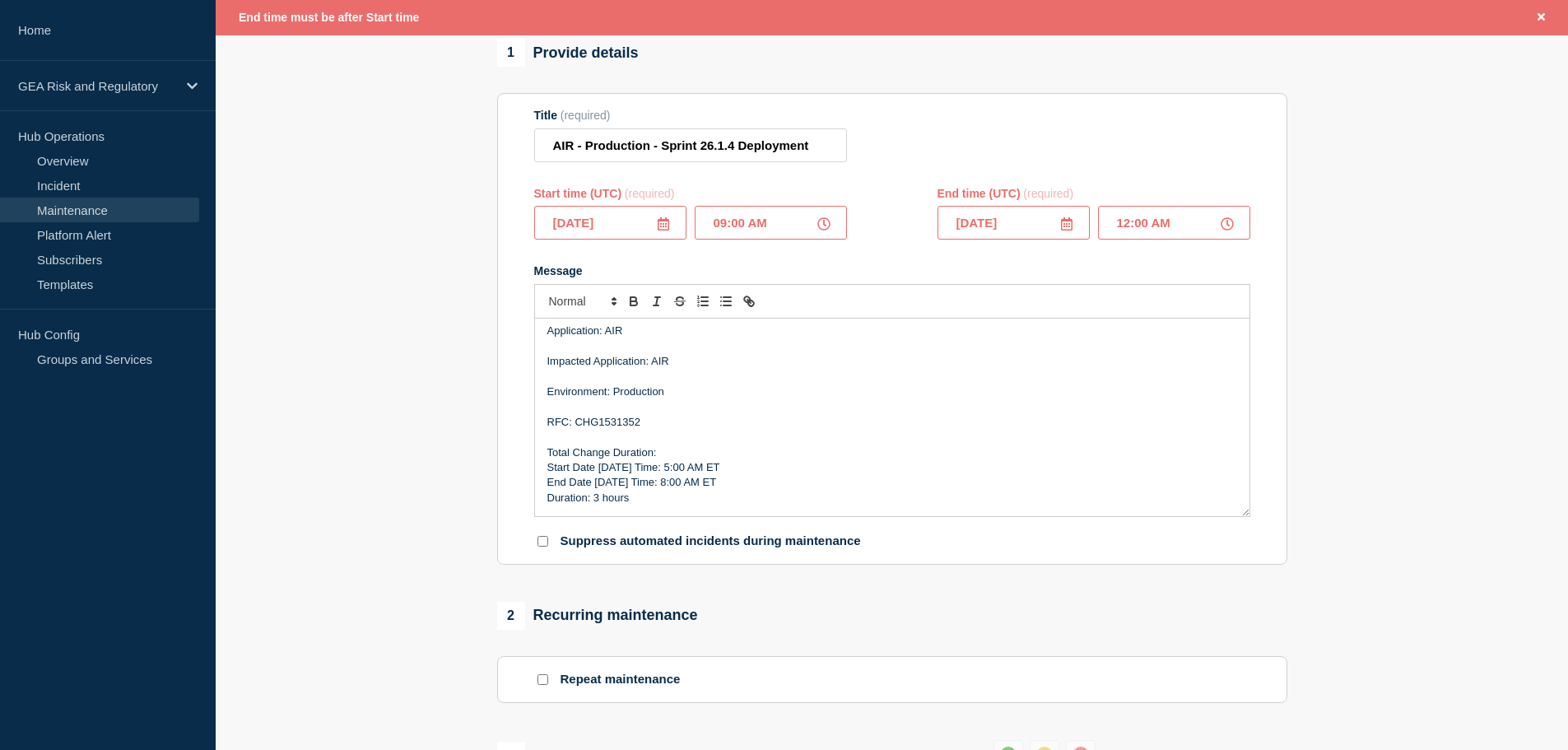
scroll to position [173, 0]
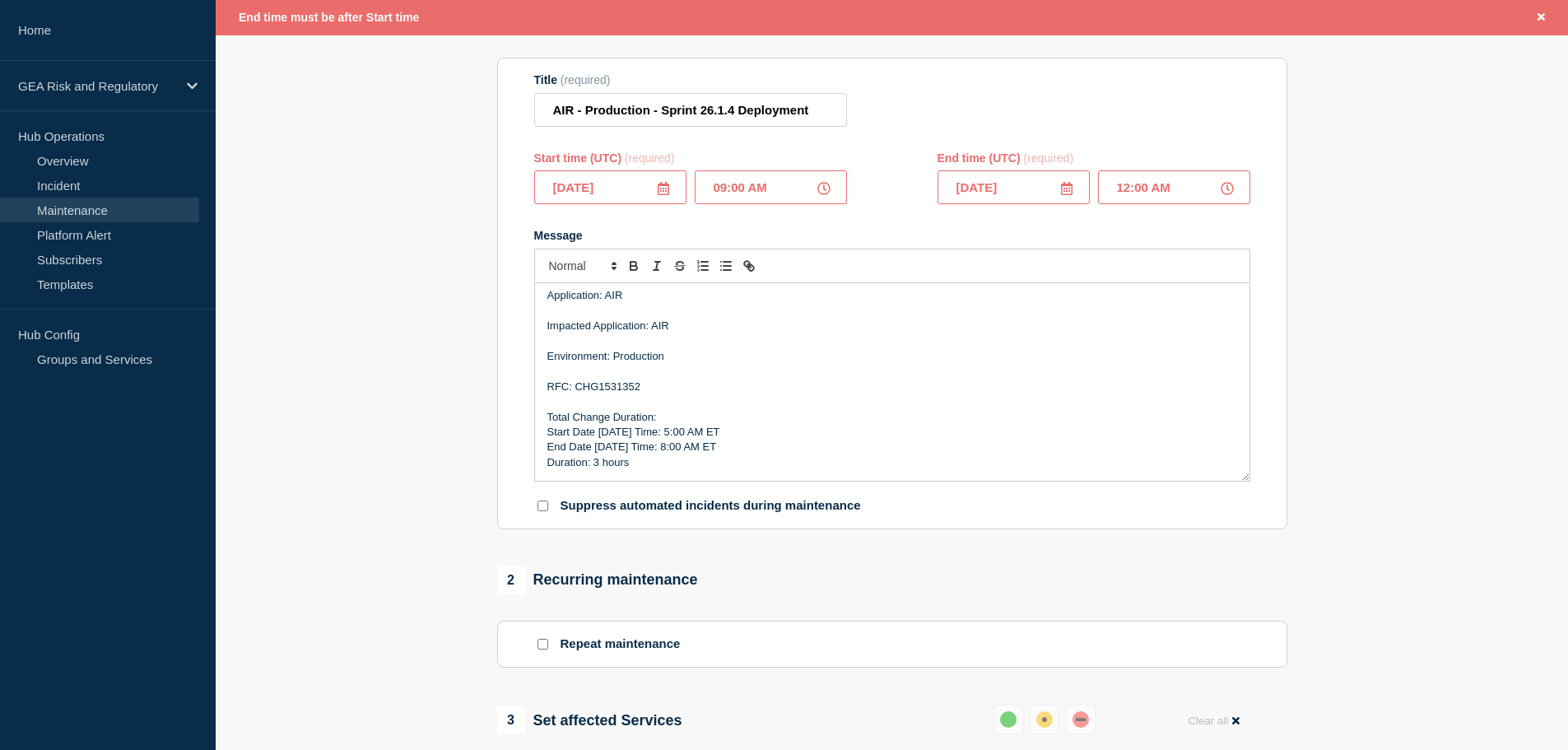
type input "12:00 PM"
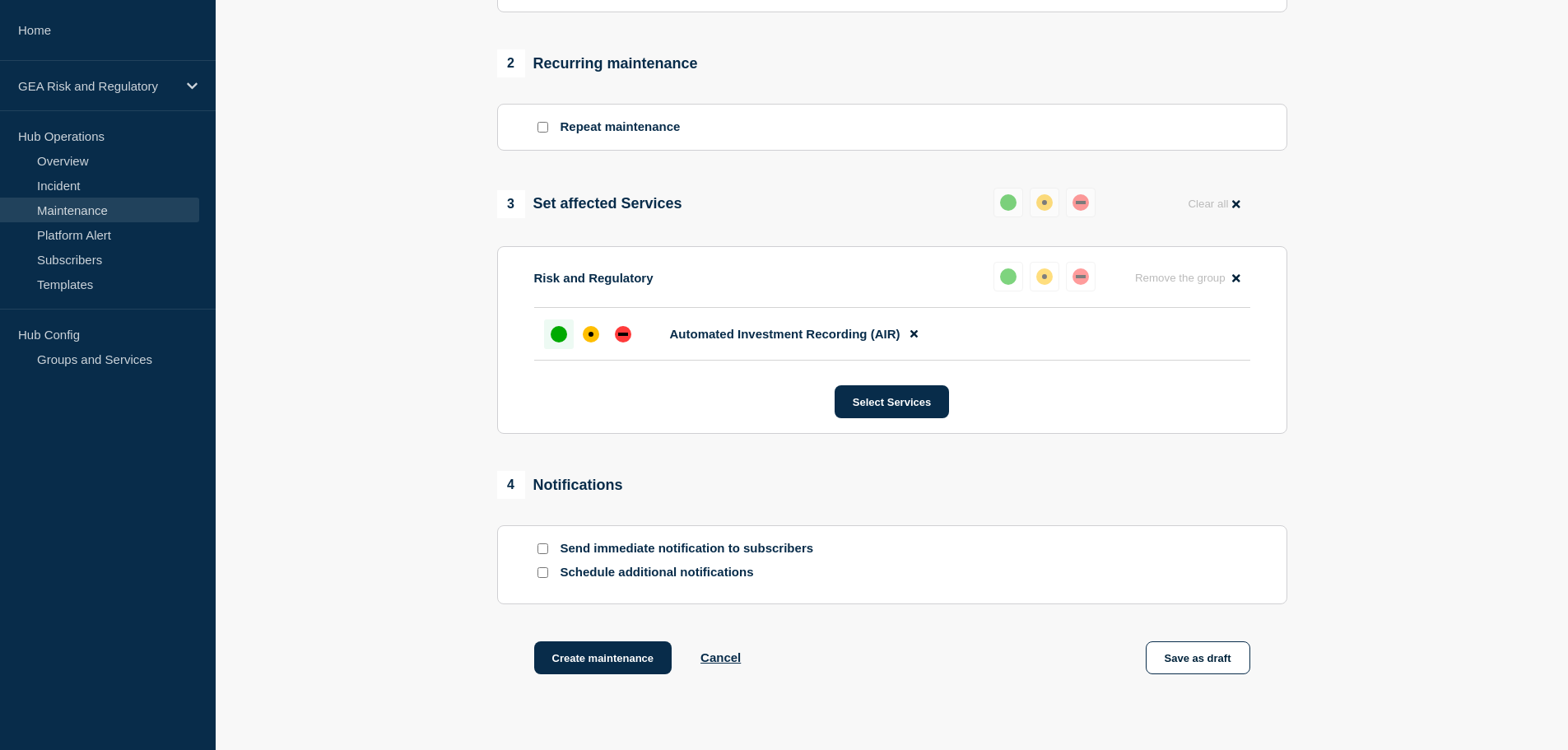
scroll to position [772, 0]
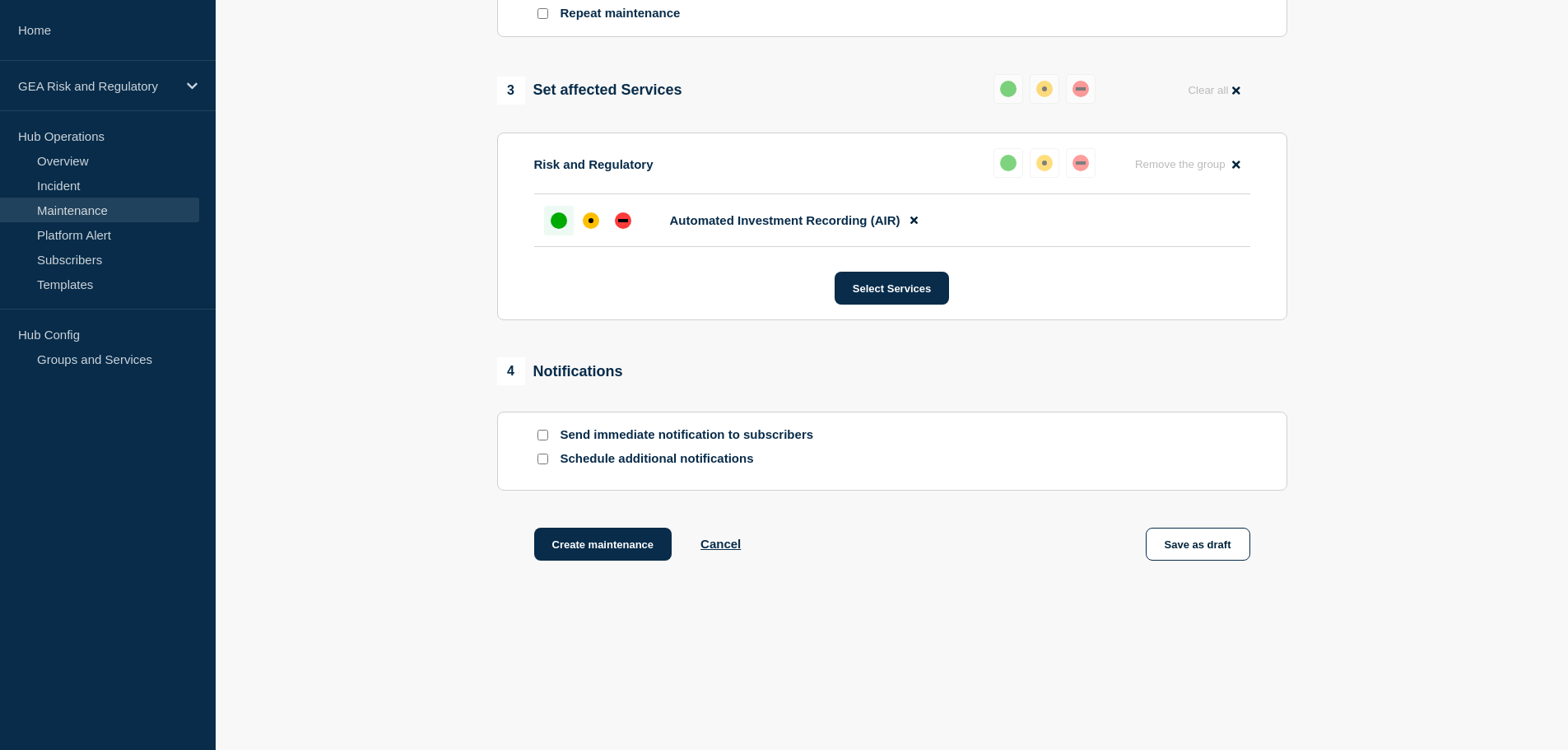
click at [536, 462] on div at bounding box center [542, 459] width 17 height 16
click at [543, 458] on input "Schedule additional notifications" at bounding box center [543, 458] width 11 height 11
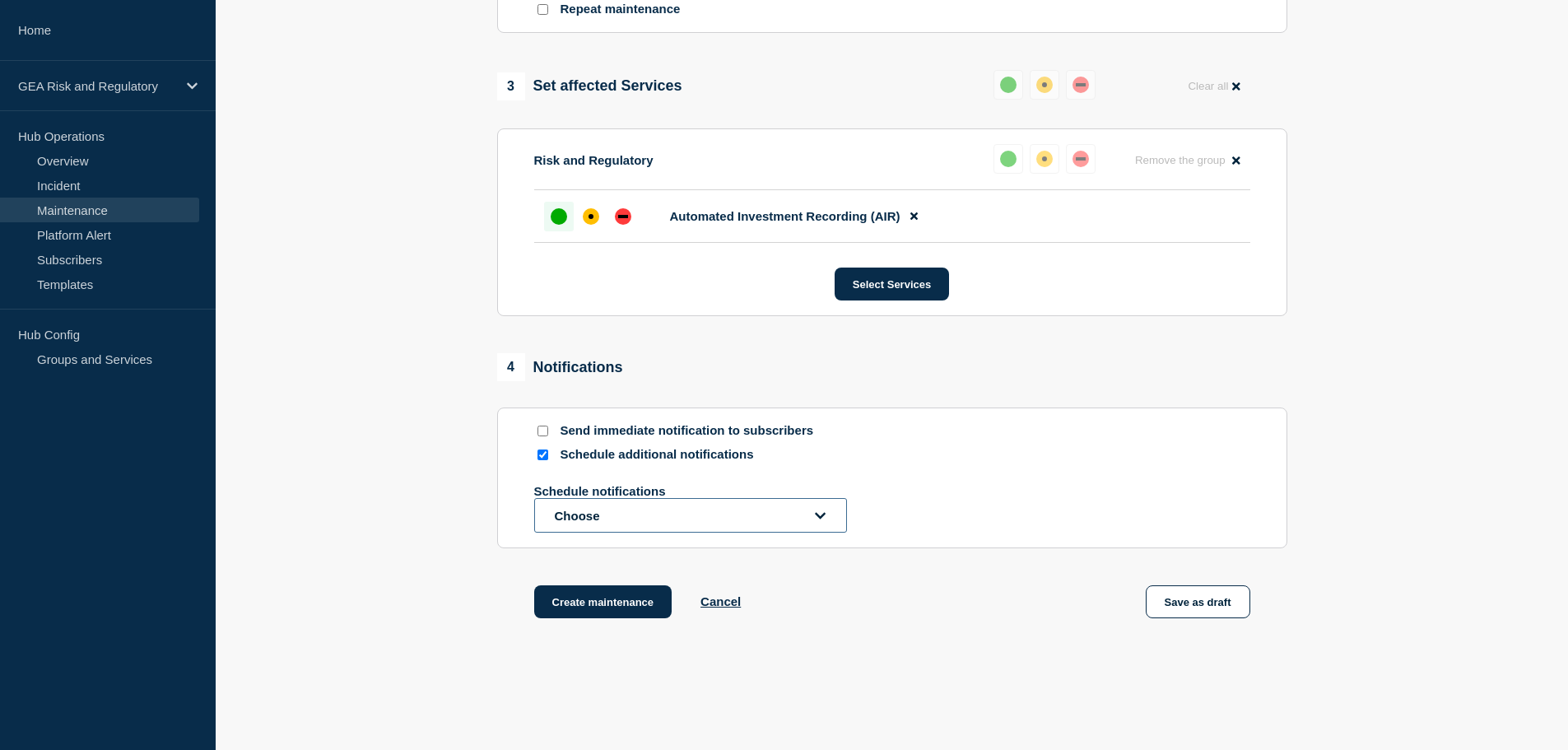
click at [570, 519] on button "Choose" at bounding box center [690, 515] width 313 height 34
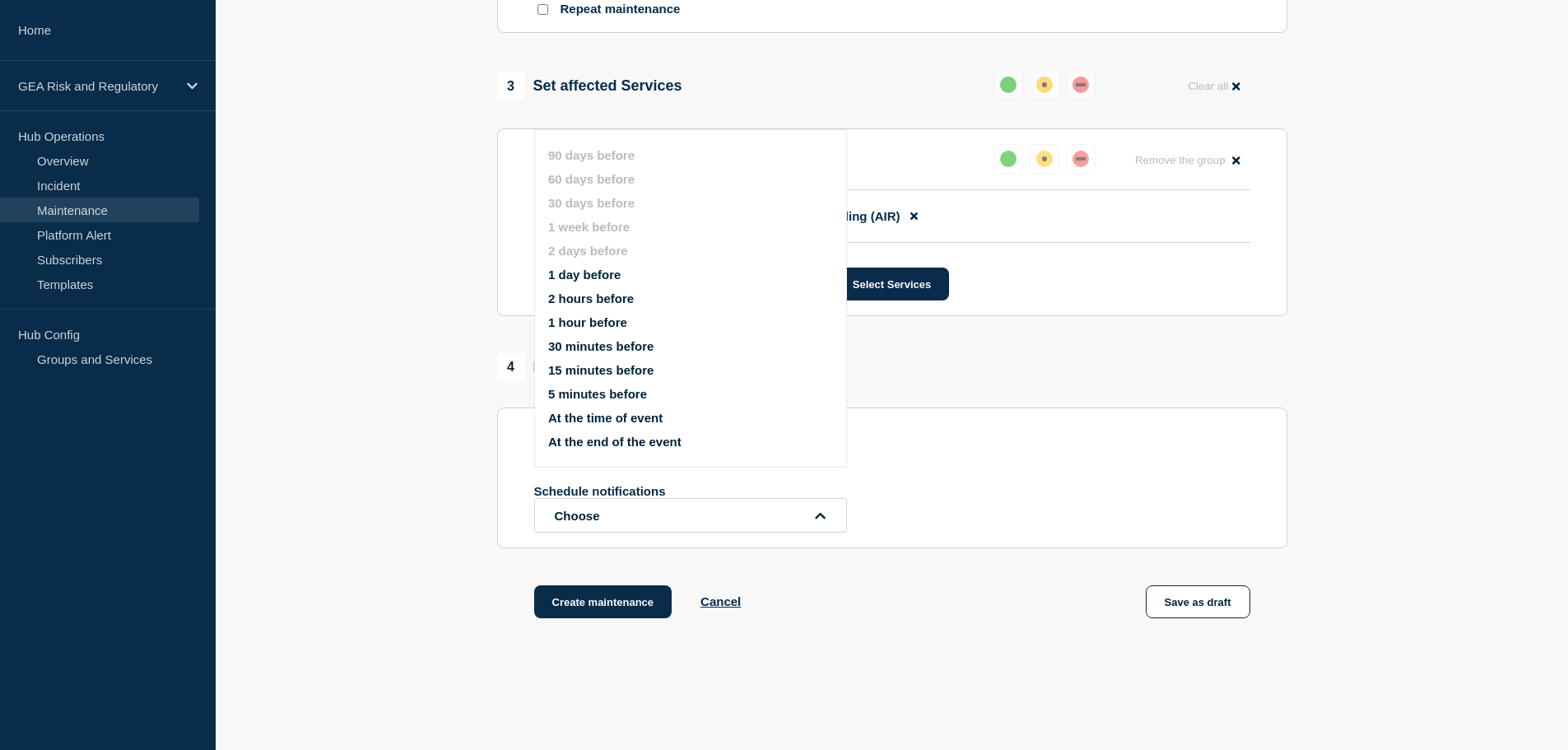
click at [456, 518] on section "1 Provide details Title (required) AIR - Production - Sprint 26.1.4 Deployment …" at bounding box center [892, 15] width 1353 height 1291
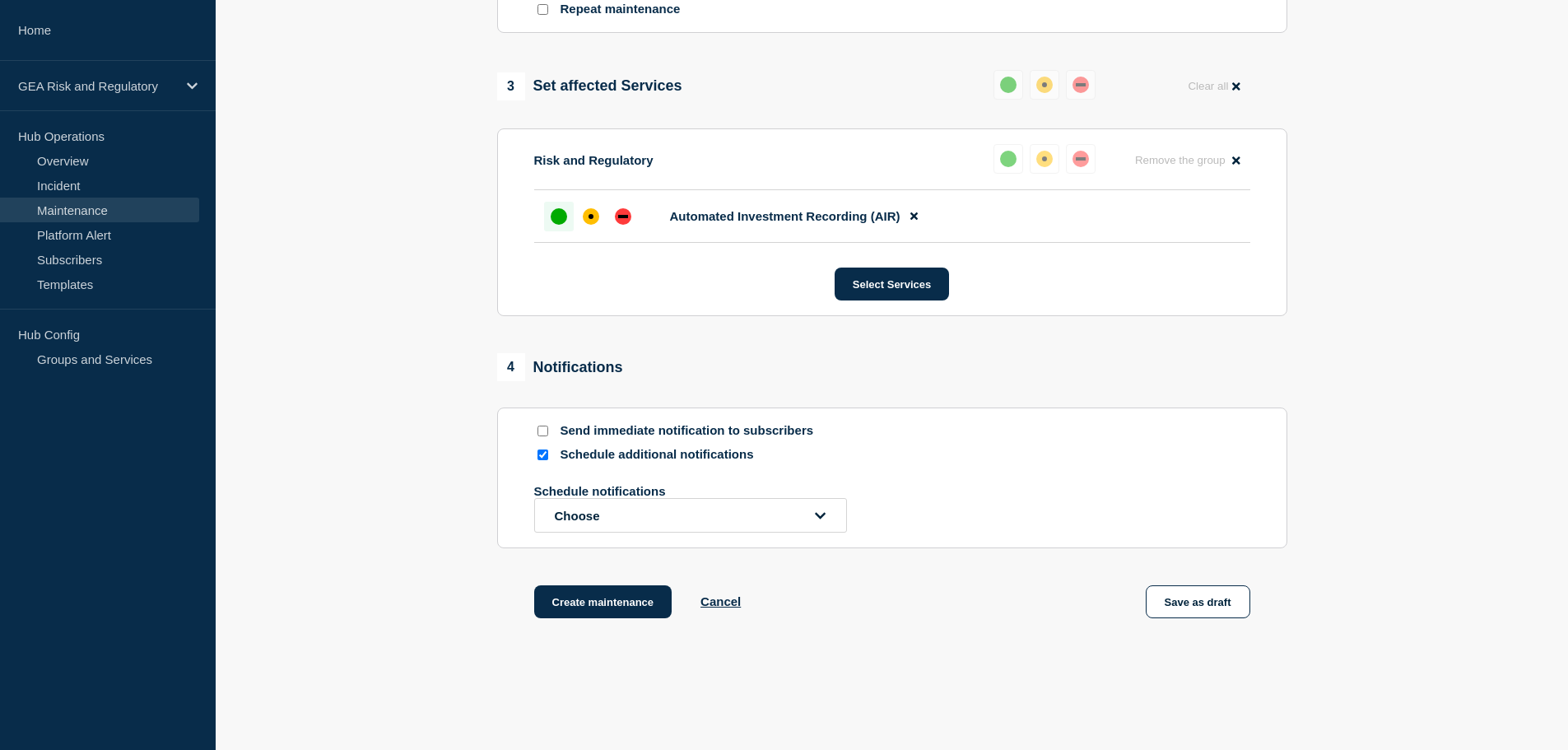
click at [545, 460] on input "Schedule additional notifications" at bounding box center [543, 454] width 11 height 11
checkbox input "false"
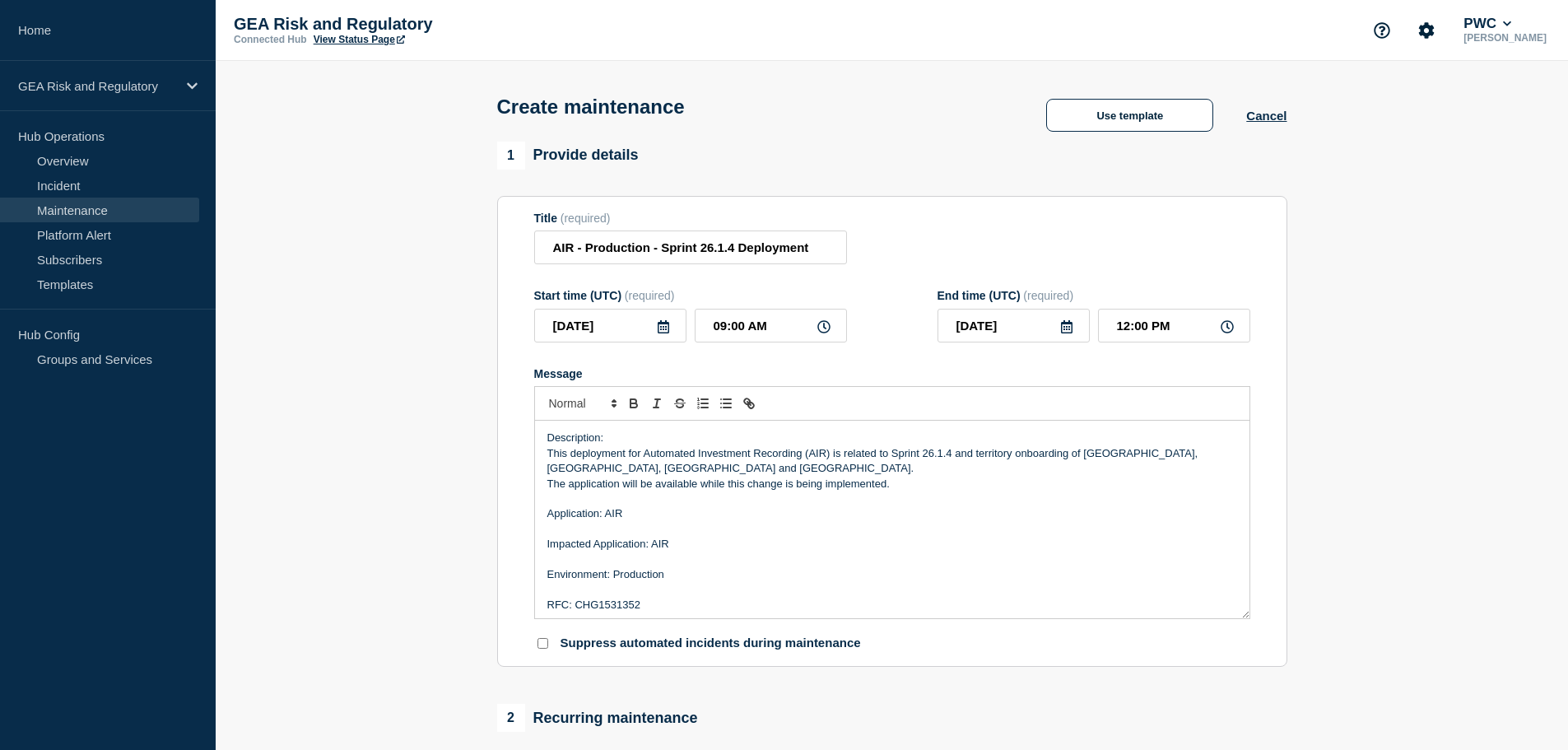
scroll to position [686, 0]
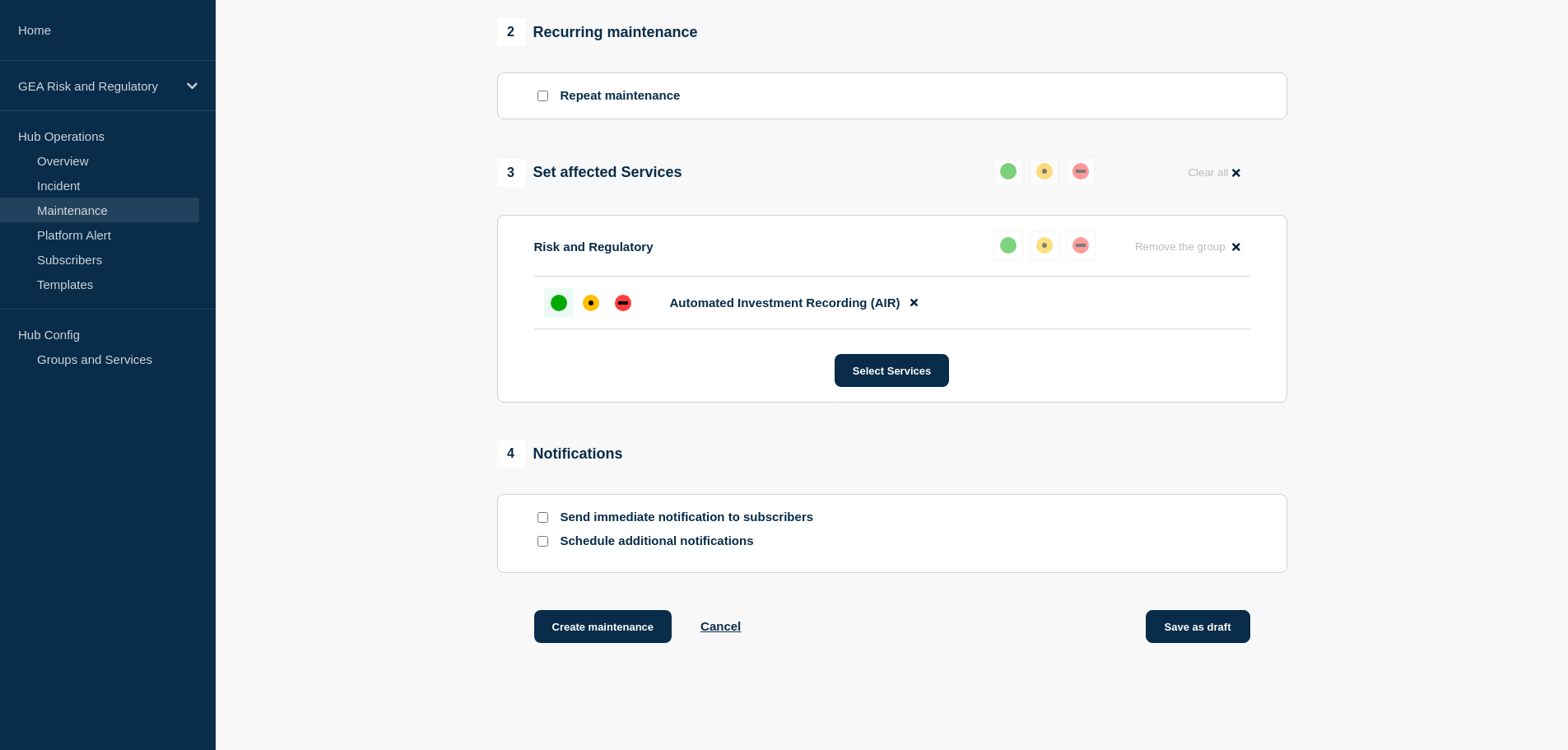
click at [1205, 627] on button "Save as draft" at bounding box center [1198, 625] width 104 height 32
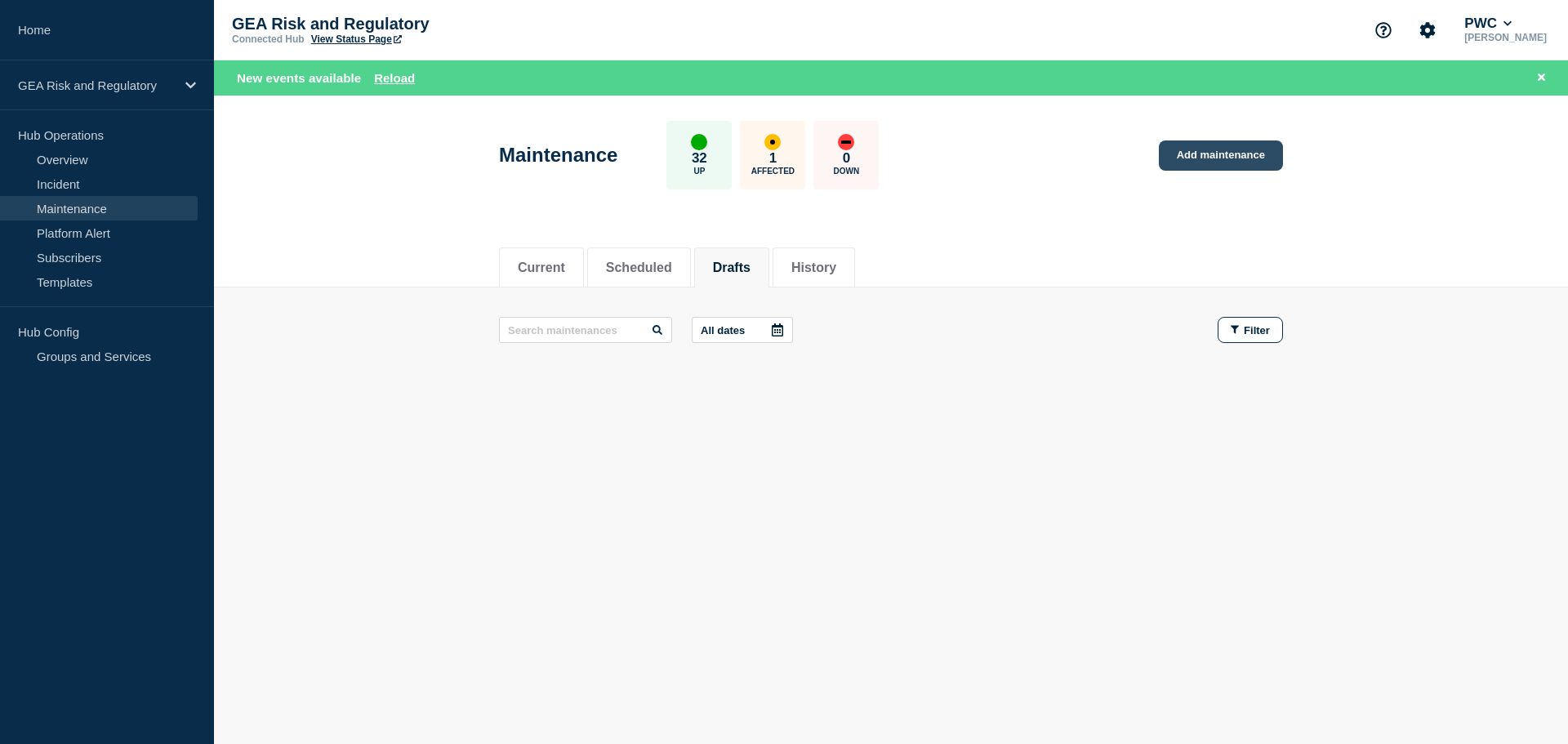
click at [1201, 152] on link "Add maintenance" at bounding box center [1220, 155] width 124 height 30
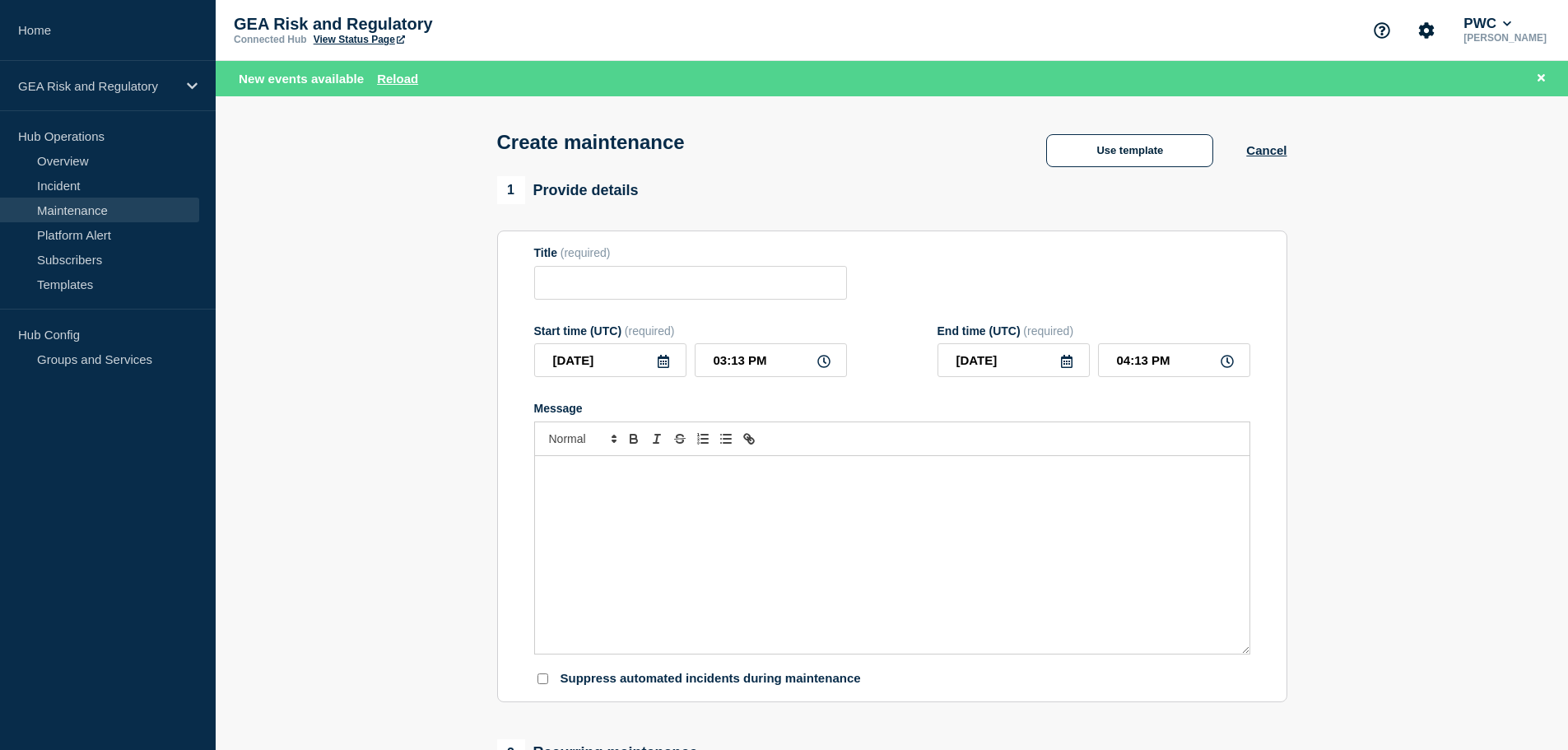
click at [672, 507] on div "Message" at bounding box center [892, 554] width 715 height 198
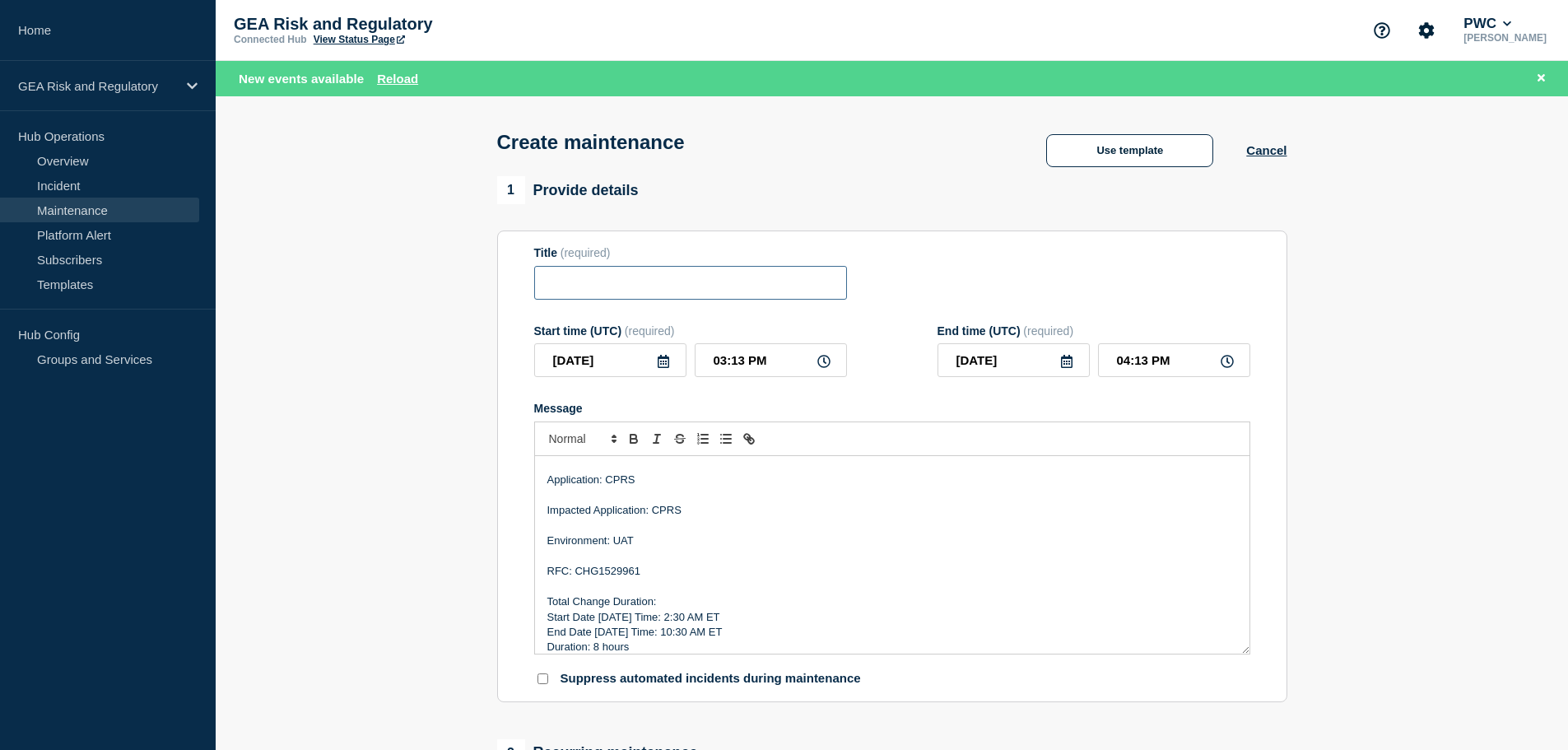
click at [599, 294] on input "Title" at bounding box center [690, 282] width 313 height 33
paste input "CPRS - UAT - Sprint 26.1.4 Deployment"
click at [608, 283] on input "CPRS - UAT - Sprint 26.1.4 Deployment" at bounding box center [690, 282] width 313 height 33
type input "CPRS - Production - Sprint 26.1.4 Deployment"
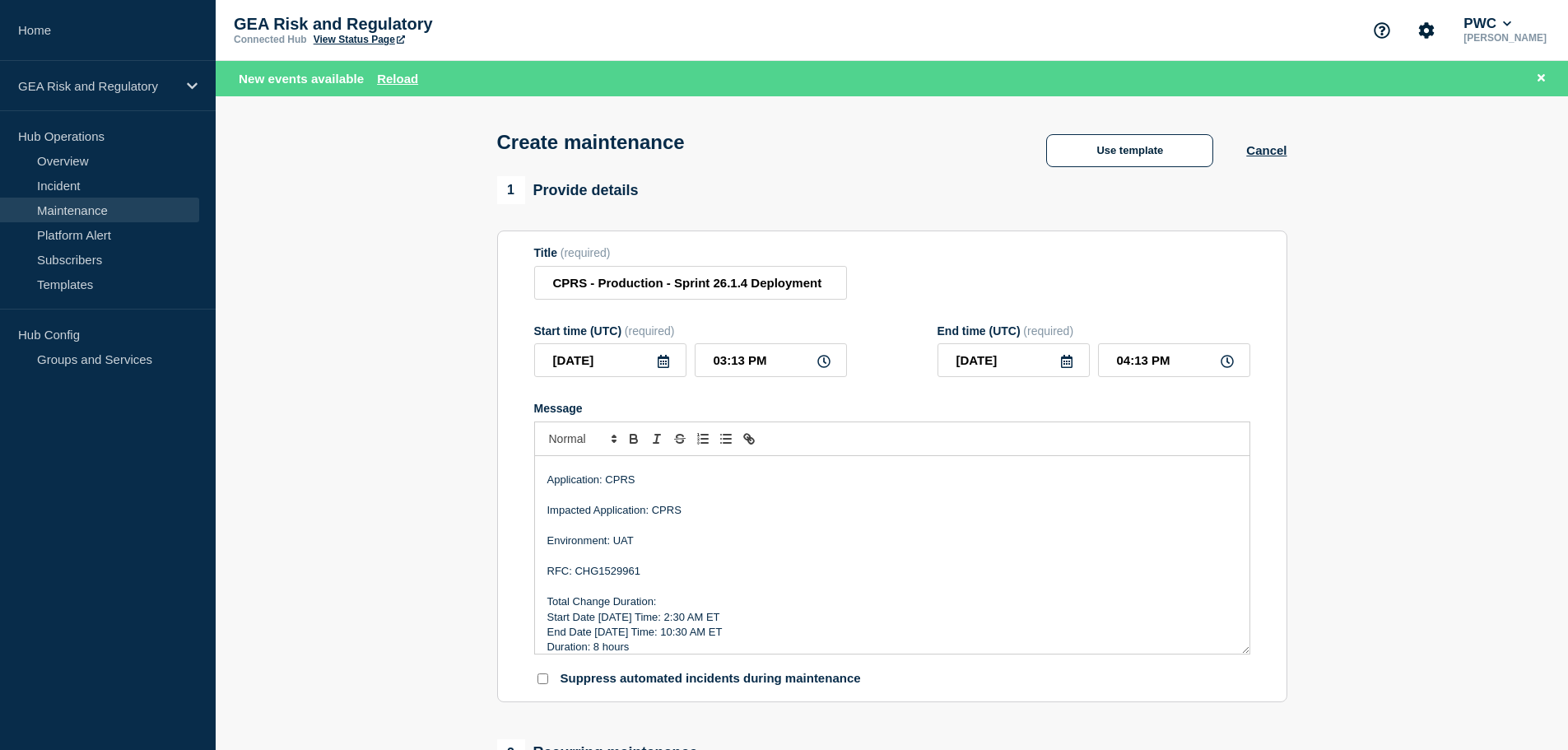
click at [622, 548] on p "Environment: UAT" at bounding box center [893, 541] width 690 height 15
click at [618, 574] on p "RFC: CHG1529961" at bounding box center [893, 571] width 690 height 15
drag, startPoint x: 615, startPoint y: 619, endPoint x: 615, endPoint y: 635, distance: 16.0
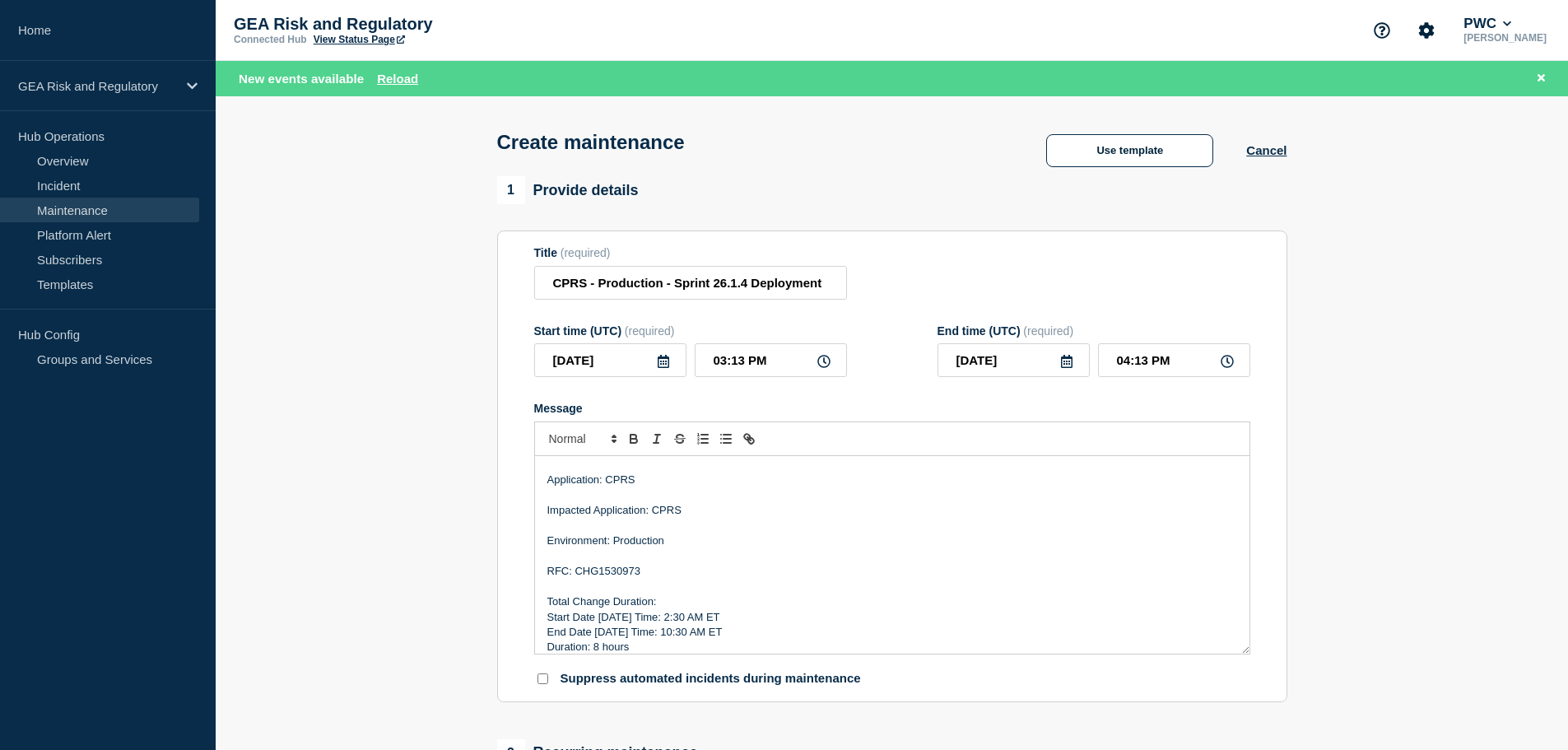
click at [615, 619] on p "Start Date [DATE] Time: 2:30 AM ET" at bounding box center [893, 616] width 690 height 15
click at [670, 619] on p "Start Date [DATE] Time: 2:30 AM ET" at bounding box center [893, 616] width 690 height 15
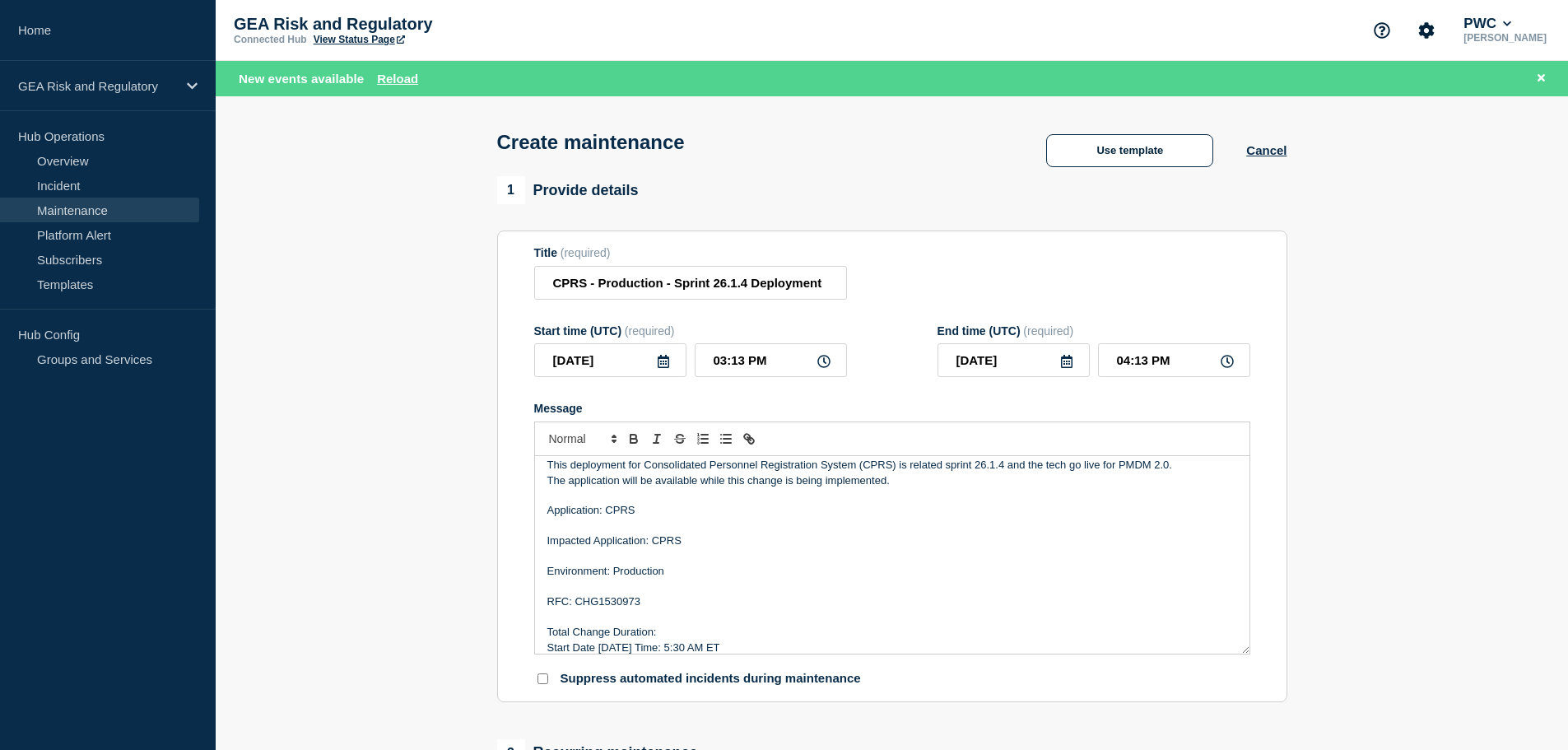
scroll to position [0, 0]
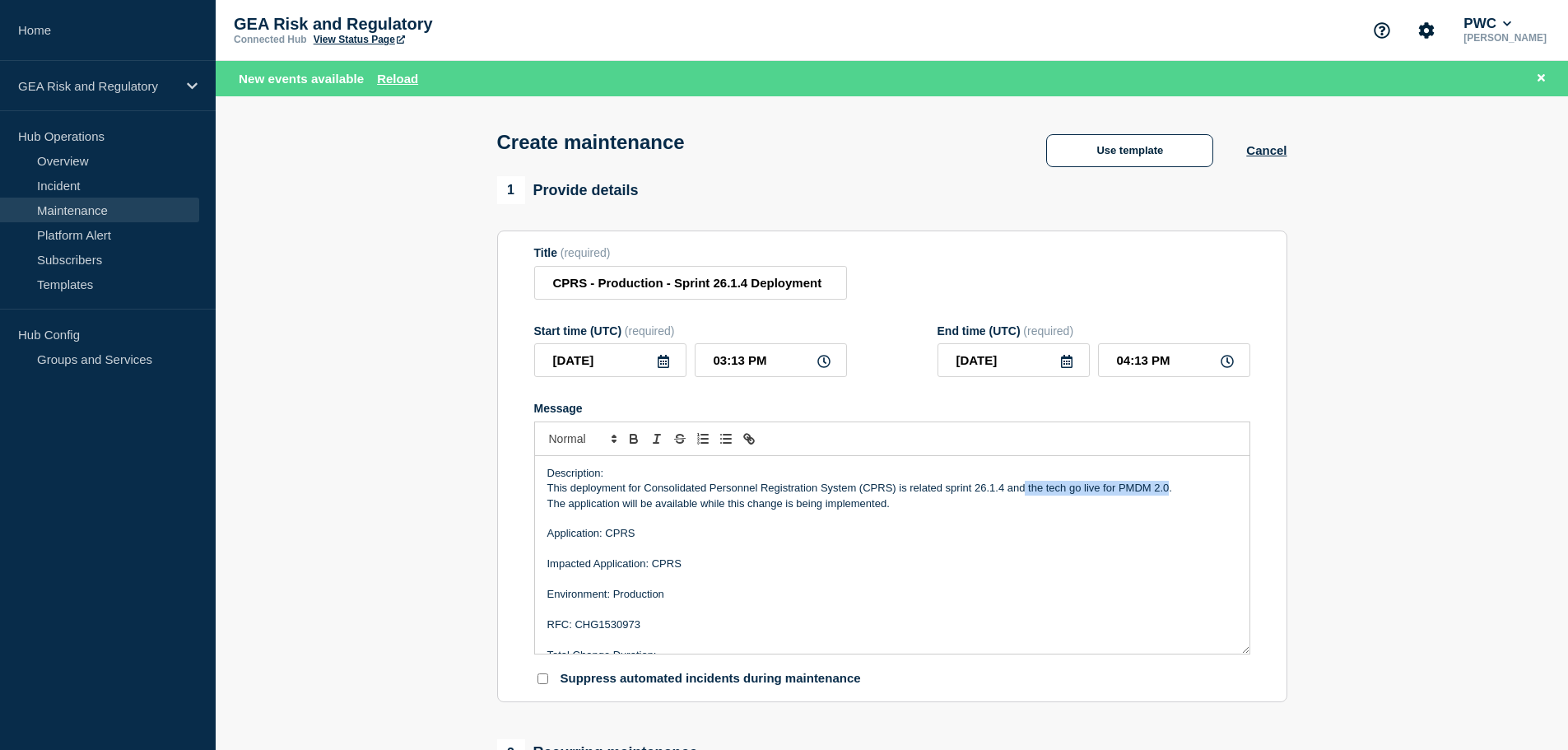
drag, startPoint x: 1026, startPoint y: 489, endPoint x: 1167, endPoint y: 494, distance: 141.1
click at [1167, 494] on p "This deployment for Consolidated Personnel Registration System (CPRS) is relate…" at bounding box center [893, 488] width 690 height 15
click at [1029, 488] on p "This deployment for Consolidated Personnel Registration System (CPRS) is relate…" at bounding box center [893, 488] width 690 height 15
click at [1125, 524] on p "Message" at bounding box center [893, 518] width 690 height 15
drag, startPoint x: 1141, startPoint y: 490, endPoint x: 1032, endPoint y: 490, distance: 109.0
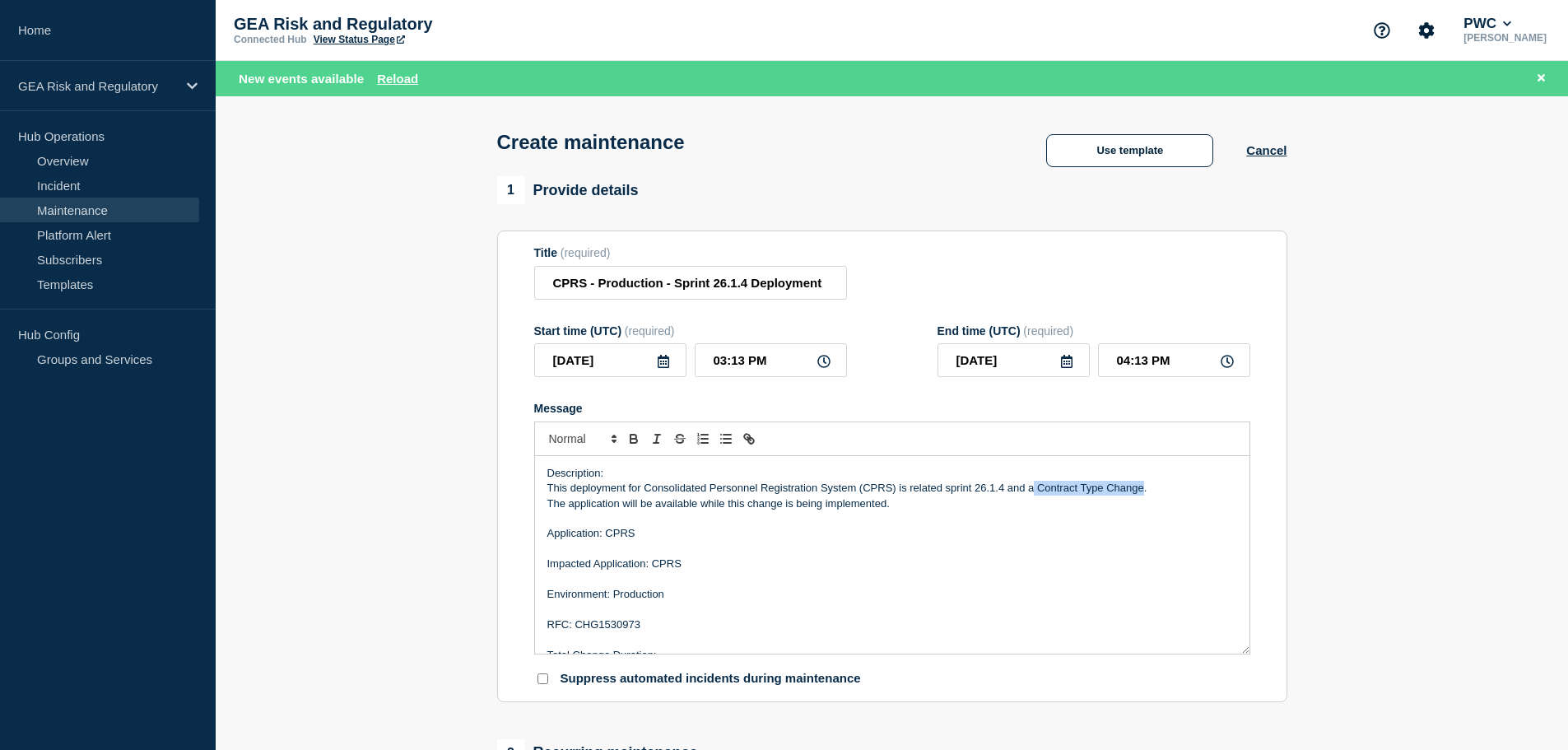
click at [1032, 490] on p "This deployment for Consolidated Personnel Registration System (CPRS) is relate…" at bounding box center [893, 488] width 690 height 15
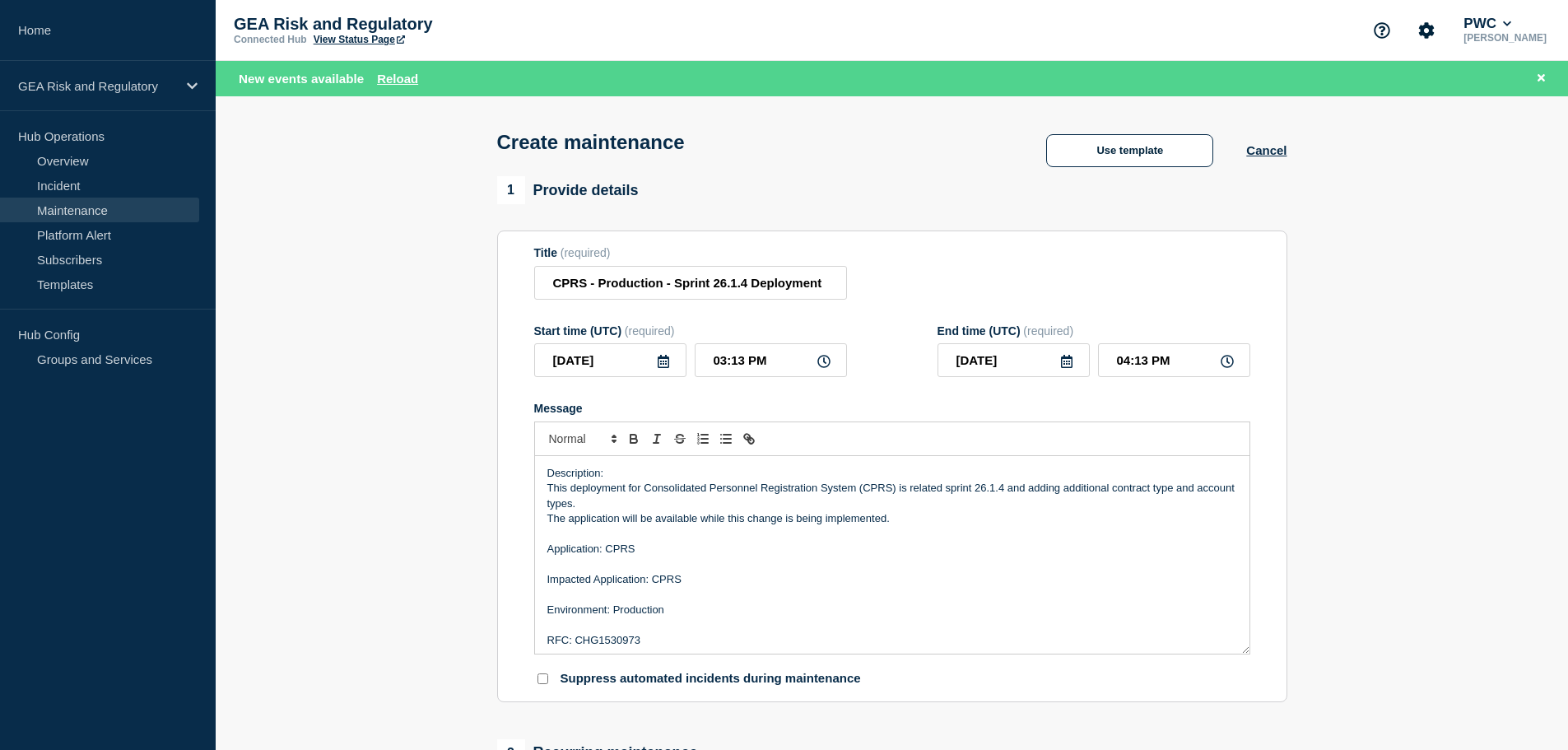
click at [1162, 498] on p "This deployment for Consolidated Personnel Registration System (CPRS) is relate…" at bounding box center [893, 495] width 690 height 30
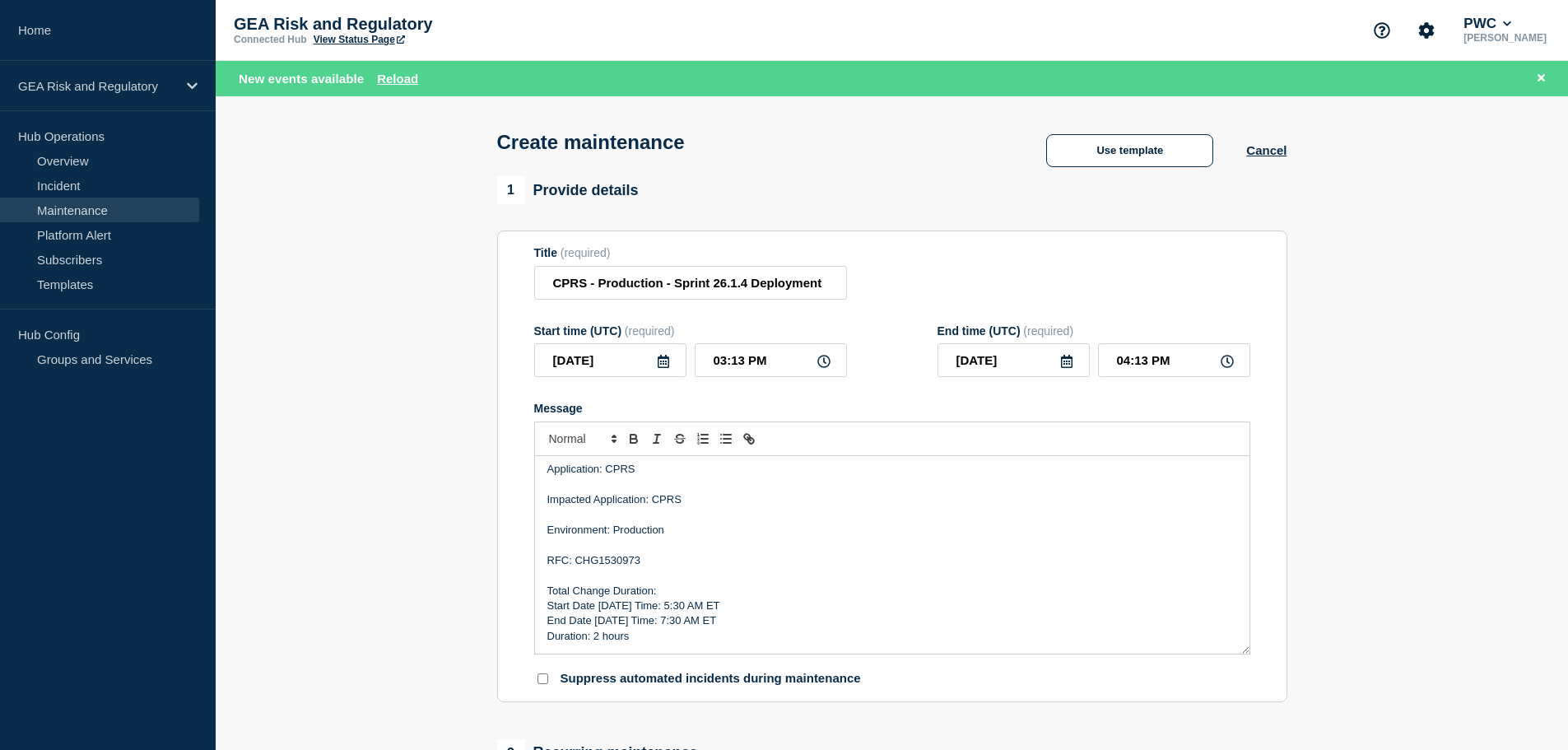
click at [664, 368] on icon at bounding box center [664, 361] width 12 height 13
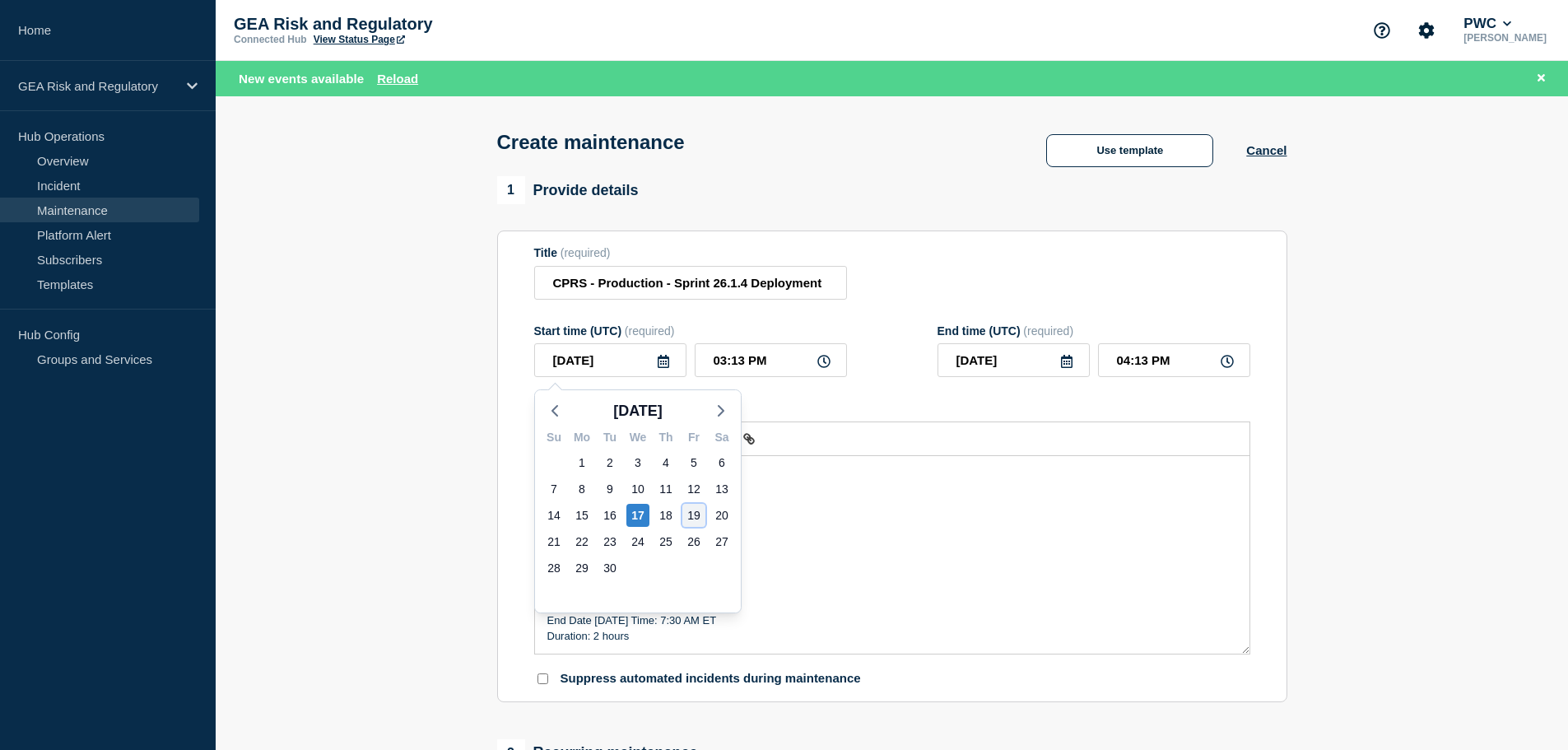
click at [690, 520] on div "19" at bounding box center [693, 514] width 23 height 23
type input "[DATE]"
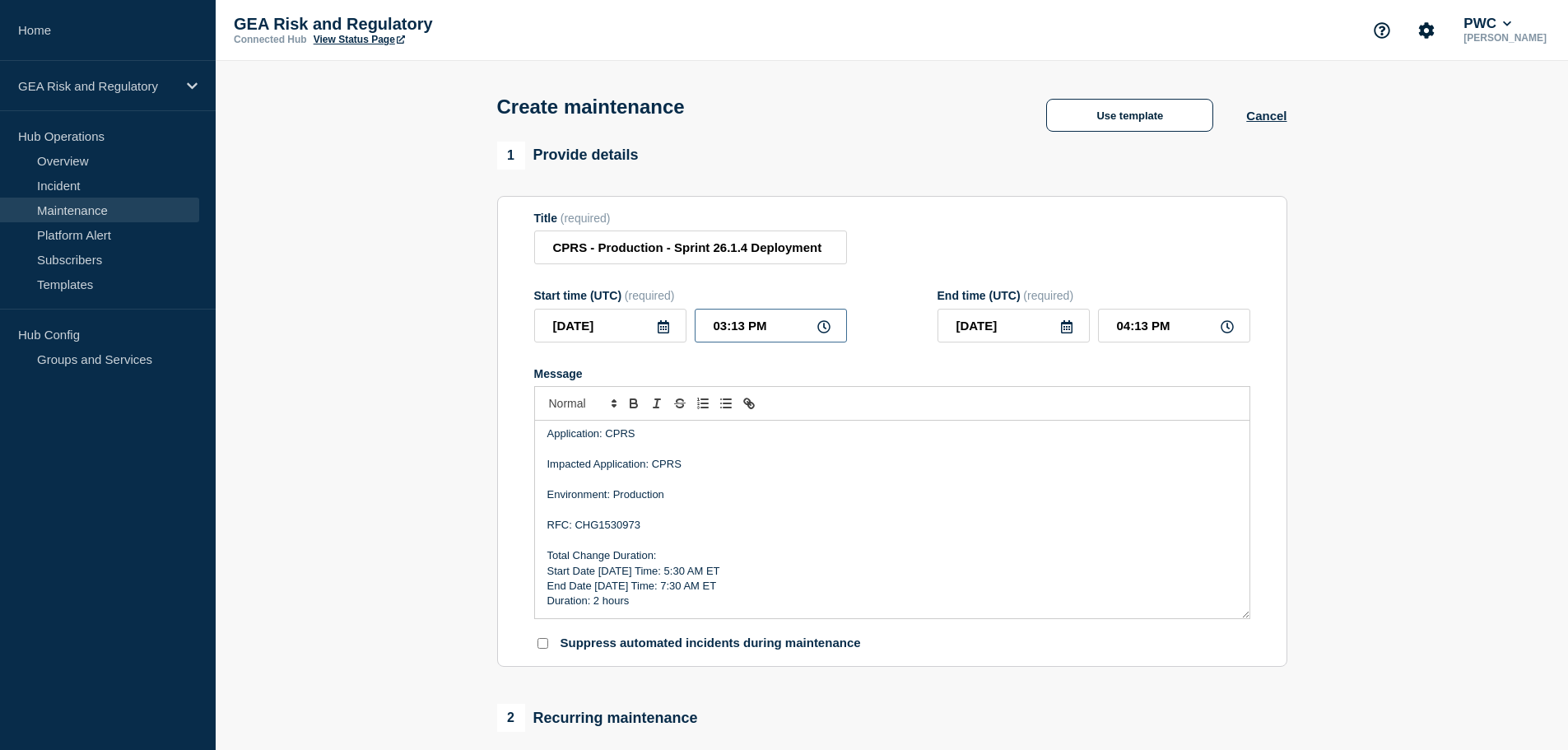
click at [705, 332] on input "03:13 PM" at bounding box center [771, 325] width 152 height 33
type input "09:13 PM"
type input "10:13 PM"
type input "09:33 PM"
type input "10:33 PM"
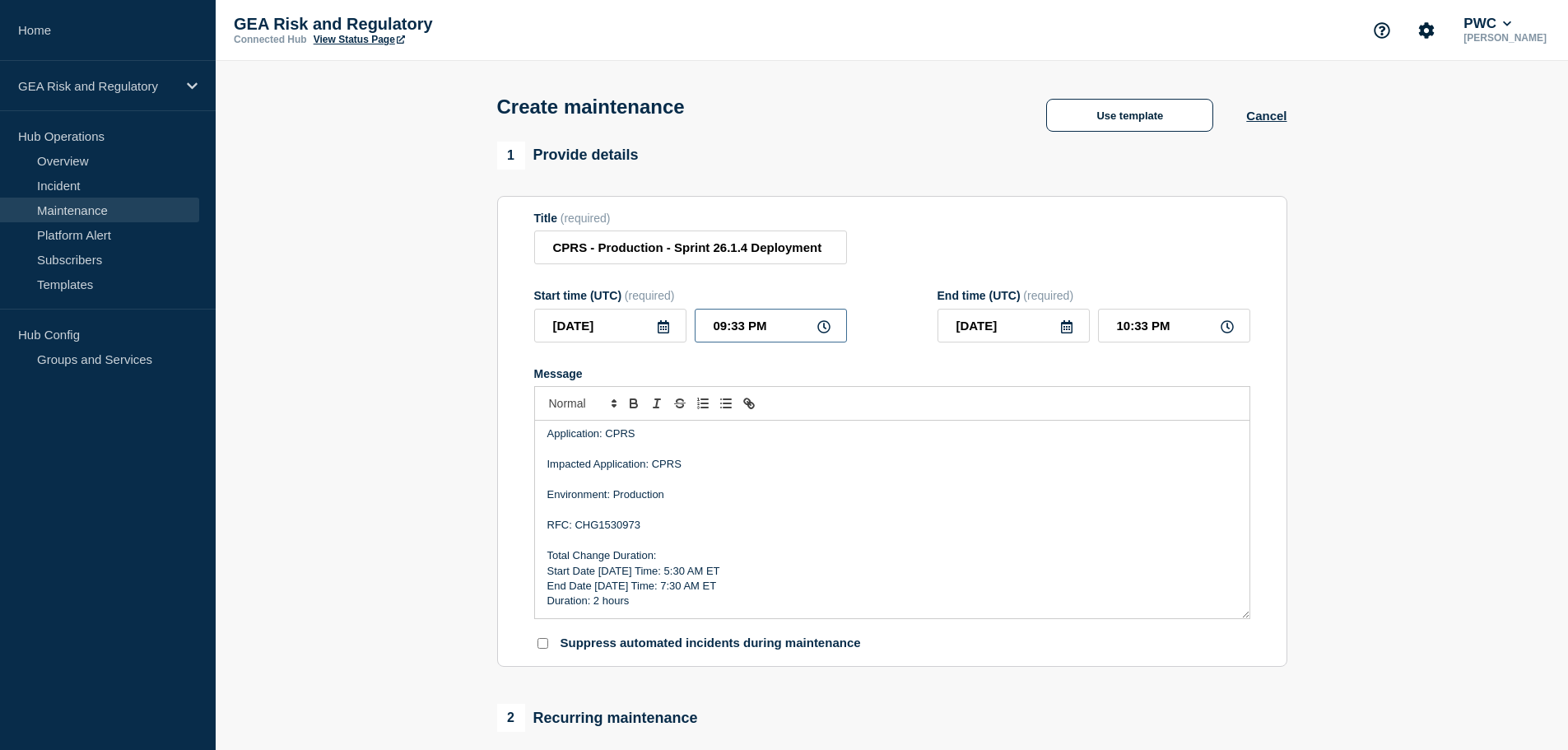
type input "09:30 PM"
type input "10:30 PM"
type input "09:30 AM"
click at [1112, 330] on input "10:30 AM" at bounding box center [1174, 325] width 152 height 33
type input "11:30 AM"
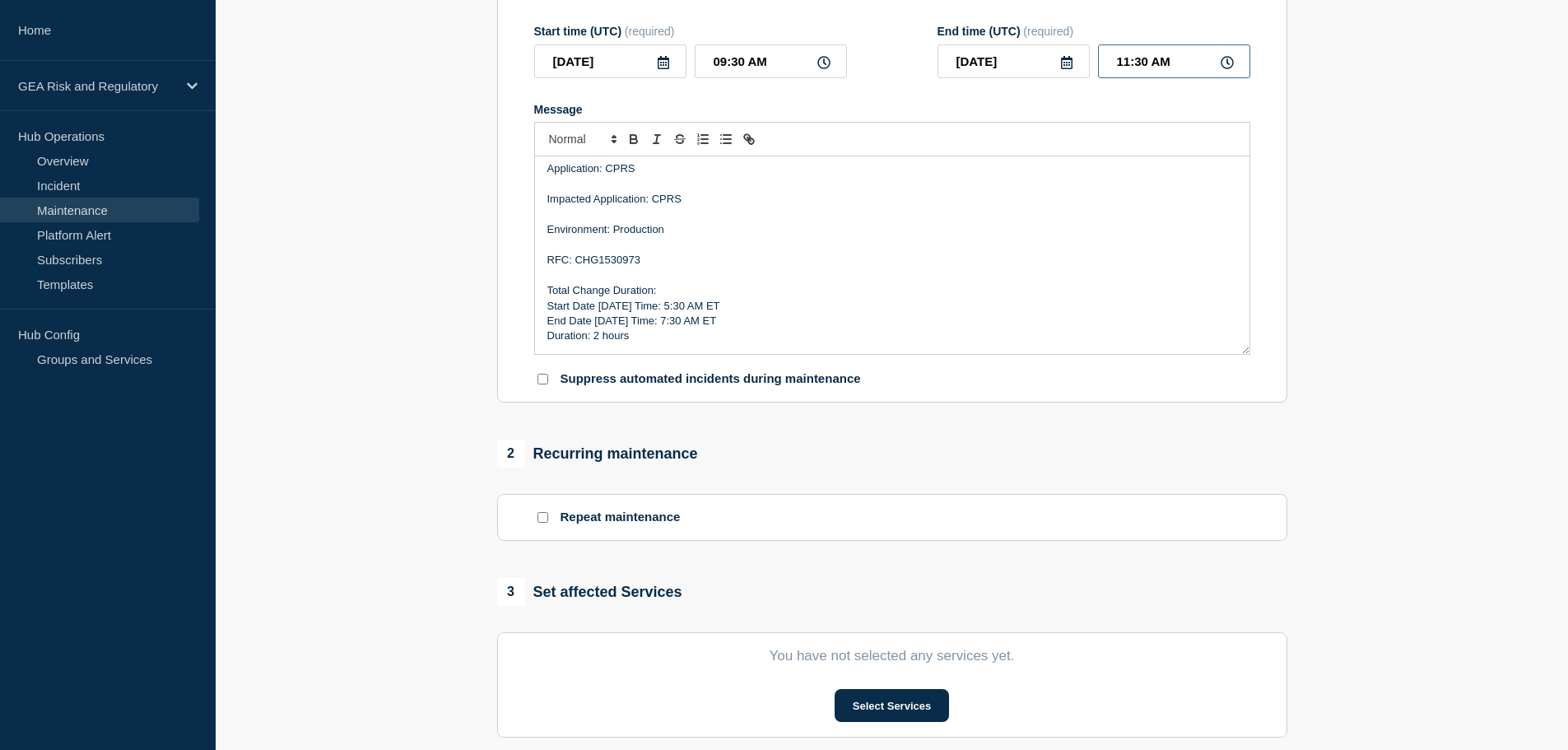
scroll to position [549, 0]
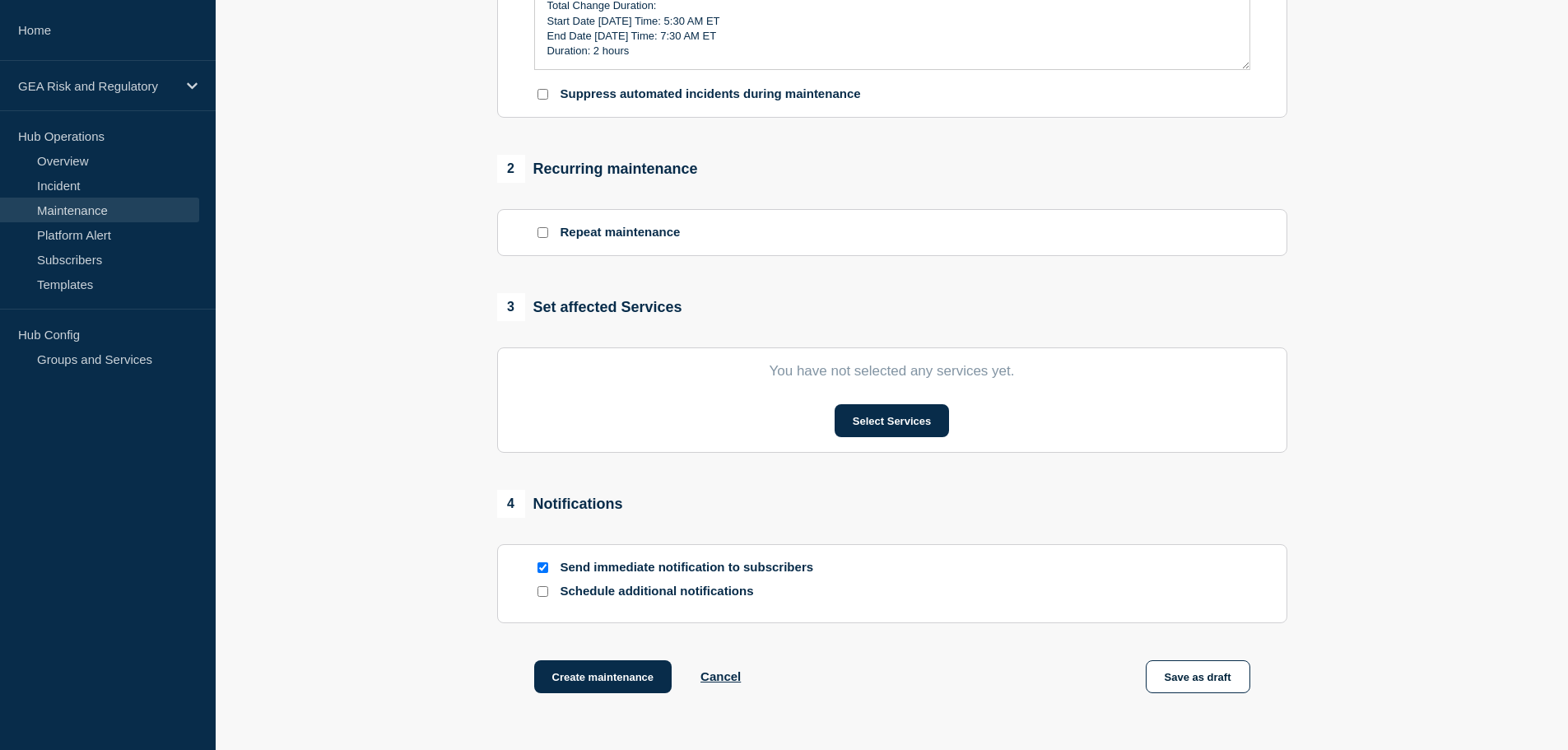
click at [542, 573] on input "Send immediate notification to subscribers" at bounding box center [543, 567] width 11 height 11
checkbox input "false"
click at [899, 433] on button "Select Services" at bounding box center [892, 420] width 114 height 32
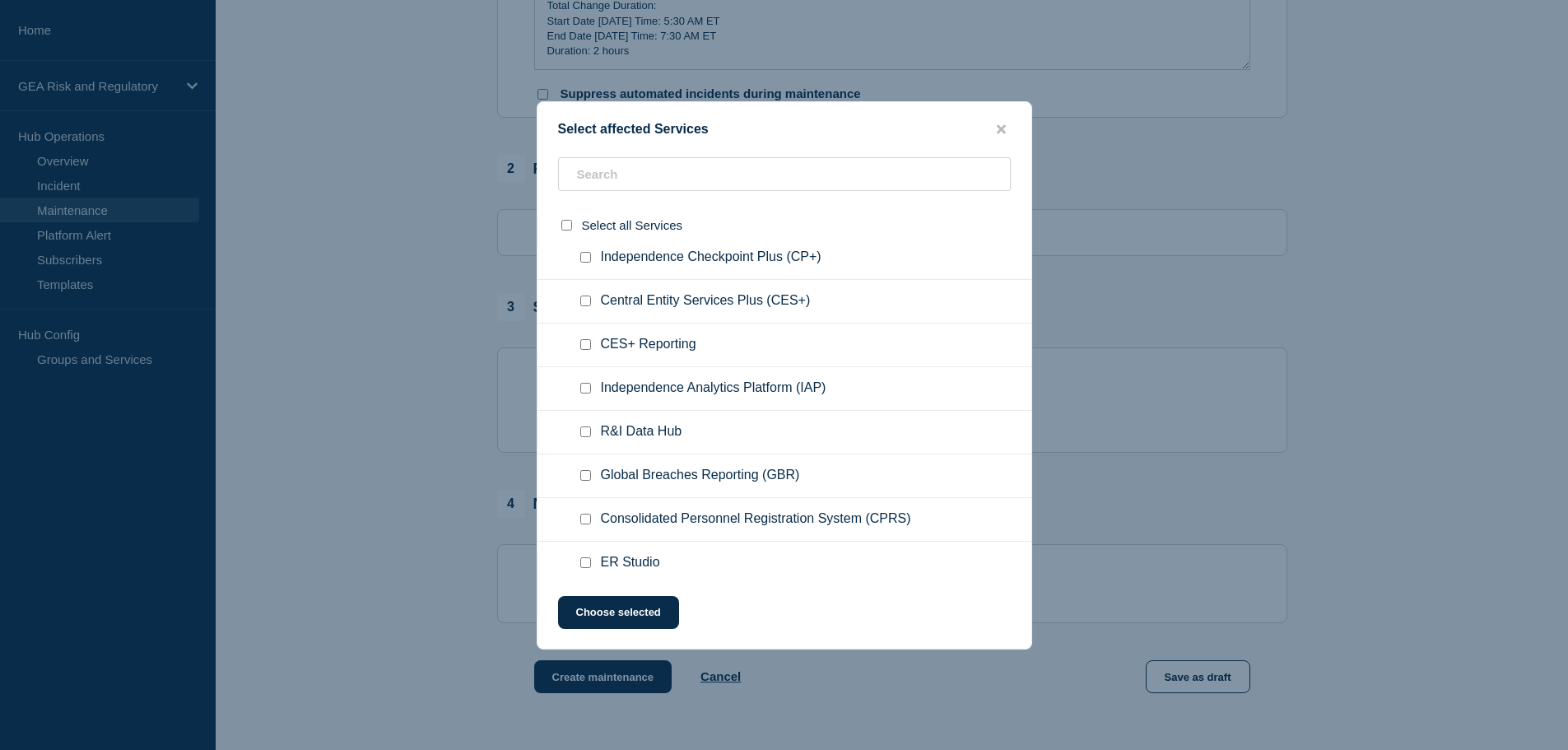
scroll to position [138, 0]
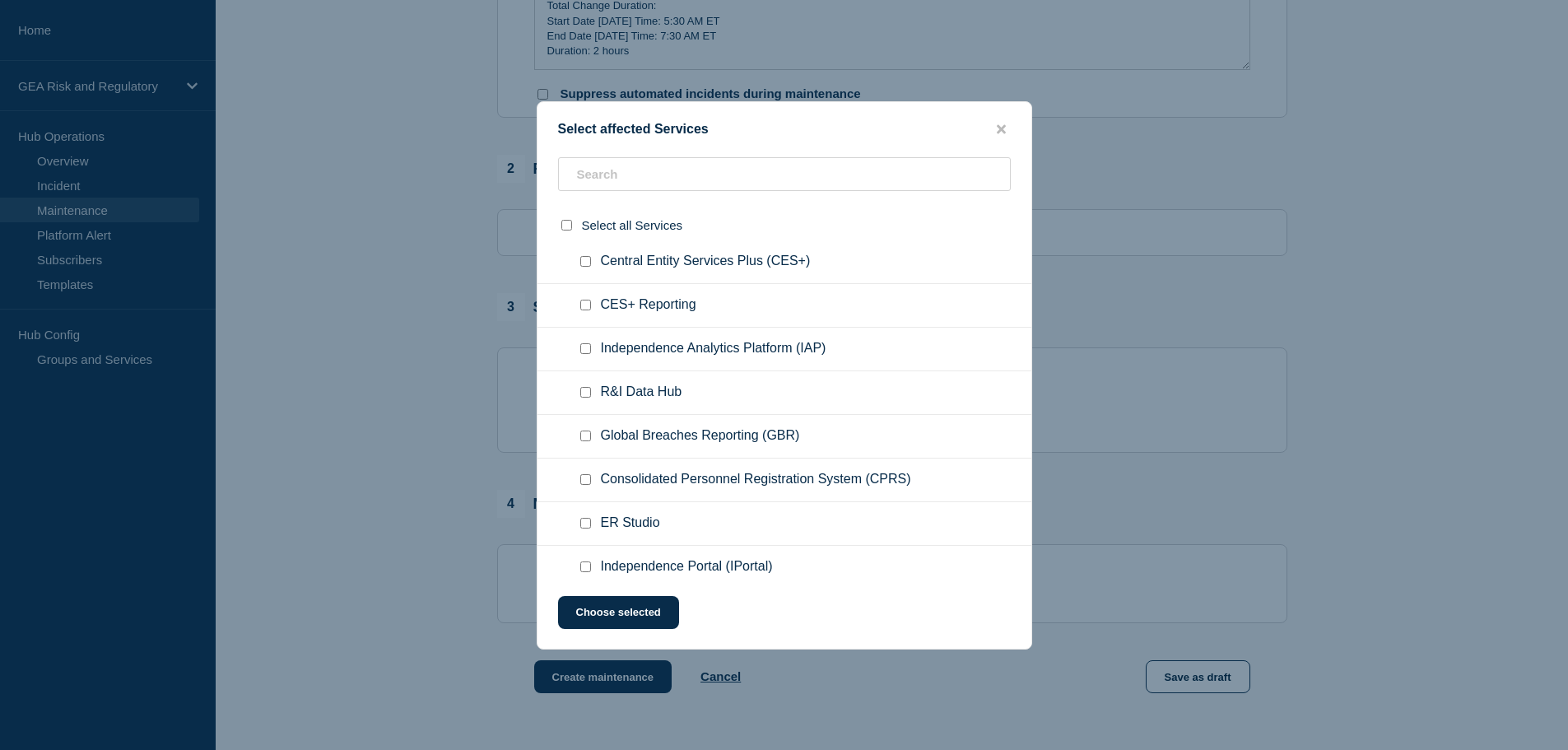
click at [591, 480] on div at bounding box center [589, 480] width 24 height 17
click at [586, 479] on input "Consolidated Personnel Registration System (CPRS) checkbox" at bounding box center [585, 479] width 11 height 11
checkbox input "true"
click at [595, 614] on button "Choose selected" at bounding box center [618, 611] width 121 height 32
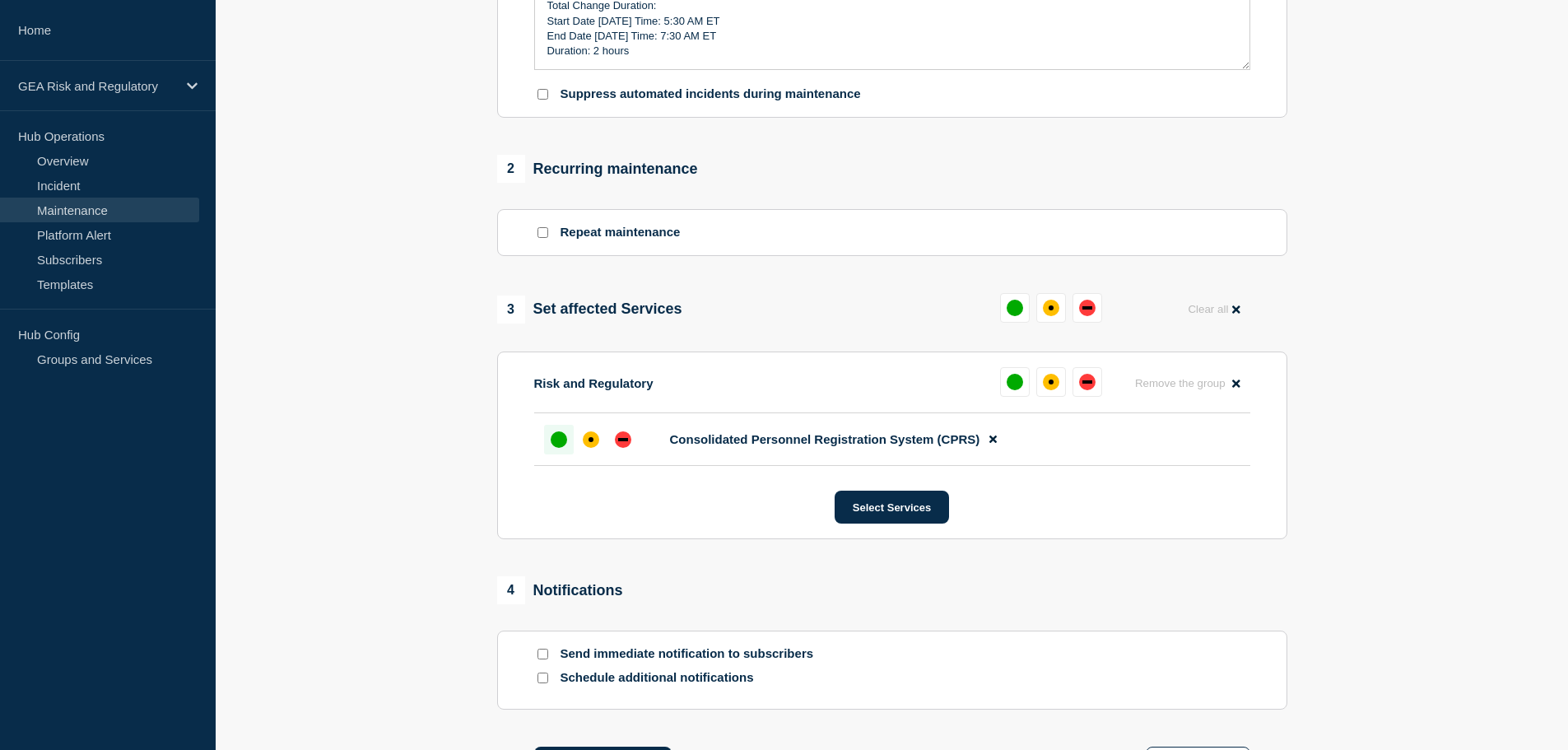
click at [556, 445] on div "up" at bounding box center [558, 439] width 17 height 17
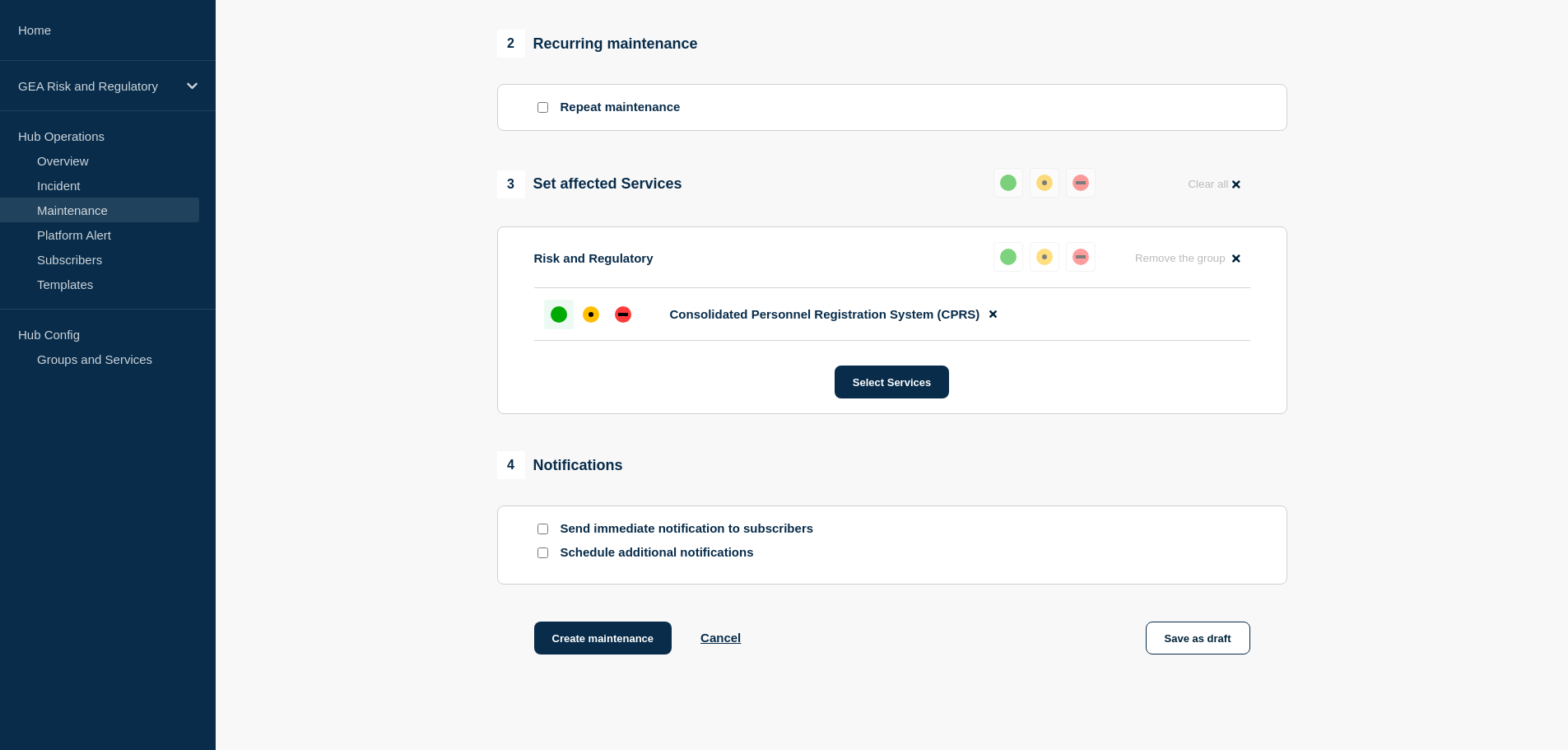
scroll to position [772, 0]
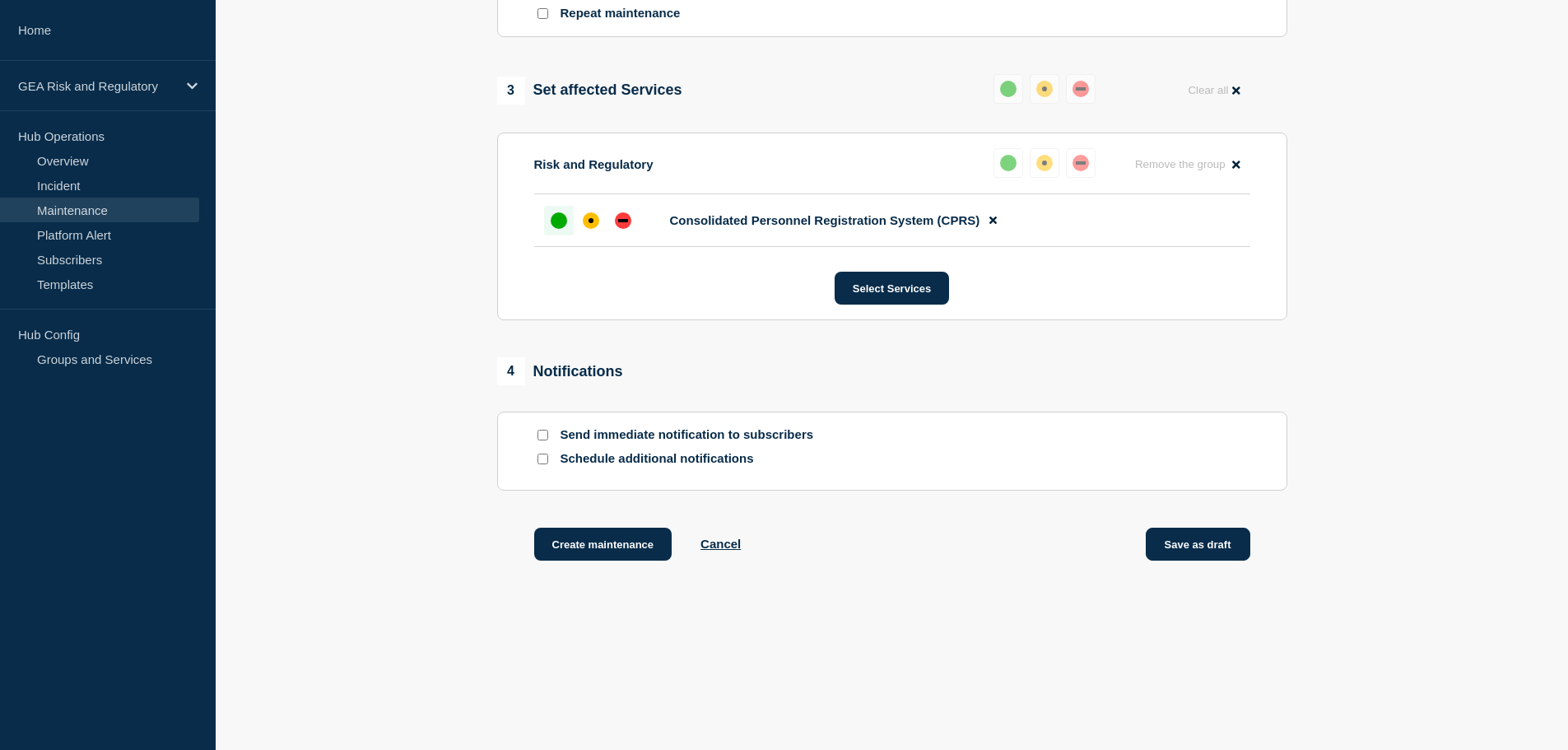
click at [1192, 554] on button "Save as draft" at bounding box center [1198, 544] width 104 height 32
